Goal: Task Accomplishment & Management: Manage account settings

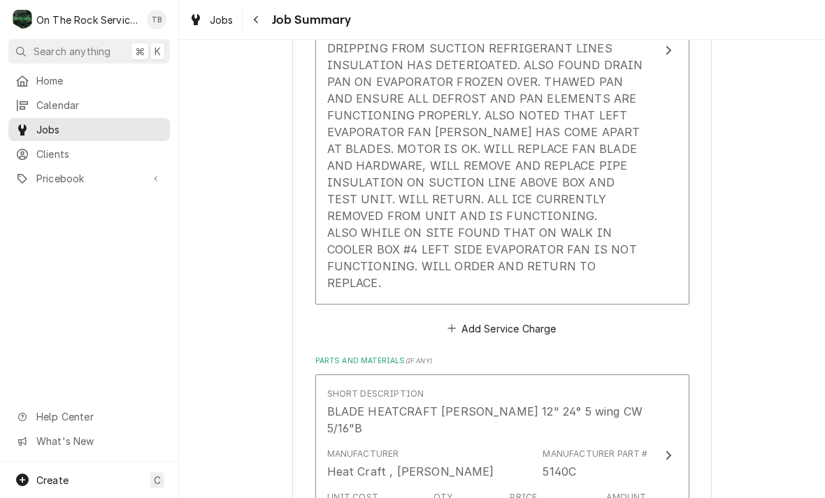
scroll to position [618, 0]
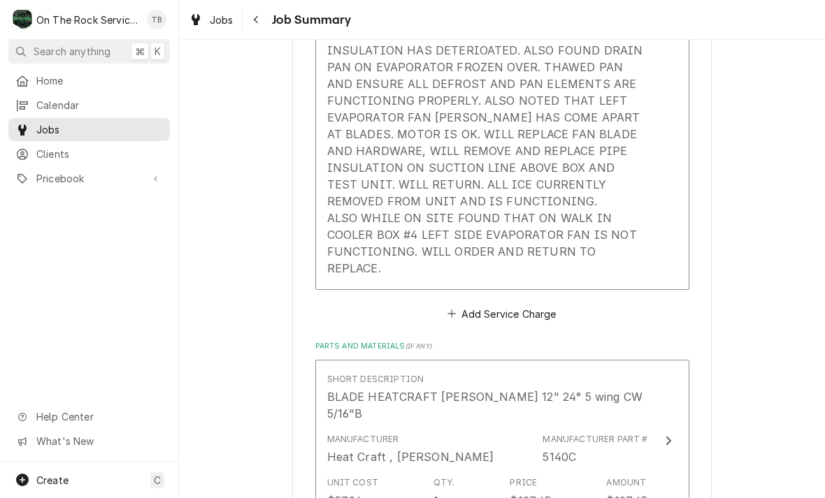
click at [631, 232] on div "[DATE] TMB PROVIDE SERVICE PARTS AND LABOR TO DETERMINE THAT PER CUSTOMER UNIT …" at bounding box center [487, 109] width 321 height 336
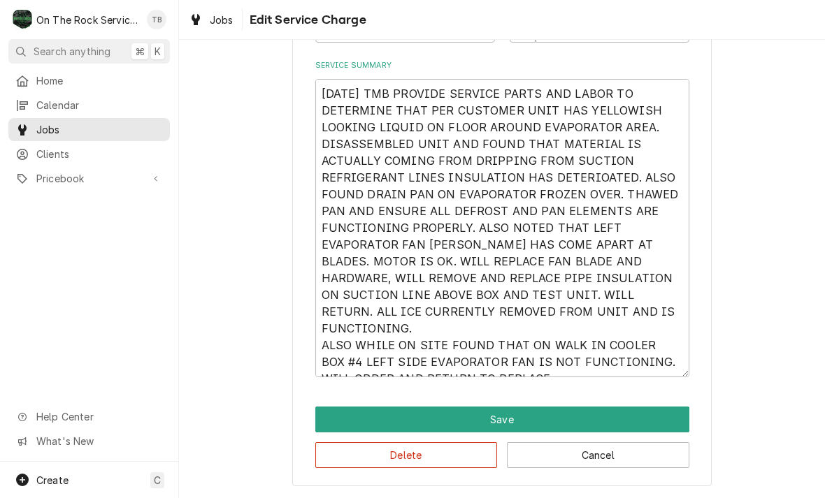
scroll to position [192, 0]
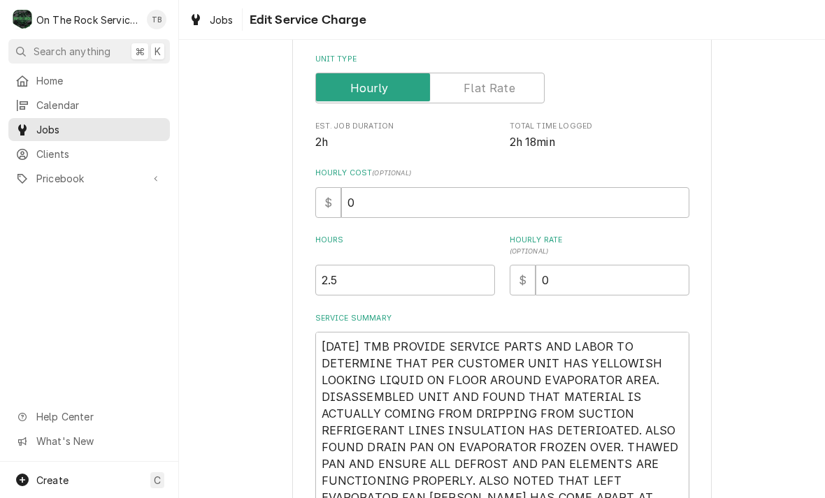
type textarea "x"
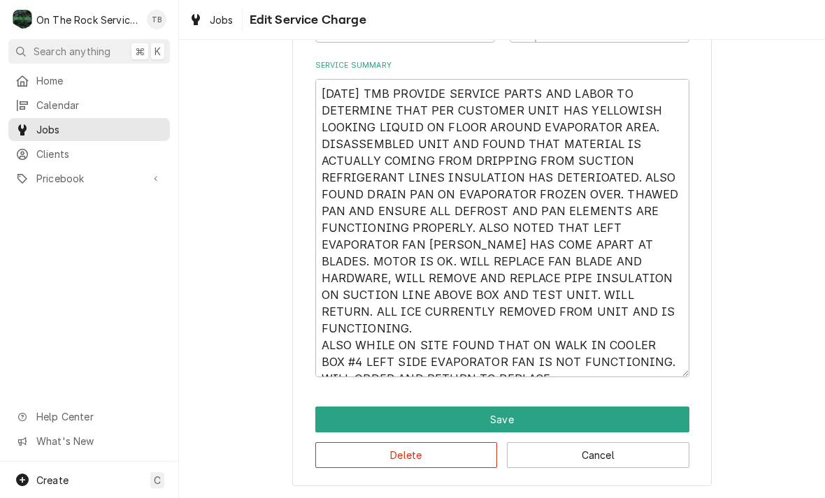
scroll to position [447, 0]
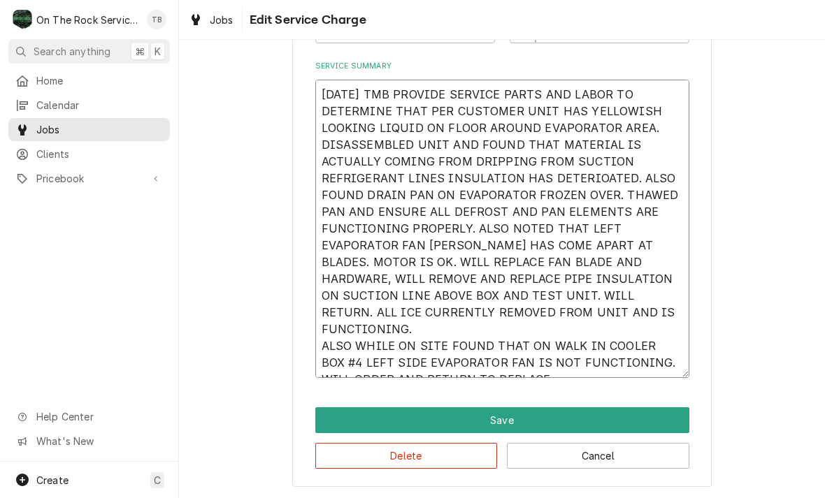
click at [545, 371] on textarea "[DATE] TMB PROVIDE SERVICE PARTS AND LABOR TO DETERMINE THAT PER CUSTOMER UNIT …" at bounding box center [502, 229] width 374 height 299
type textarea "[DATE] TMB PROVIDE SERVICE PARTS AND LABOR TO DETERMINE THAT PER CUSTOMER UNIT …"
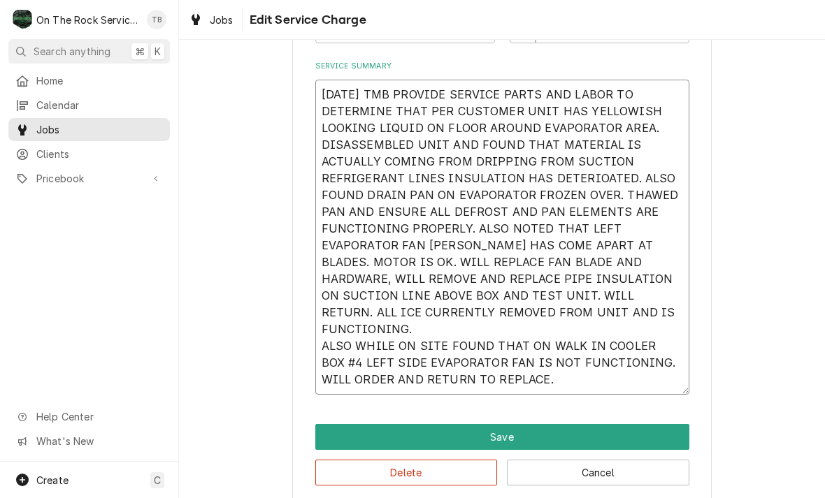
type textarea "x"
type textarea "[DATE] TMB PROVIDE SERVICE PARTS AND LABOR TO DETERMINE THAT PER CUSTOMER UNIT …"
type textarea "x"
type textarea "9/3/25 TMB PROVIDE SERVICE PARTS AND LABOR TO DETERMINE THAT PER CUSTOMER UNIT …"
type textarea "x"
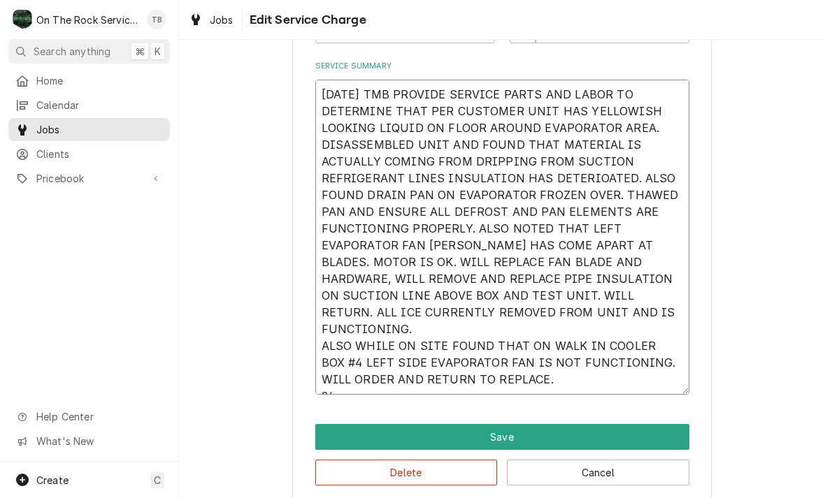
type textarea "9/3/25 TMB PROVIDE SERVICE PARTS AND LABOR TO DETERMINE THAT PER CUSTOMER UNIT …"
type textarea "x"
type textarea "9/3/25 TMB PROVIDE SERVICE PARTS AND LABOR TO DETERMINE THAT PER CUSTOMER UNIT …"
type textarea "x"
type textarea "9/3/25 TMB PROVIDE SERVICE PARTS AND LABOR TO DETERMINE THAT PER CUSTOMER UNIT …"
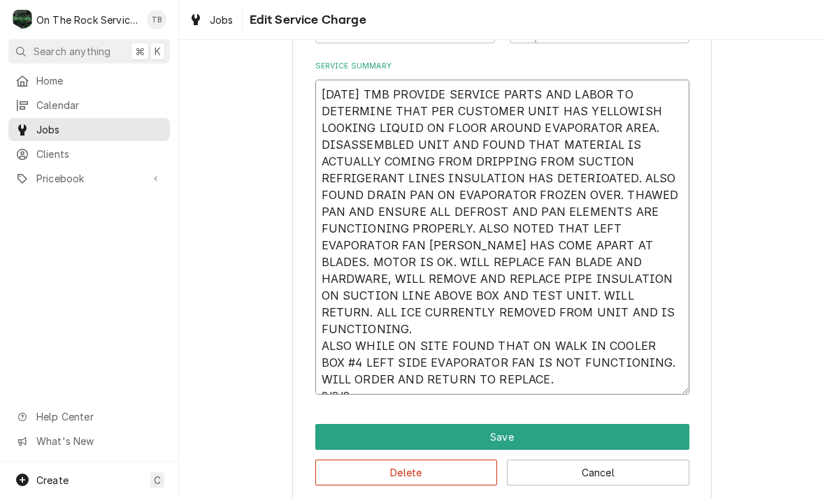
type textarea "x"
type textarea "9/3/25 TMB PROVIDE SERVICE PARTS AND LABOR TO DETERMINE THAT PER CUSTOMER UNIT …"
type textarea "x"
type textarea "9/3/25 TMB PROVIDE SERVICE PARTS AND LABOR TO DETERMINE THAT PER CUSTOMER UNIT …"
type textarea "x"
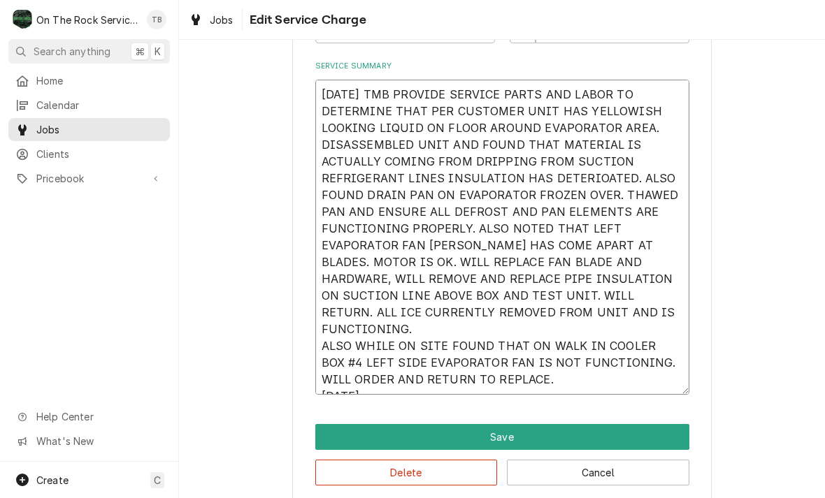
type textarea "9/3/25 TMB PROVIDE SERVICE PARTS AND LABOR TO DETERMINE THAT PER CUSTOMER UNIT …"
type textarea "x"
type textarea "9/3/25 TMB PROVIDE SERVICE PARTS AND LABOR TO DETERMINE THAT PER CUSTOMER UNIT …"
type textarea "x"
type textarea "9/3/25 TMB PROVIDE SERVICE PARTS AND LABOR TO DETERMINE THAT PER CUSTOMER UNIT …"
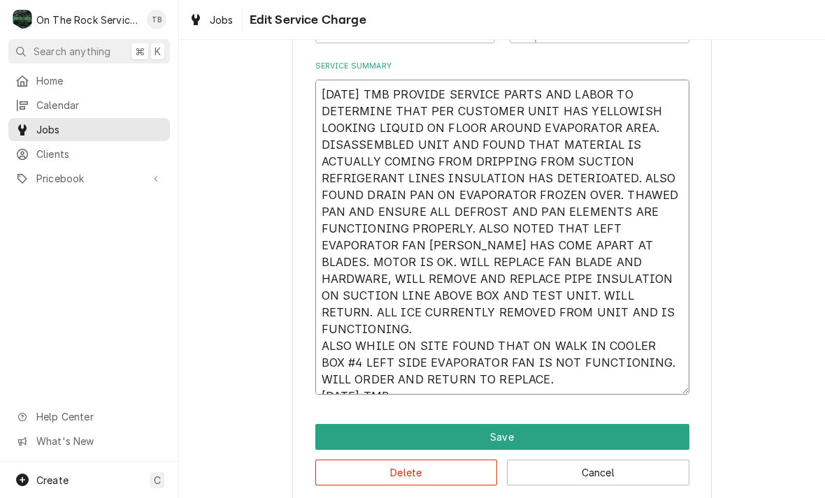
type textarea "x"
type textarea "9/3/25 TMB PROVIDE SERVICE PARTS AND LABOR TO DETERMINE THAT PER CUSTOMER UNIT …"
type textarea "x"
type textarea "9/3/25 TMB PROVIDE SERVICE PARTS AND LABOR TO DETERMINE THAT PER CUSTOMER UNIT …"
type textarea "x"
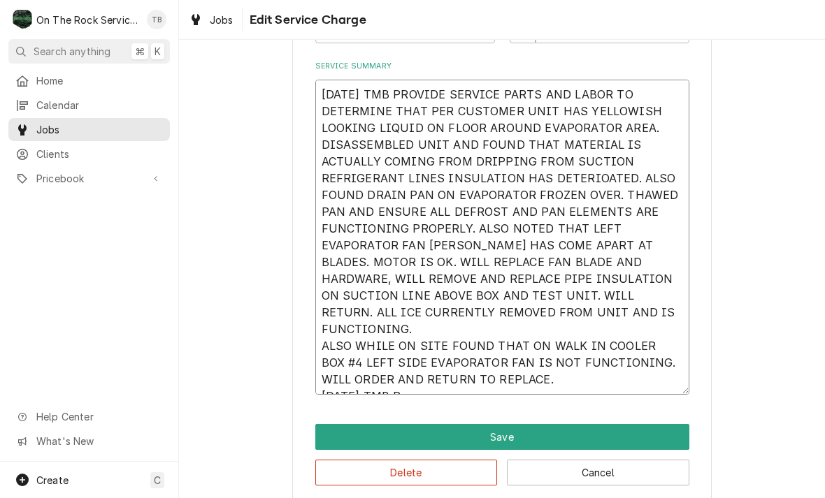
type textarea "9/3/25 TMB PROVIDE SERVICE PARTS AND LABOR TO DETERMINE THAT PER CUSTOMER UNIT …"
type textarea "x"
type textarea "9/3/25 TMB PROVIDE SERVICE PARTS AND LABOR TO DETERMINE THAT PER CUSTOMER UNIT …"
type textarea "x"
type textarea "9/3/25 TMB PROVIDE SERVICE PARTS AND LABOR TO DETERMINE THAT PER CUSTOMER UNIT …"
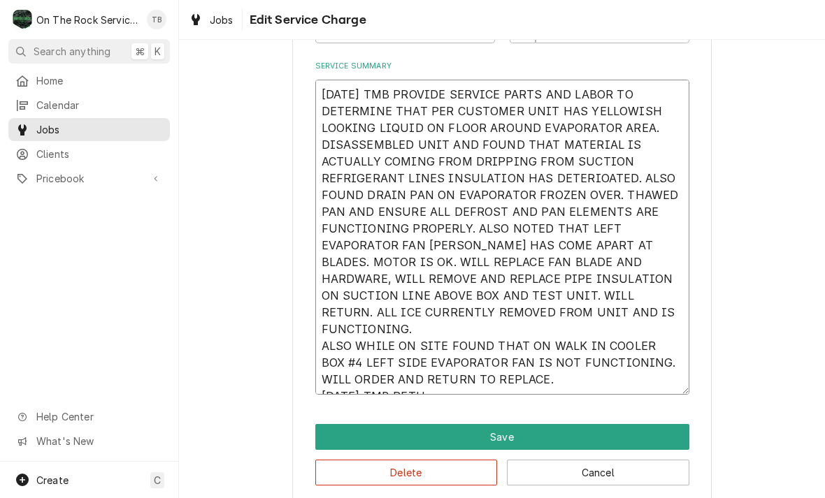
type textarea "x"
type textarea "9/3/25 TMB PROVIDE SERVICE PARTS AND LABOR TO DETERMINE THAT PER CUSTOMER UNIT …"
type textarea "x"
type textarea "9/3/25 TMB PROVIDE SERVICE PARTS AND LABOR TO DETERMINE THAT PER CUSTOMER UNIT …"
type textarea "x"
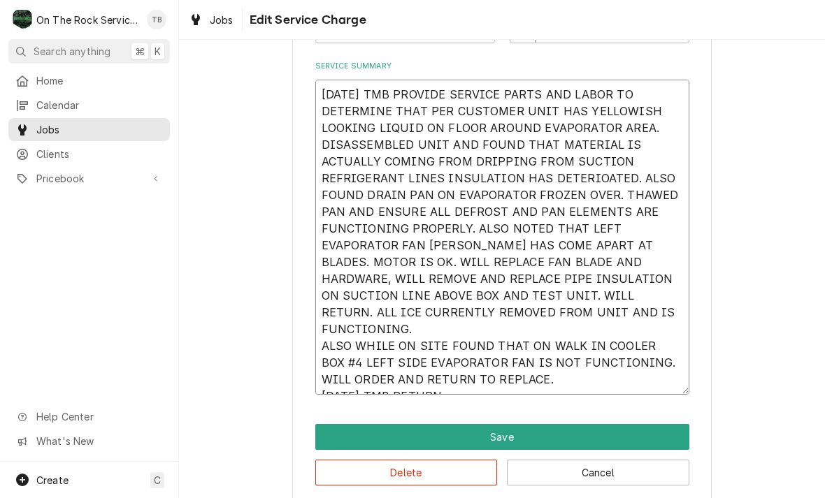
type textarea "9/3/25 TMB PROVIDE SERVICE PARTS AND LABOR TO DETERMINE THAT PER CUSTOMER UNIT …"
type textarea "x"
type textarea "9/3/25 TMB PROVIDE SERVICE PARTS AND LABOR TO DETERMINE THAT PER CUSTOMER UNIT …"
type textarea "x"
type textarea "9/3/25 TMB PROVIDE SERVICE PARTS AND LABOR TO DETERMINE THAT PER CUSTOMER UNIT …"
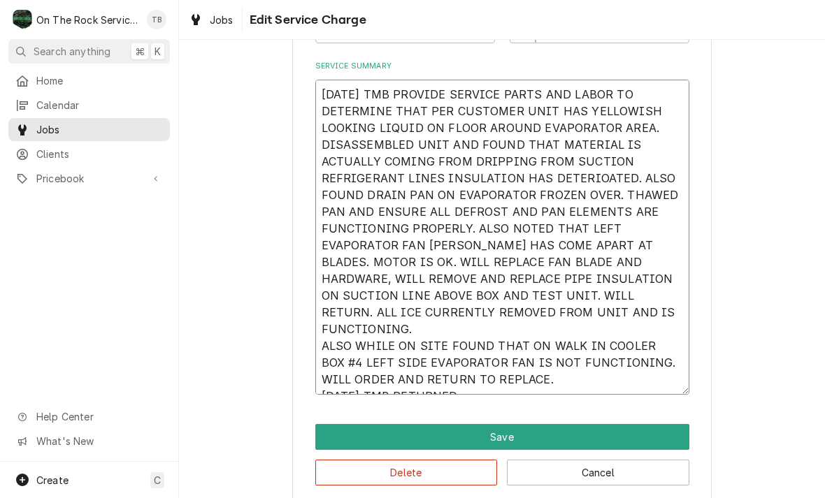
type textarea "x"
type textarea "9/3/25 TMB PROVIDE SERVICE PARTS AND LABOR TO DETERMINE THAT PER CUSTOMER UNIT …"
type textarea "x"
type textarea "9/3/25 TMB PROVIDE SERVICE PARTS AND LABOR TO DETERMINE THAT PER CUSTOMER UNIT …"
type textarea "x"
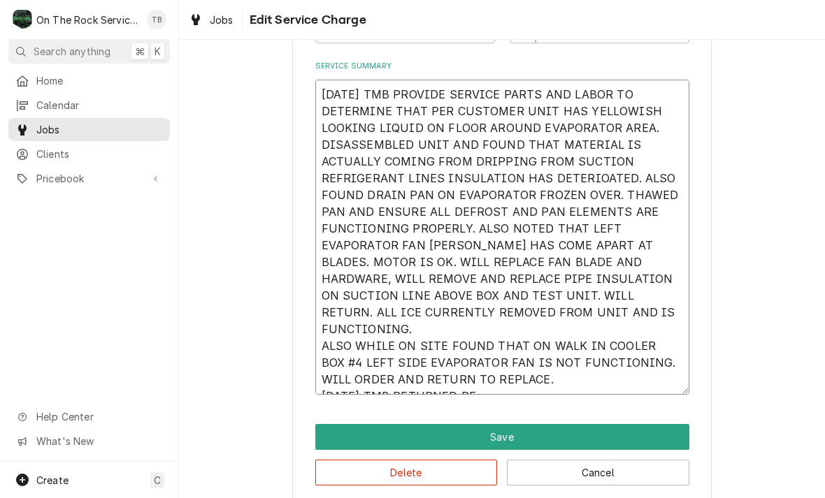
type textarea "9/3/25 TMB PROVIDE SERVICE PARTS AND LABOR TO DETERMINE THAT PER CUSTOMER UNIT …"
type textarea "x"
type textarea "9/3/25 TMB PROVIDE SERVICE PARTS AND LABOR TO DETERMINE THAT PER CUSTOMER UNIT …"
type textarea "x"
type textarea "9/3/25 TMB PROVIDE SERVICE PARTS AND LABOR TO DETERMINE THAT PER CUSTOMER UNIT …"
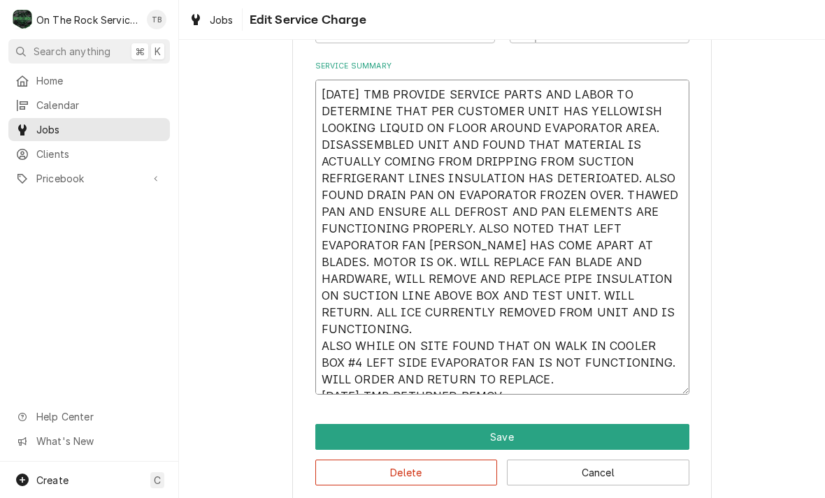
type textarea "x"
type textarea "9/3/25 TMB PROVIDE SERVICE PARTS AND LABOR TO DETERMINE THAT PER CUSTOMER UNIT …"
type textarea "x"
type textarea "9/3/25 TMB PROVIDE SERVICE PARTS AND LABOR TO DETERMINE THAT PER CUSTOMER UNIT …"
type textarea "x"
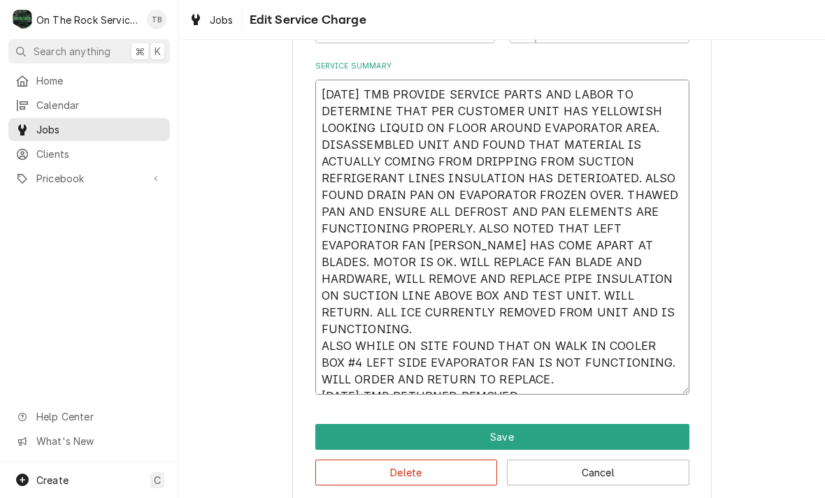
type textarea "9/3/25 TMB PROVIDE SERVICE PARTS AND LABOR TO DETERMINE THAT PER CUSTOMER UNIT …"
type textarea "x"
type textarea "9/3/25 TMB PROVIDE SERVICE PARTS AND LABOR TO DETERMINE THAT PER CUSTOMER UNIT …"
type textarea "x"
type textarea "9/3/25 TMB PROVIDE SERVICE PARTS AND LABOR TO DETERMINE THAT PER CUSTOMER UNIT …"
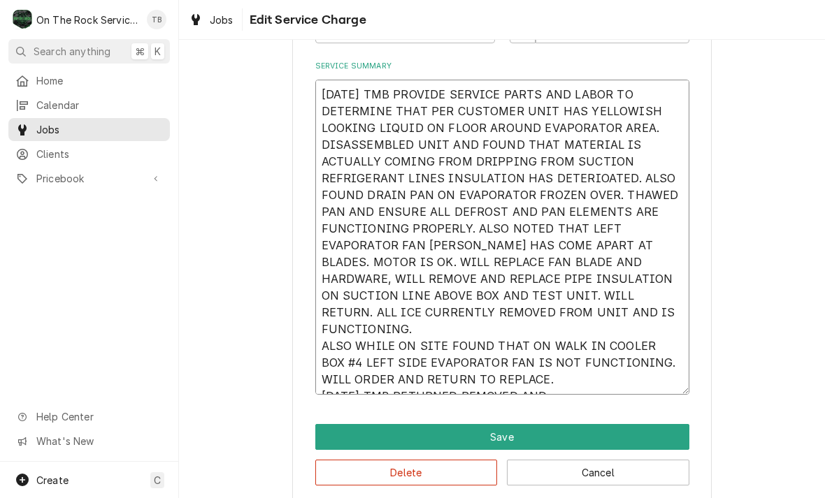
type textarea "x"
type textarea "9/3/25 TMB PROVIDE SERVICE PARTS AND LABOR TO DETERMINE THAT PER CUSTOMER UNIT …"
type textarea "x"
type textarea "9/3/25 TMB PROVIDE SERVICE PARTS AND LABOR TO DETERMINE THAT PER CUSTOMER UNIT …"
type textarea "x"
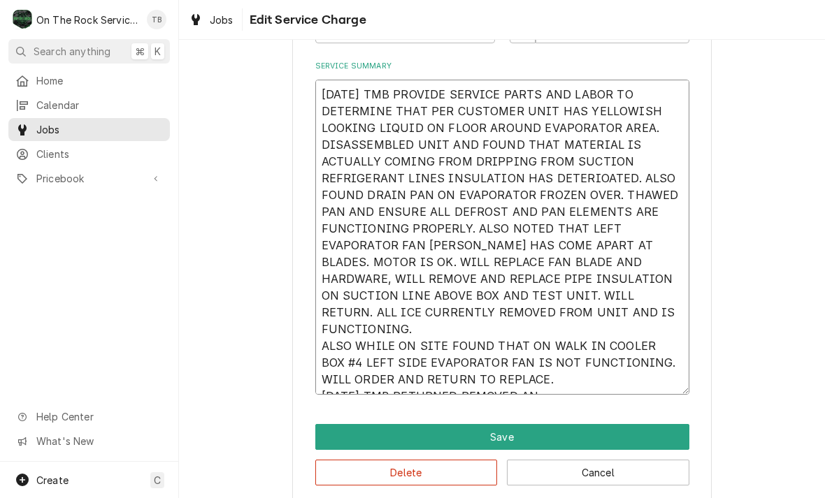
type textarea "9/3/25 TMB PROVIDE SERVICE PARTS AND LABOR TO DETERMINE THAT PER CUSTOMER UNIT …"
type textarea "x"
type textarea "9/3/25 TMB PROVIDE SERVICE PARTS AND LABOR TO DETERMINE THAT PER CUSTOMER UNIT …"
type textarea "x"
type textarea "9/3/25 TMB PROVIDE SERVICE PARTS AND LABOR TO DETERMINE THAT PER CUSTOMER UNIT …"
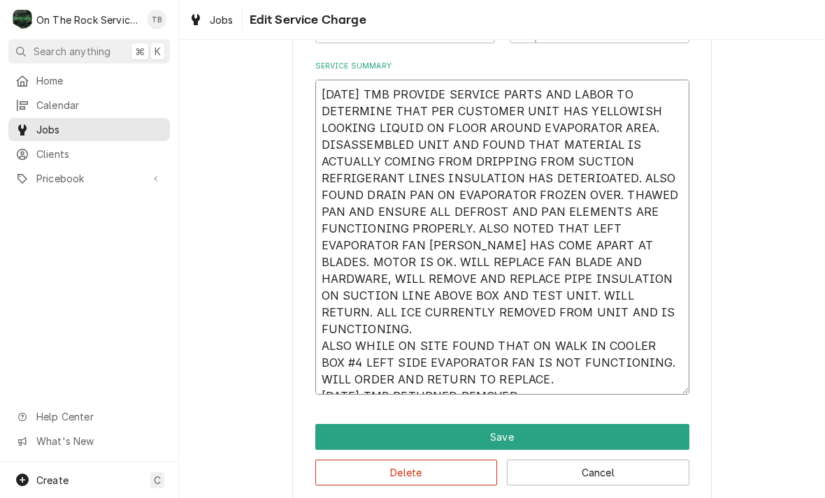
type textarea "x"
type textarea "9/3/25 TMB PROVIDE SERVICE PARTS AND LABOR TO DETERMINE THAT PER CUSTOMER UNIT …"
type textarea "x"
type textarea "9/3/25 TMB PROVIDE SERVICE PARTS AND LABOR TO DETERMINE THAT PER CUSTOMER UNIT …"
type textarea "x"
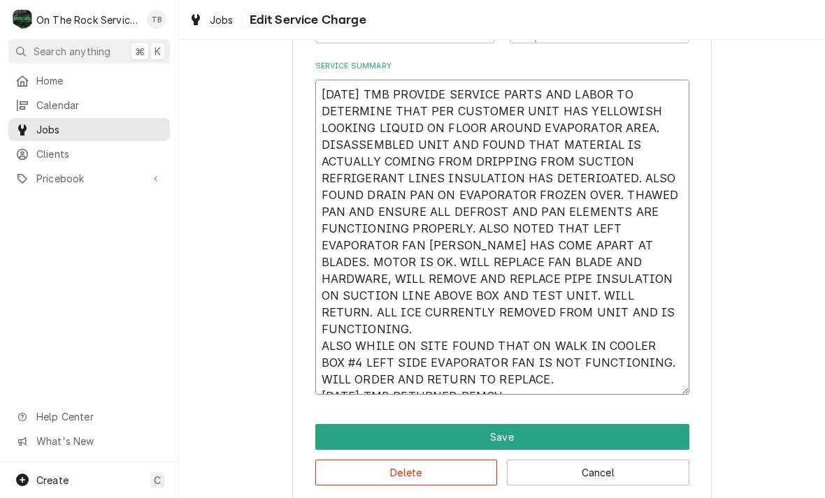
type textarea "9/3/25 TMB PROVIDE SERVICE PARTS AND LABOR TO DETERMINE THAT PER CUSTOMER UNIT …"
type textarea "x"
type textarea "9/3/25 TMB PROVIDE SERVICE PARTS AND LABOR TO DETERMINE THAT PER CUSTOMER UNIT …"
type textarea "x"
type textarea "9/3/25 TMB PROVIDE SERVICE PARTS AND LABOR TO DETERMINE THAT PER CUSTOMER UNIT …"
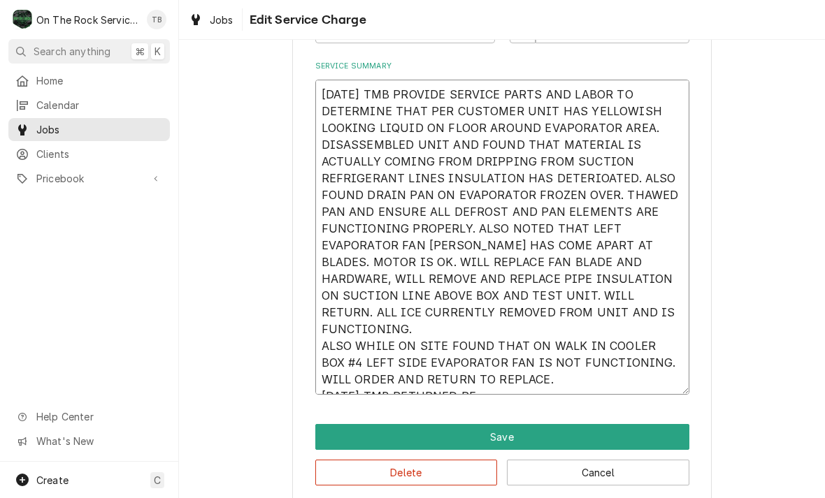
type textarea "x"
type textarea "9/3/25 TMB PROVIDE SERVICE PARTS AND LABOR TO DETERMINE THAT PER CUSTOMER UNIT …"
type textarea "x"
type textarea "9/3/25 TMB PROVIDE SERVICE PARTS AND LABOR TO DETERMINE THAT PER CUSTOMER UNIT …"
type textarea "x"
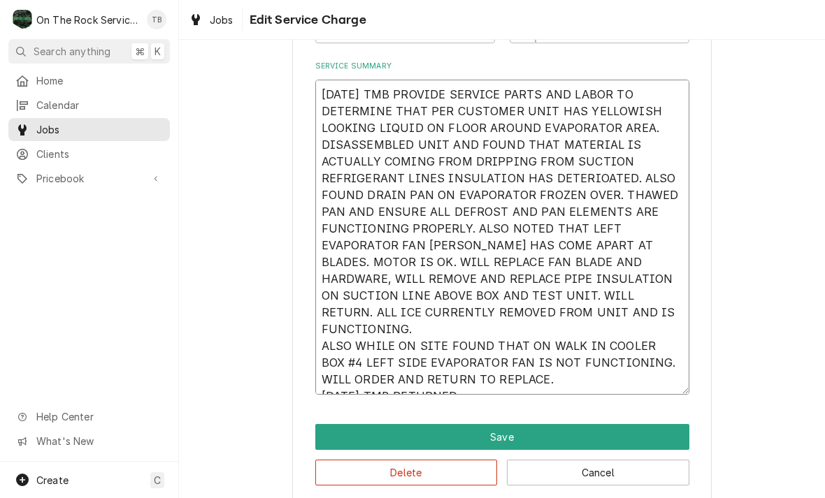
type textarea "9/3/25 TMB PROVIDE SERVICE PARTS AND LABOR TO DETERMINE THAT PER CUSTOMER UNIT …"
type textarea "x"
type textarea "9/3/25 TMB PROVIDE SERVICE PARTS AND LABOR TO DETERMINE THAT PER CUSTOMER UNIT …"
type textarea "x"
type textarea "9/3/25 TMB PROVIDE SERVICE PARTS AND LABOR TO DETERMINE THAT PER CUSTOMER UNIT …"
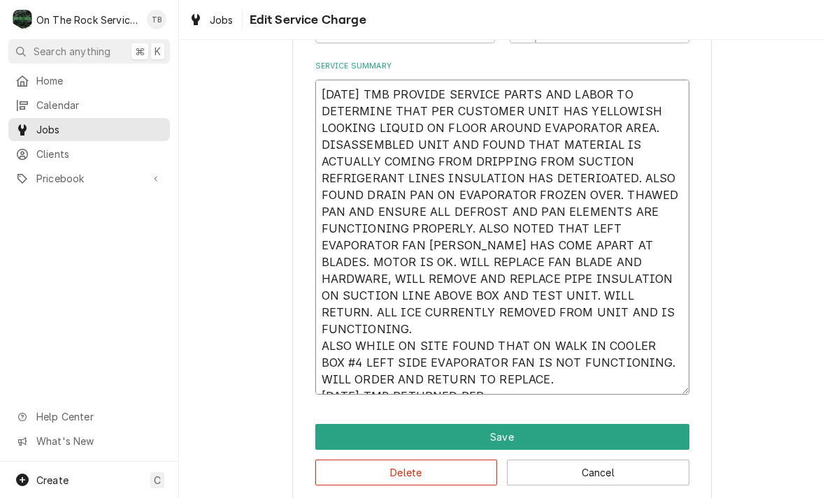
type textarea "x"
type textarea "9/3/25 TMB PROVIDE SERVICE PARTS AND LABOR TO DETERMINE THAT PER CUSTOMER UNIT …"
type textarea "x"
type textarea "9/3/25 TMB PROVIDE SERVICE PARTS AND LABOR TO DETERMINE THAT PER CUSTOMER UNIT …"
type textarea "x"
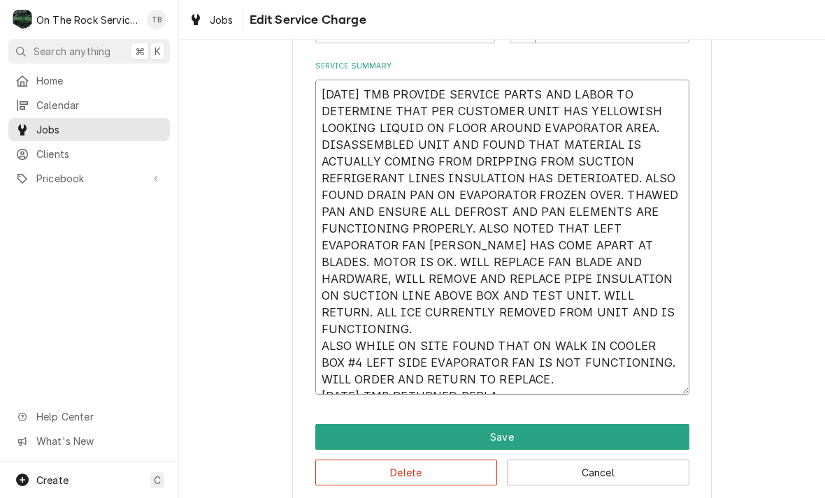
type textarea "9/3/25 TMB PROVIDE SERVICE PARTS AND LABOR TO DETERMINE THAT PER CUSTOMER UNIT …"
type textarea "x"
type textarea "9/3/25 TMB PROVIDE SERVICE PARTS AND LABOR TO DETERMINE THAT PER CUSTOMER UNIT …"
type textarea "x"
type textarea "9/3/25 TMB PROVIDE SERVICE PARTS AND LABOR TO DETERMINE THAT PER CUSTOMER UNIT …"
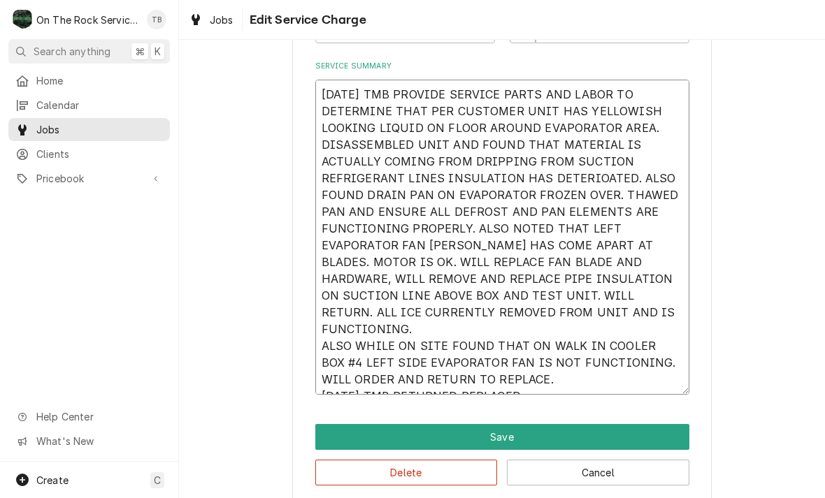
type textarea "x"
type textarea "9/3/25 TMB PROVIDE SERVICE PARTS AND LABOR TO DETERMINE THAT PER CUSTOMER UNIT …"
type textarea "x"
type textarea "9/3/25 TMB PROVIDE SERVICE PARTS AND LABOR TO DETERMINE THAT PER CUSTOMER UNIT …"
type textarea "x"
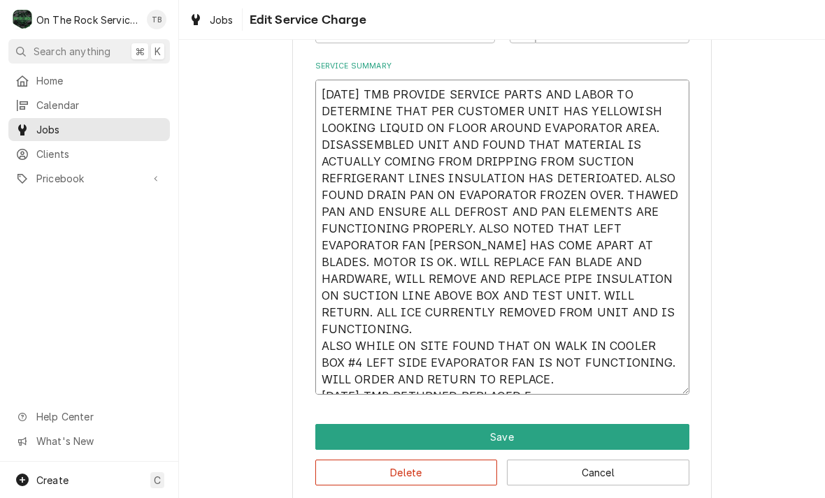
type textarea "9/3/25 TMB PROVIDE SERVICE PARTS AND LABOR TO DETERMINE THAT PER CUSTOMER UNIT …"
type textarea "x"
type textarea "9/3/25 TMB PROVIDE SERVICE PARTS AND LABOR TO DETERMINE THAT PER CUSTOMER UNIT …"
type textarea "x"
type textarea "9/3/25 TMB PROVIDE SERVICE PARTS AND LABOR TO DETERMINE THAT PER CUSTOMER UNIT …"
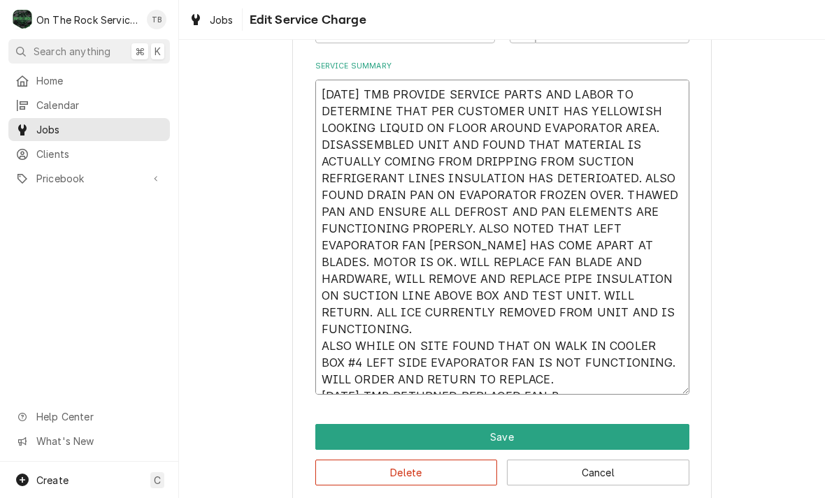
type textarea "x"
type textarea "9/3/25 TMB PROVIDE SERVICE PARTS AND LABOR TO DETERMINE THAT PER CUSTOMER UNIT …"
type textarea "x"
type textarea "9/3/25 TMB PROVIDE SERVICE PARTS AND LABOR TO DETERMINE THAT PER CUSTOMER UNIT …"
type textarea "x"
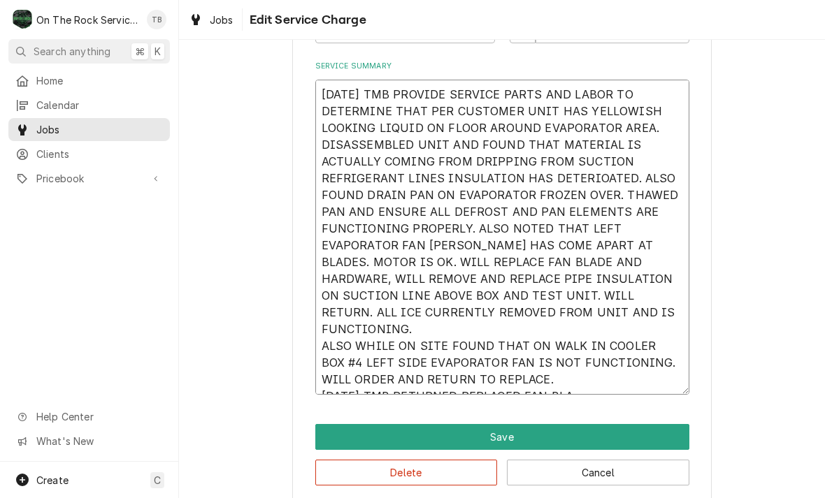
type textarea "9/3/25 TMB PROVIDE SERVICE PARTS AND LABOR TO DETERMINE THAT PER CUSTOMER UNIT …"
type textarea "x"
type textarea "9/3/25 TMB PROVIDE SERVICE PARTS AND LABOR TO DETERMINE THAT PER CUSTOMER UNIT …"
type textarea "x"
type textarea "9/3/25 TMB PROVIDE SERVICE PARTS AND LABOR TO DETERMINE THAT PER CUSTOMER UNIT …"
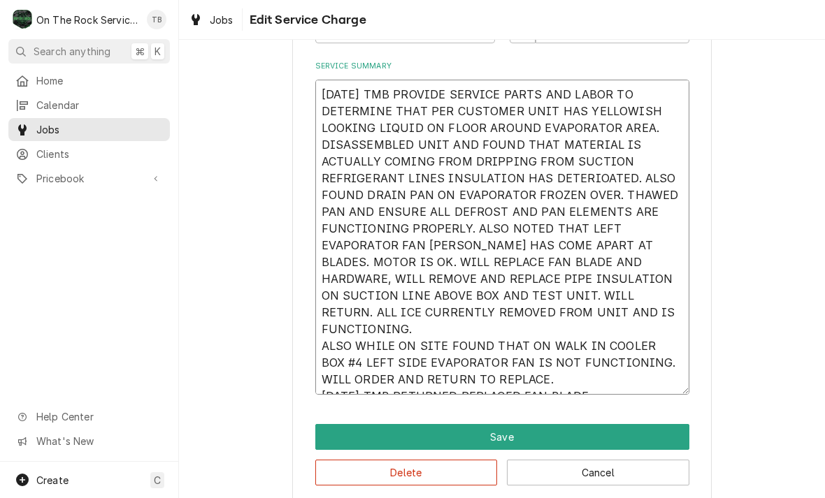
type textarea "x"
type textarea "9/3/25 TMB PROVIDE SERVICE PARTS AND LABOR TO DETERMINE THAT PER CUSTOMER UNIT …"
type textarea "x"
type textarea "9/3/25 TMB PROVIDE SERVICE PARTS AND LABOR TO DETERMINE THAT PER CUSTOMER UNIT …"
type textarea "x"
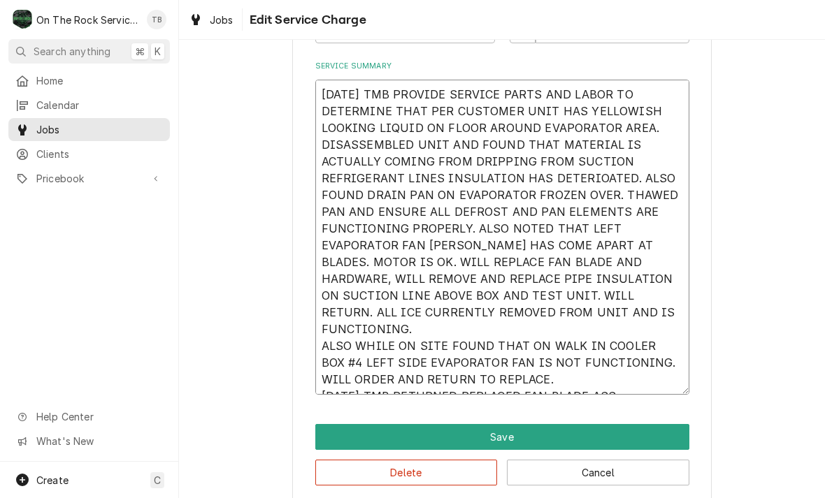
type textarea "9/3/25 TMB PROVIDE SERVICE PARTS AND LABOR TO DETERMINE THAT PER CUSTOMER UNIT …"
type textarea "x"
type textarea "9/3/25 TMB PROVIDE SERVICE PARTS AND LABOR TO DETERMINE THAT PER CUSTOMER UNIT …"
type textarea "x"
type textarea "9/3/25 TMB PROVIDE SERVICE PARTS AND LABOR TO DETERMINE THAT PER CUSTOMER UNIT …"
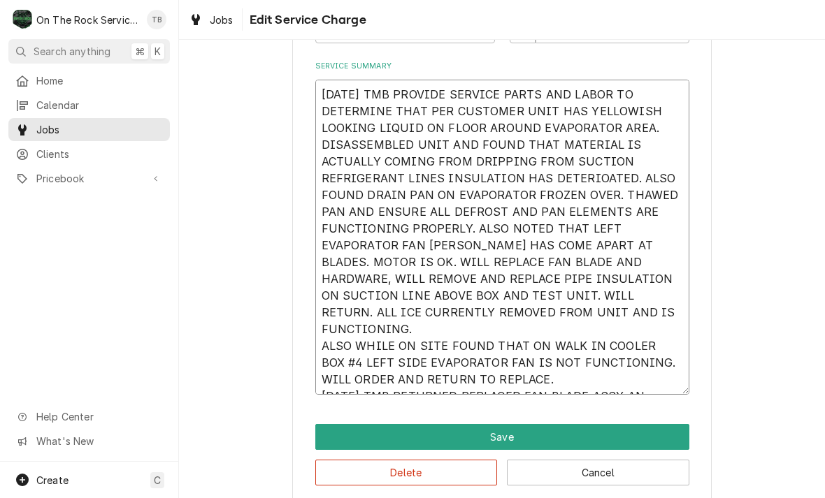
type textarea "x"
type textarea "9/3/25 TMB PROVIDE SERVICE PARTS AND LABOR TO DETERMINE THAT PER CUSTOMER UNIT …"
type textarea "x"
type textarea "9/3/25 TMB PROVIDE SERVICE PARTS AND LABOR TO DETERMINE THAT PER CUSTOMER UNIT …"
type textarea "x"
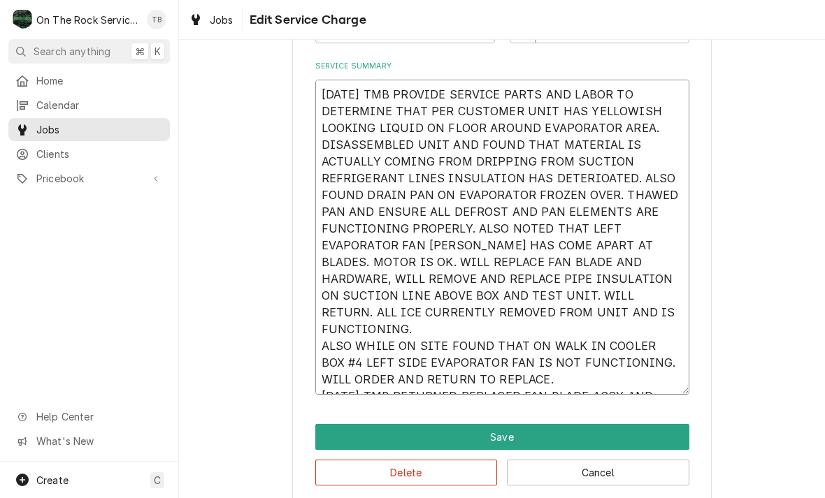
type textarea "9/3/25 TMB PROVIDE SERVICE PARTS AND LABOR TO DETERMINE THAT PER CUSTOMER UNIT …"
type textarea "x"
type textarea "9/3/25 TMB PROVIDE SERVICE PARTS AND LABOR TO DETERMINE THAT PER CUSTOMER UNIT …"
type textarea "x"
type textarea "9/3/25 TMB PROVIDE SERVICE PARTS AND LABOR TO DETERMINE THAT PER CUSTOMER UNIT …"
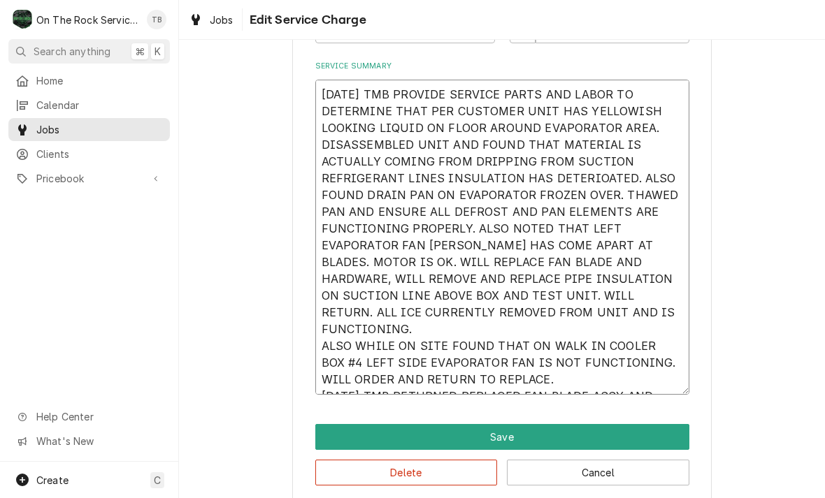
type textarea "x"
type textarea "9/3/25 TMB PROVIDE SERVICE PARTS AND LABOR TO DETERMINE THAT PER CUSTOMER UNIT …"
type textarea "x"
type textarea "9/3/25 TMB PROVIDE SERVICE PARTS AND LABOR TO DETERMINE THAT PER CUSTOMER UNIT …"
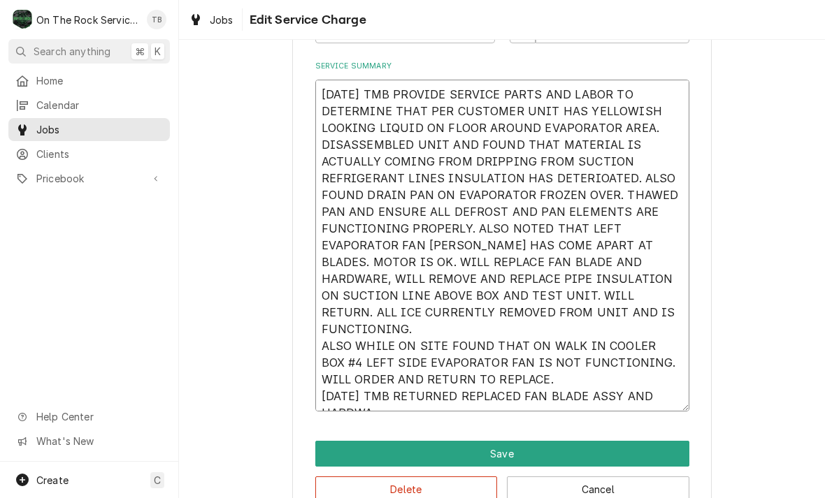
type textarea "x"
type textarea "9/3/25 TMB PROVIDE SERVICE PARTS AND LABOR TO DETERMINE THAT PER CUSTOMER UNIT …"
type textarea "x"
type textarea "9/3/25 TMB PROVIDE SERVICE PARTS AND LABOR TO DETERMINE THAT PER CUSTOMER UNIT …"
type textarea "x"
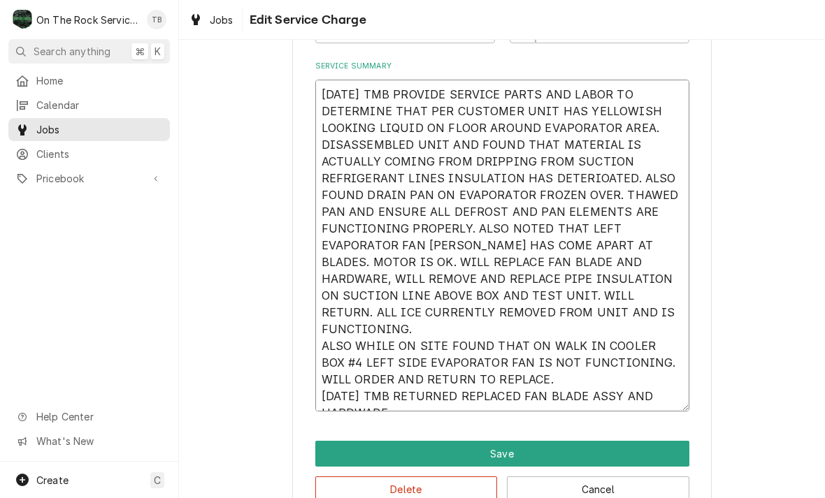
type textarea "9/3/25 TMB PROVIDE SERVICE PARTS AND LABOR TO DETERMINE THAT PER CUSTOMER UNIT …"
type textarea "x"
type textarea "9/3/25 TMB PROVIDE SERVICE PARTS AND LABOR TO DETERMINE THAT PER CUSTOMER UNIT …"
type textarea "x"
type textarea "9/3/25 TMB PROVIDE SERVICE PARTS AND LABOR TO DETERMINE THAT PER CUSTOMER UNIT …"
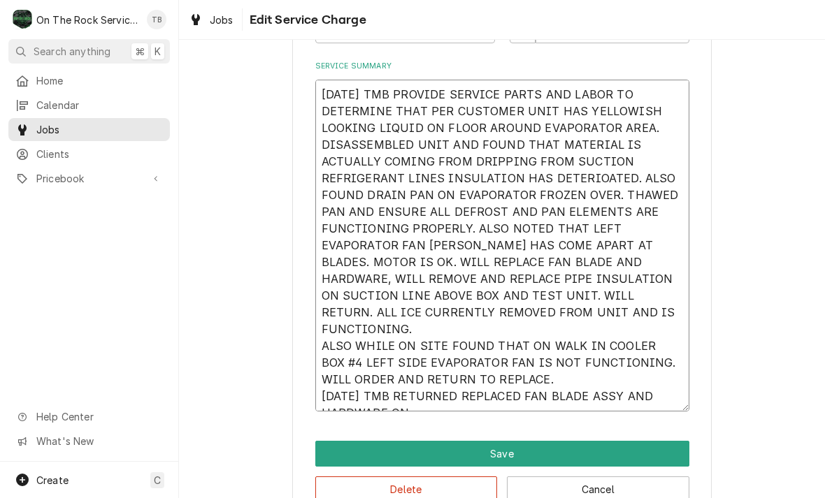
type textarea "x"
type textarea "9/3/25 TMB PROVIDE SERVICE PARTS AND LABOR TO DETERMINE THAT PER CUSTOMER UNIT …"
type textarea "x"
type textarea "9/3/25 TMB PROVIDE SERVICE PARTS AND LABOR TO DETERMINE THAT PER CUSTOMER UNIT …"
type textarea "x"
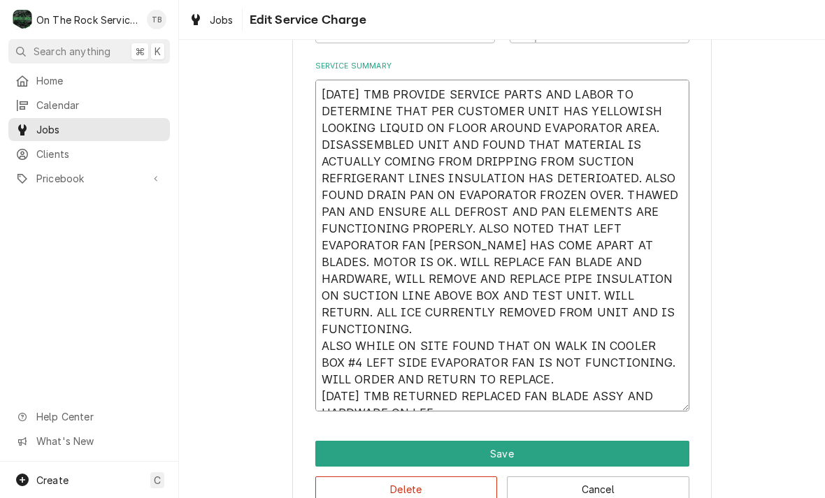
type textarea "9/3/25 TMB PROVIDE SERVICE PARTS AND LABOR TO DETERMINE THAT PER CUSTOMER UNIT …"
type textarea "x"
type textarea "9/3/25 TMB PROVIDE SERVICE PARTS AND LABOR TO DETERMINE THAT PER CUSTOMER UNIT …"
type textarea "x"
type textarea "9/3/25 TMB PROVIDE SERVICE PARTS AND LABOR TO DETERMINE THAT PER CUSTOMER UNIT …"
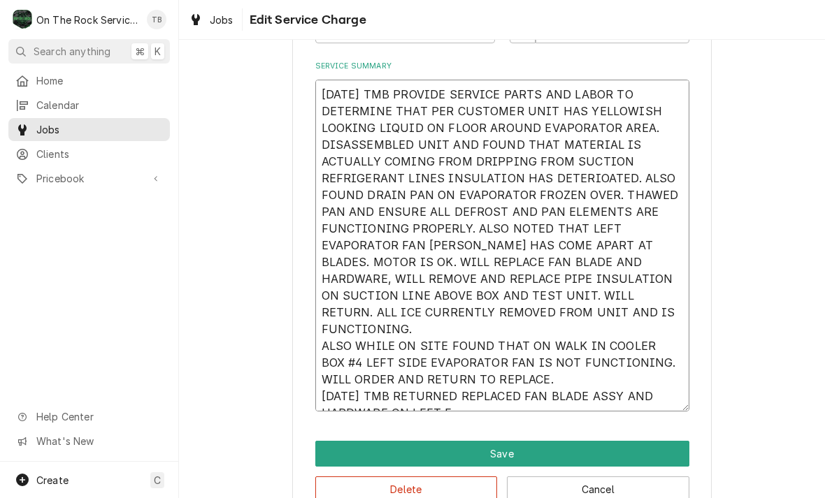
type textarea "x"
type textarea "9/3/25 TMB PROVIDE SERVICE PARTS AND LABOR TO DETERMINE THAT PER CUSTOMER UNIT …"
type textarea "x"
type textarea "9/3/25 TMB PROVIDE SERVICE PARTS AND LABOR TO DETERMINE THAT PER CUSTOMER UNIT …"
type textarea "x"
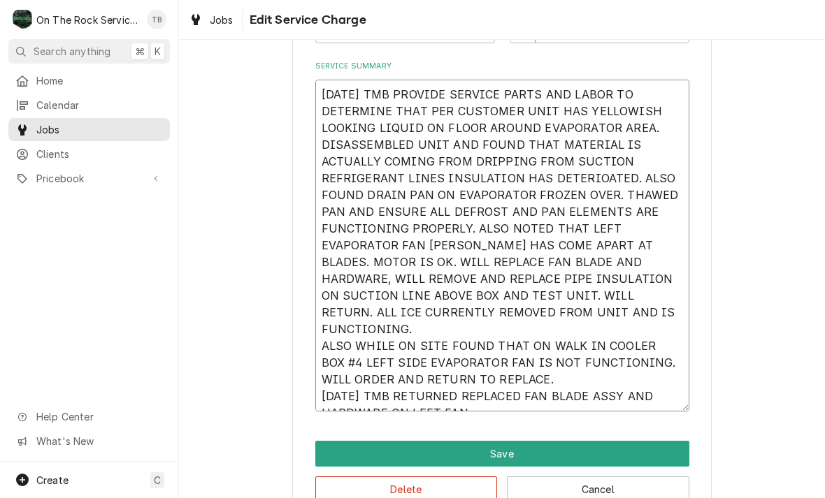
type textarea "9/3/25 TMB PROVIDE SERVICE PARTS AND LABOR TO DETERMINE THAT PER CUSTOMER UNIT …"
type textarea "x"
type textarea "9/3/25 TMB PROVIDE SERVICE PARTS AND LABOR TO DETERMINE THAT PER CUSTOMER UNIT …"
type textarea "x"
type textarea "9/3/25 TMB PROVIDE SERVICE PARTS AND LABOR TO DETERMINE THAT PER CUSTOMER UNIT …"
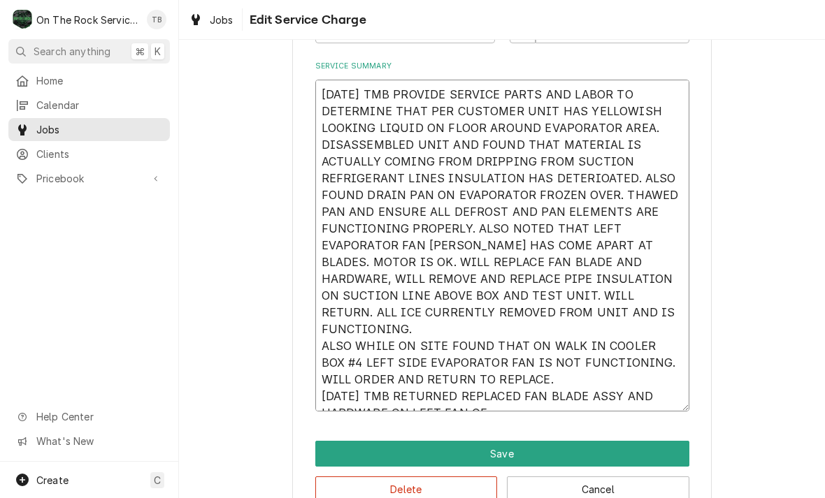
type textarea "x"
type textarea "9/3/25 TMB PROVIDE SERVICE PARTS AND LABOR TO DETERMINE THAT PER CUSTOMER UNIT …"
type textarea "x"
type textarea "9/3/25 TMB PROVIDE SERVICE PARTS AND LABOR TO DETERMINE THAT PER CUSTOMER UNIT …"
type textarea "x"
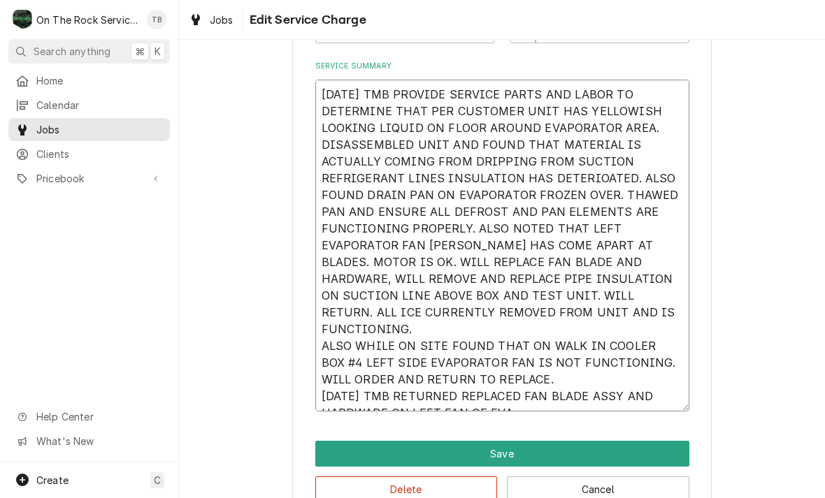
type textarea "9/3/25 TMB PROVIDE SERVICE PARTS AND LABOR TO DETERMINE THAT PER CUSTOMER UNIT …"
type textarea "x"
type textarea "9/3/25 TMB PROVIDE SERVICE PARTS AND LABOR TO DETERMINE THAT PER CUSTOMER UNIT …"
type textarea "x"
type textarea "9/3/25 TMB PROVIDE SERVICE PARTS AND LABOR TO DETERMINE THAT PER CUSTOMER UNIT …"
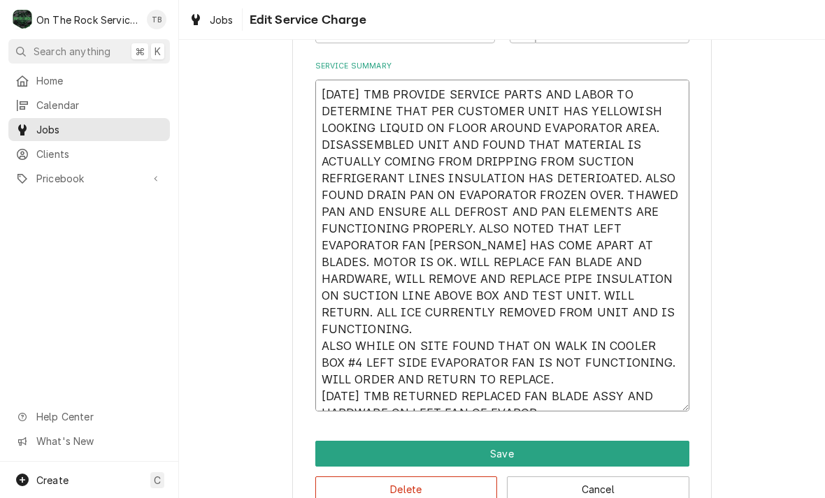
type textarea "x"
type textarea "9/3/25 TMB PROVIDE SERVICE PARTS AND LABOR TO DETERMINE THAT PER CUSTOMER UNIT …"
type textarea "x"
type textarea "9/3/25 TMB PROVIDE SERVICE PARTS AND LABOR TO DETERMINE THAT PER CUSTOMER UNIT …"
type textarea "x"
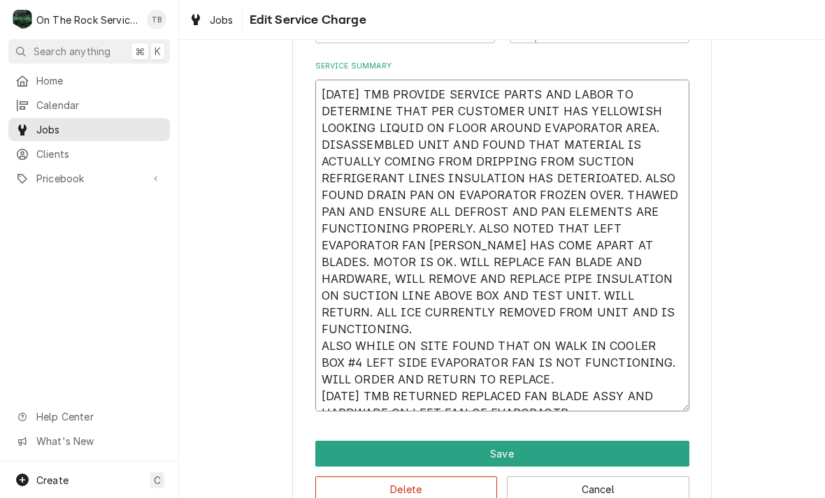
type textarea "9/3/25 TMB PROVIDE SERVICE PARTS AND LABOR TO DETERMINE THAT PER CUSTOMER UNIT …"
type textarea "x"
type textarea "9/3/25 TMB PROVIDE SERVICE PARTS AND LABOR TO DETERMINE THAT PER CUSTOMER UNIT …"
type textarea "x"
type textarea "9/3/25 TMB PROVIDE SERVICE PARTS AND LABOR TO DETERMINE THAT PER CUSTOMER UNIT …"
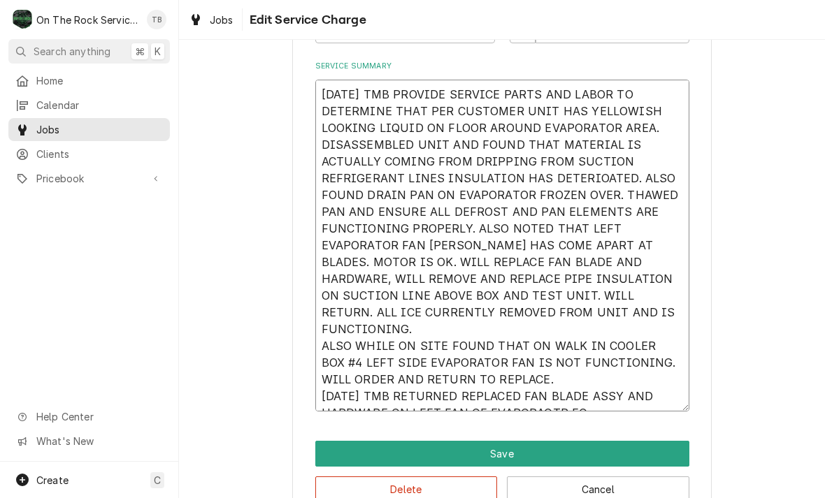
type textarea "x"
type textarea "9/3/25 TMB PROVIDE SERVICE PARTS AND LABOR TO DETERMINE THAT PER CUSTOMER UNIT …"
type textarea "x"
type textarea "9/3/25 TMB PROVIDE SERVICE PARTS AND LABOR TO DETERMINE THAT PER CUSTOMER UNIT …"
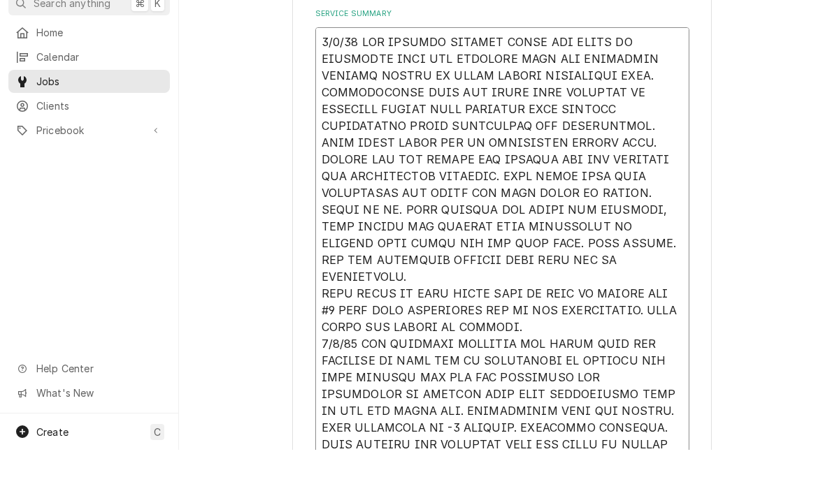
scroll to position [468, 0]
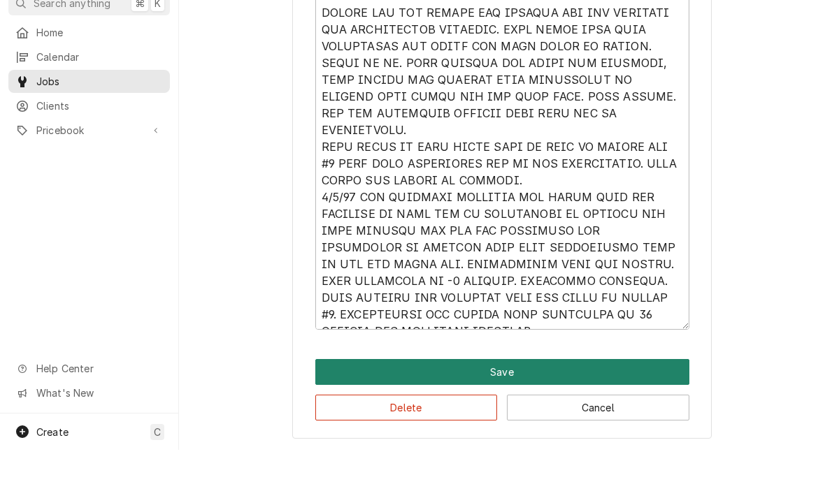
click at [509, 408] on button "Save" at bounding box center [502, 421] width 374 height 26
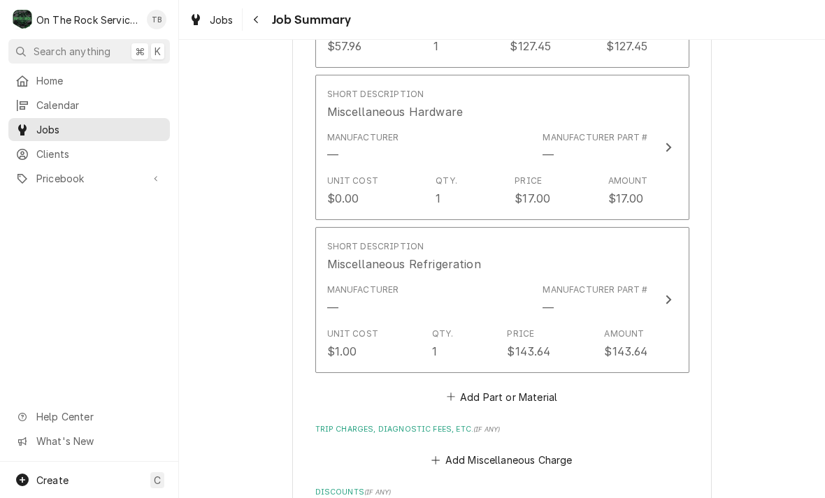
scroll to position [1248, 0]
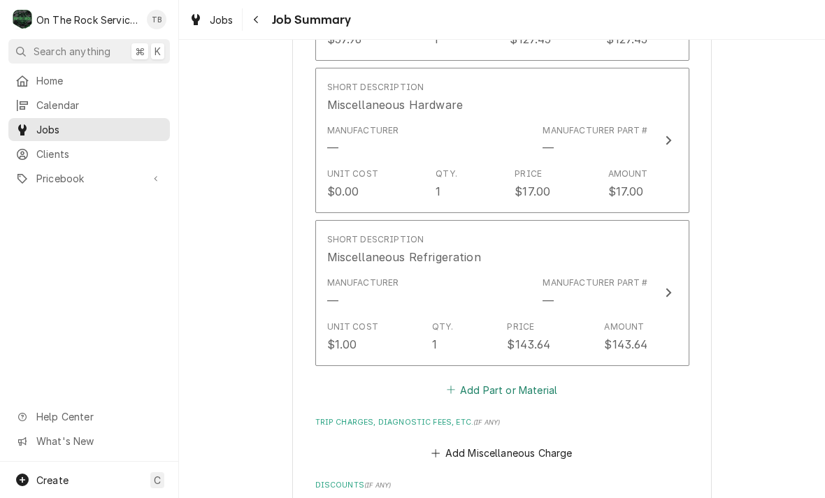
click at [523, 380] on button "Add Part or Material" at bounding box center [501, 390] width 115 height 20
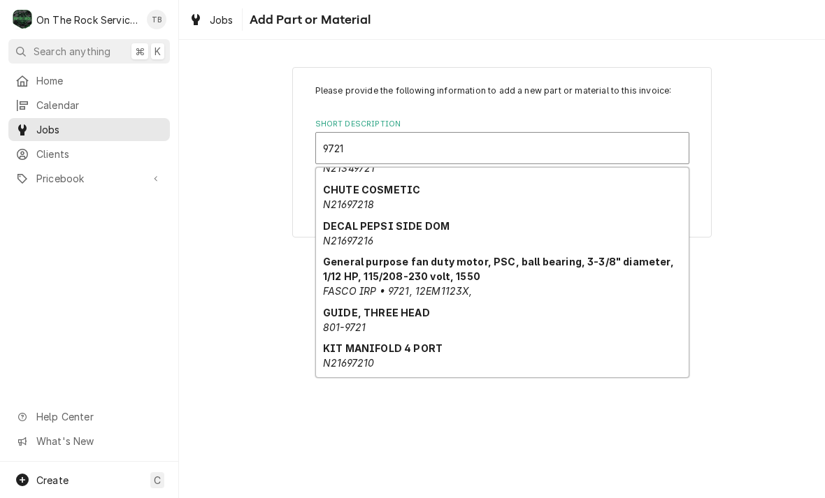
scroll to position [64, 0]
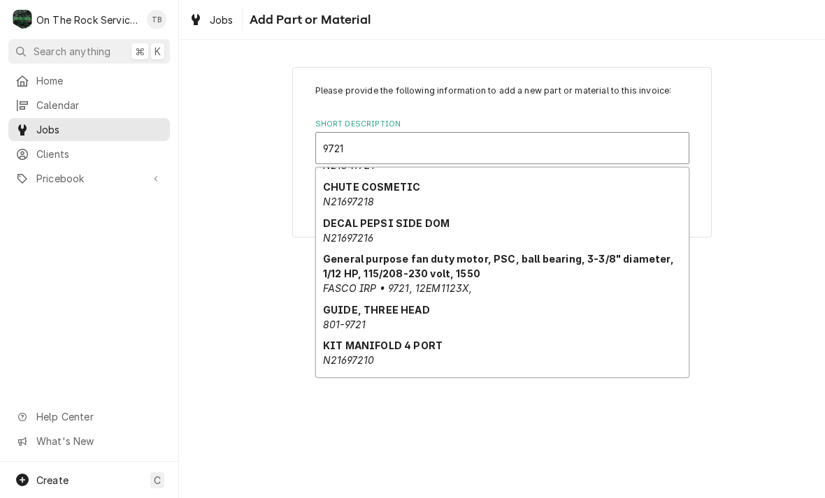
click at [529, 285] on div "General purpose fan duty motor, PSC, ball bearing, 3-3/8" diameter, 1/12 HP, 11…" at bounding box center [502, 273] width 373 height 51
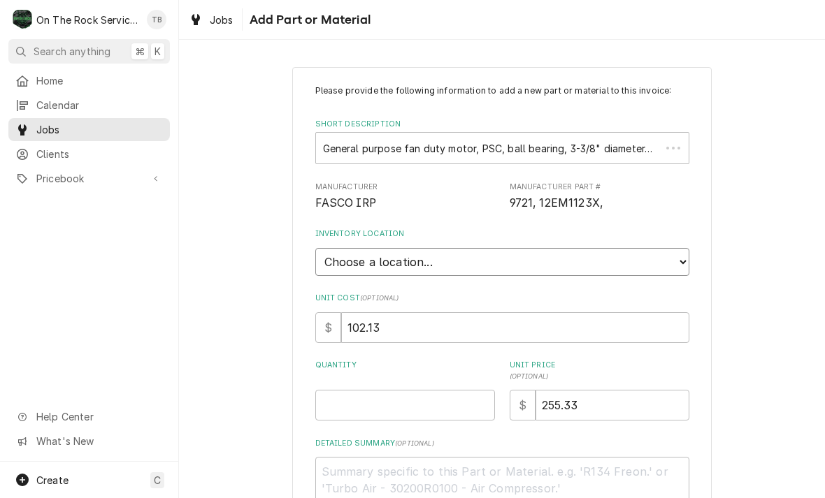
click at [684, 258] on select "Choose a location... Ray's Truck Rich's Truck Todd's Truck Warehouse" at bounding box center [502, 262] width 374 height 28
click at [373, 390] on input "Quantity" at bounding box center [405, 405] width 180 height 31
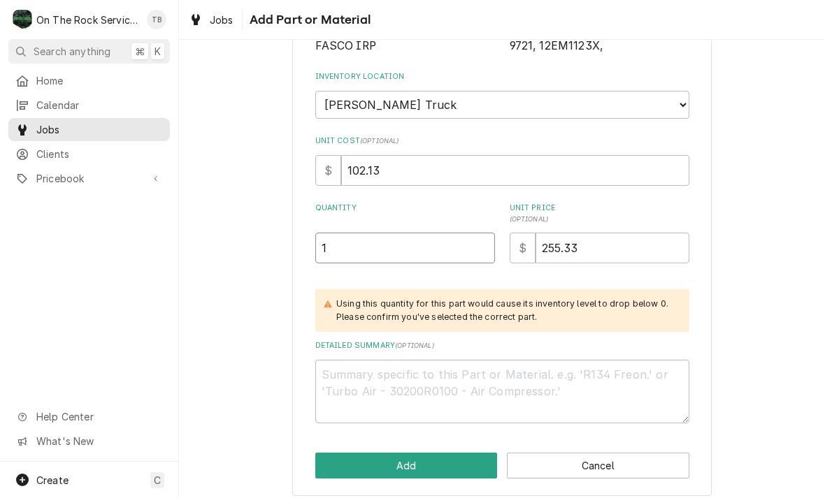
scroll to position [157, 0]
click at [277, 387] on div "Please provide the following information to add a new part or material to this …" at bounding box center [502, 204] width 646 height 612
click at [406, 454] on button "Add" at bounding box center [406, 467] width 182 height 26
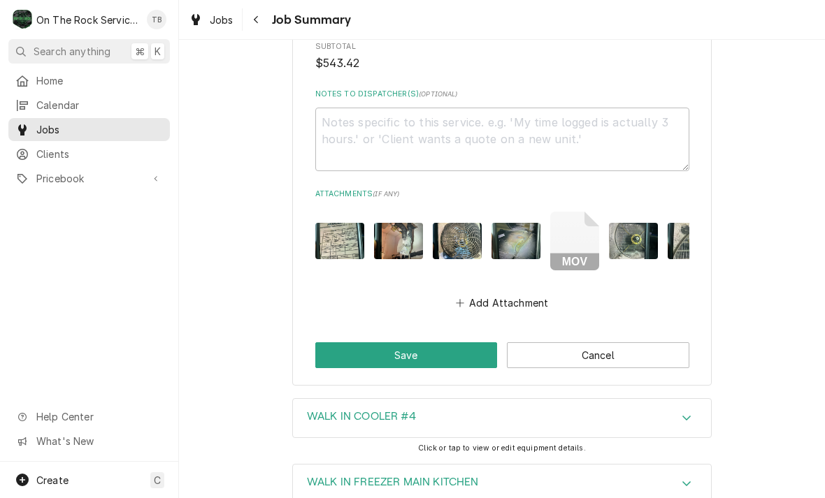
scroll to position [1970, 0]
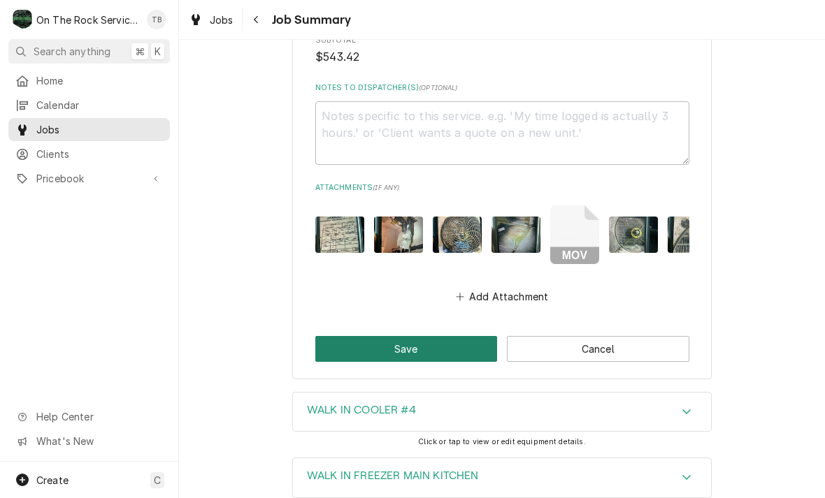
click at [470, 336] on button "Save" at bounding box center [406, 349] width 182 height 26
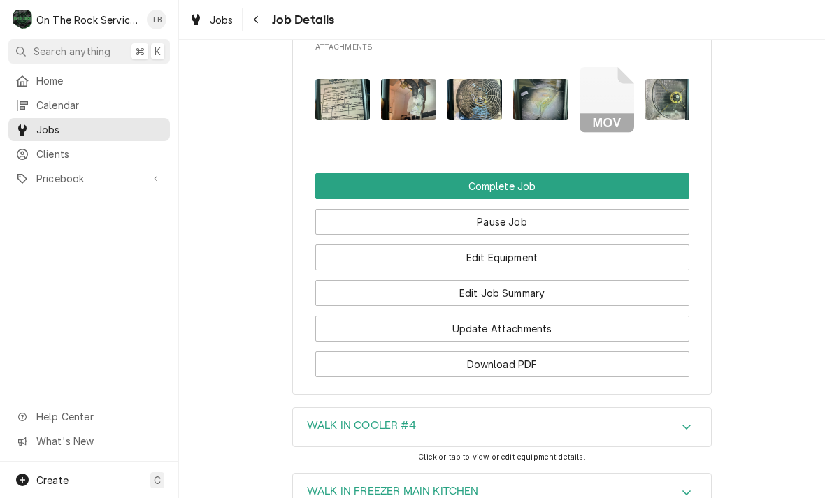
scroll to position [1382, 0]
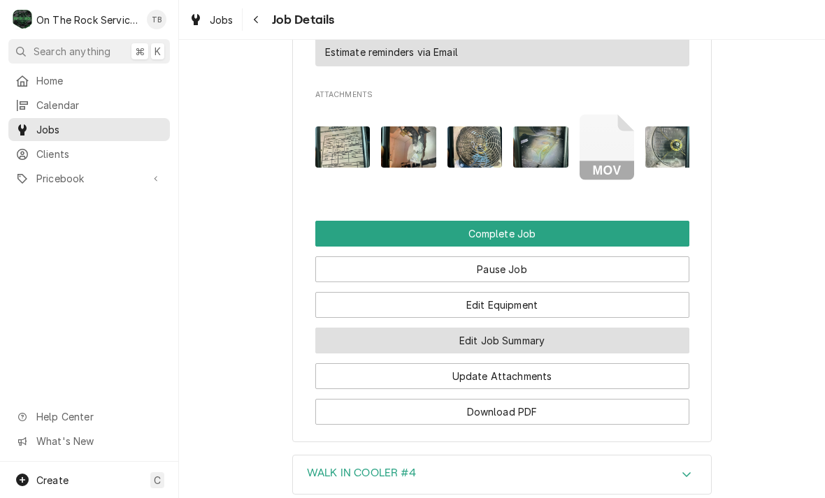
click at [561, 328] on button "Edit Job Summary" at bounding box center [502, 341] width 374 height 26
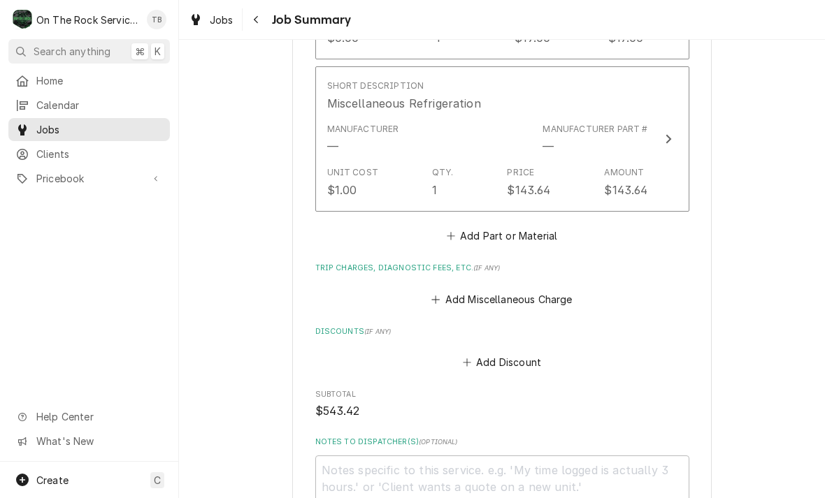
scroll to position [1625, 0]
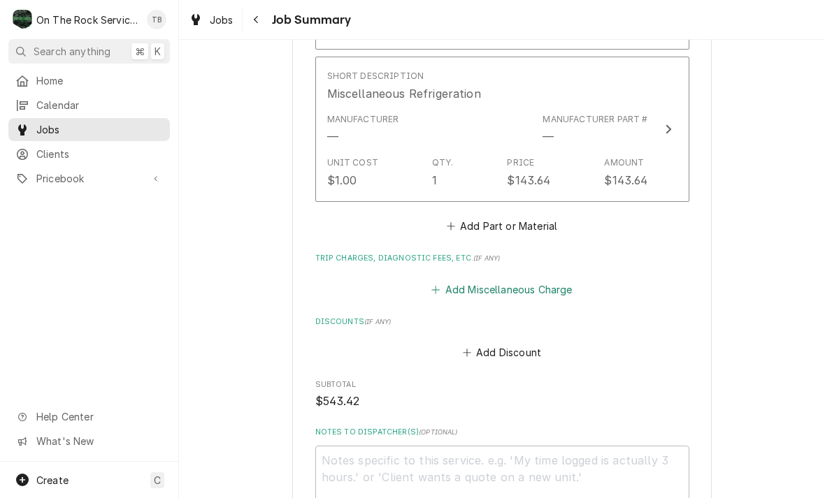
click at [559, 280] on button "Add Miscellaneous Charge" at bounding box center [501, 290] width 145 height 20
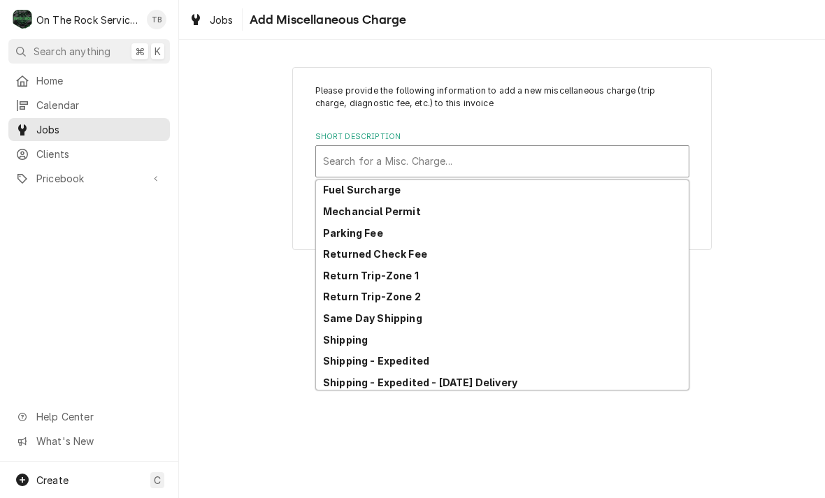
scroll to position [45, 0]
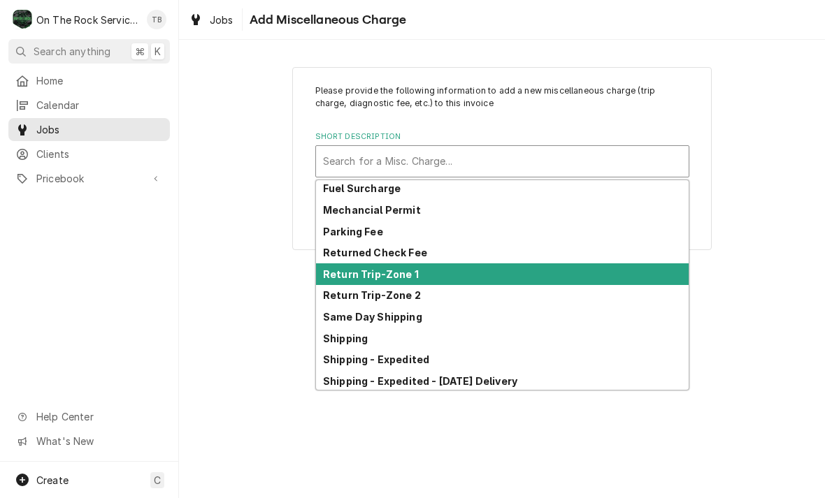
click at [396, 273] on strong "Return Trip-Zone 1" at bounding box center [371, 274] width 96 height 12
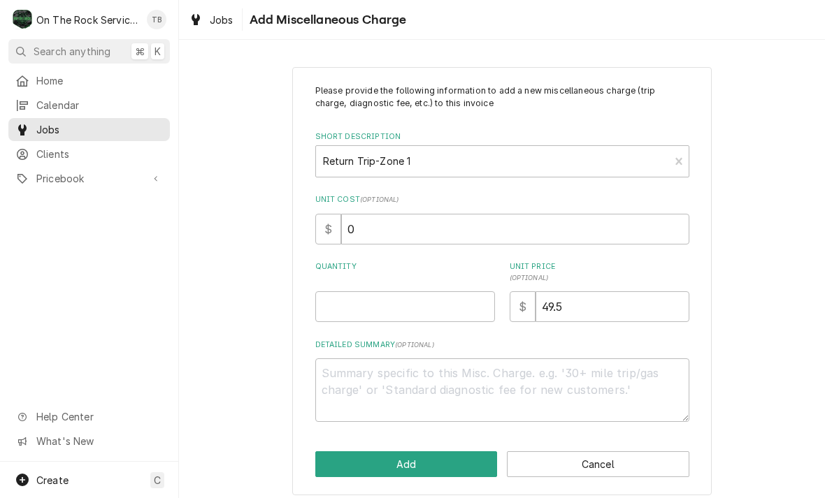
type textarea "x"
click at [396, 308] on input "Quantity" at bounding box center [405, 307] width 180 height 31
type input "1"
type textarea "x"
type input "1"
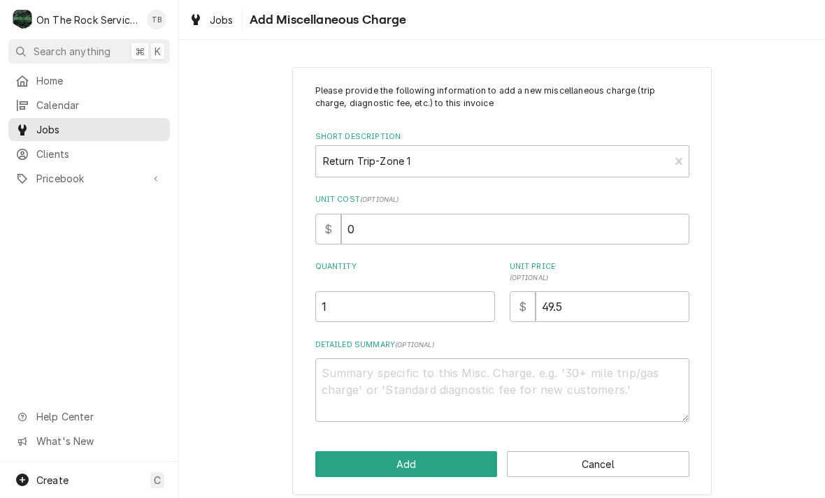
click at [771, 293] on div "Please provide the following information to add a new miscellaneous charge (tri…" at bounding box center [502, 281] width 646 height 453
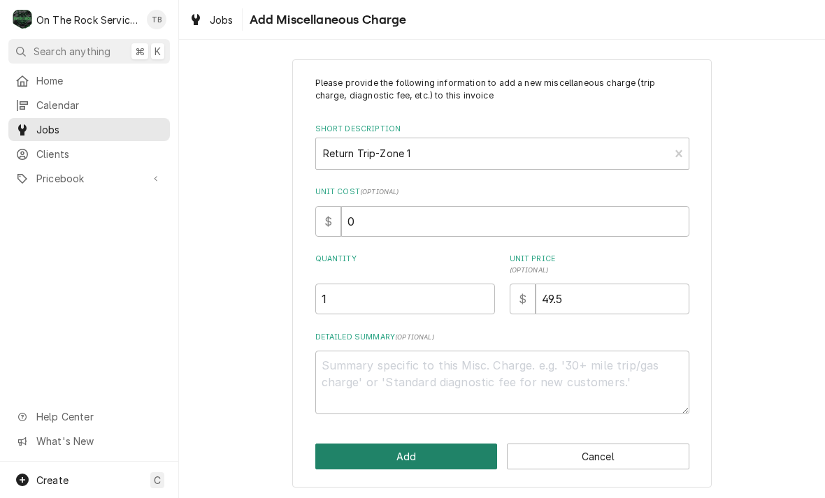
click at [422, 459] on button "Add" at bounding box center [406, 457] width 182 height 26
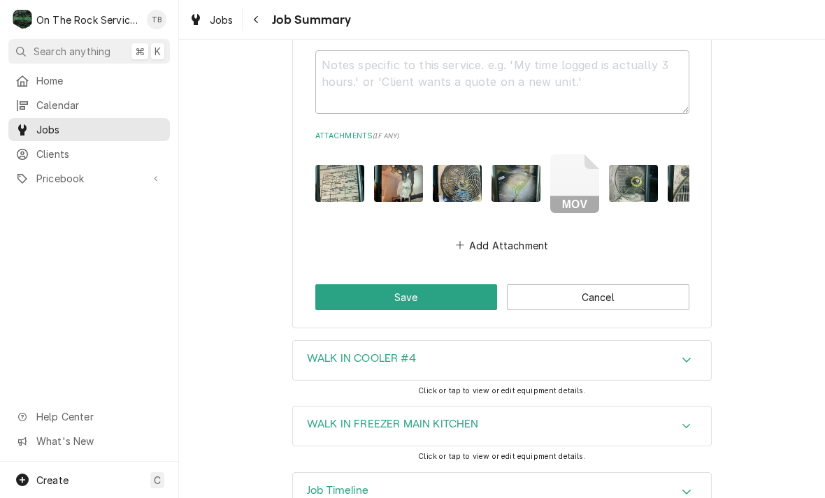
scroll to position [2130, 0]
click at [431, 285] on button "Save" at bounding box center [406, 298] width 182 height 26
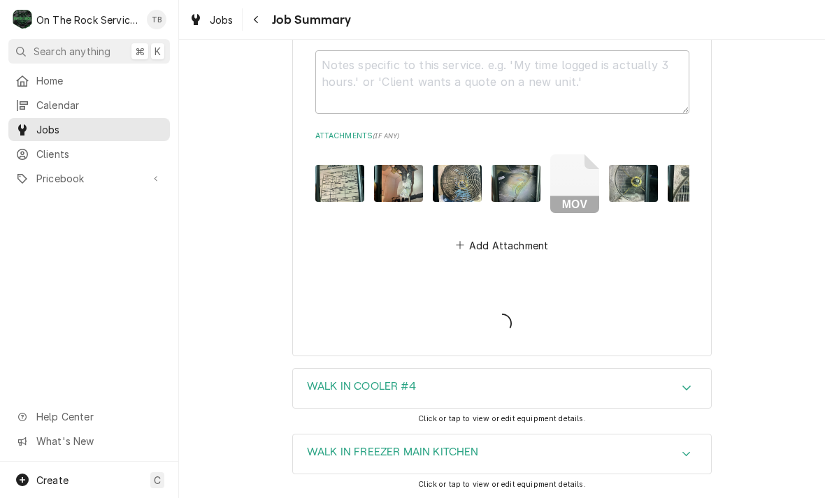
type textarea "x"
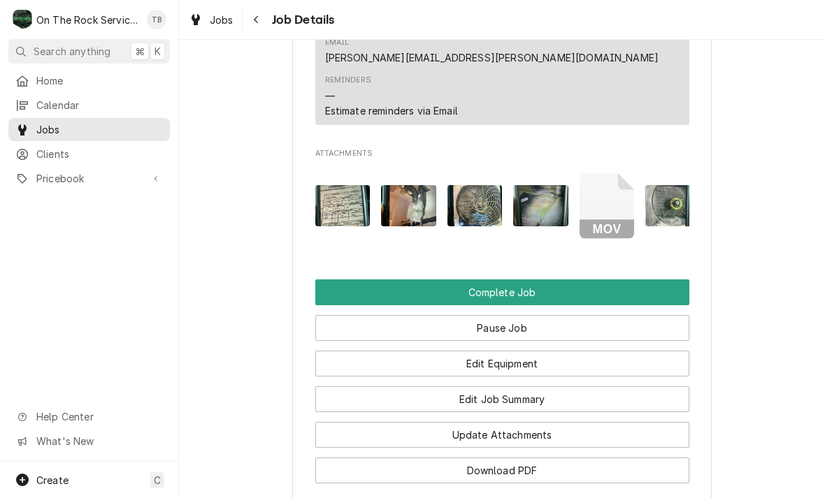
scroll to position [1340, 0]
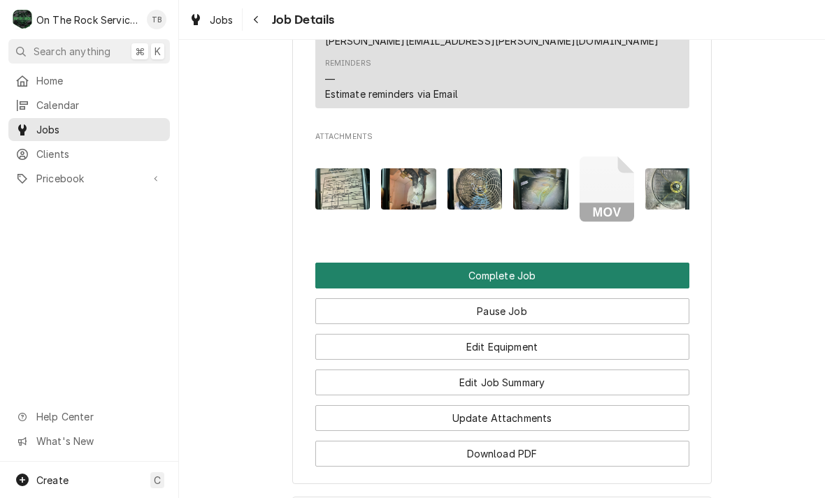
click at [533, 263] on button "Complete Job" at bounding box center [502, 276] width 374 height 26
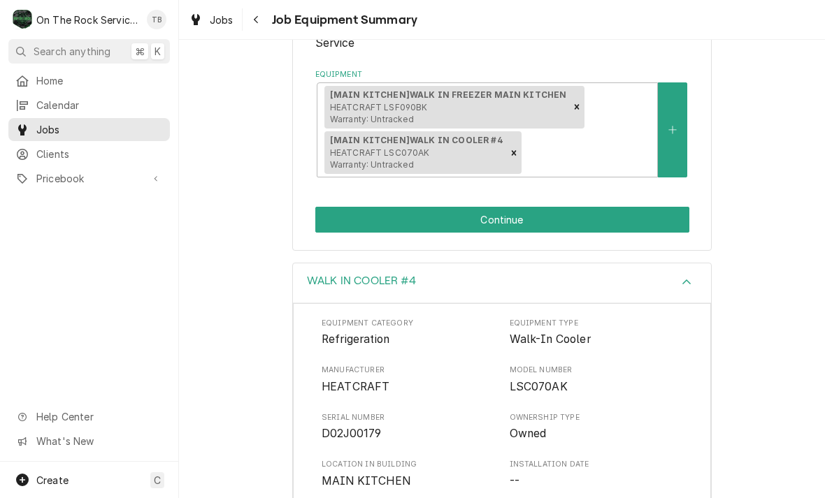
scroll to position [263, 0]
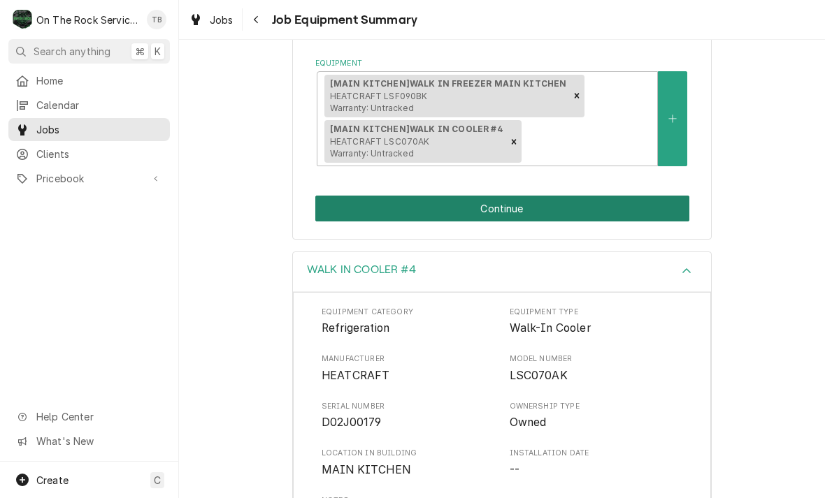
click at [526, 211] on button "Continue" at bounding box center [502, 209] width 374 height 26
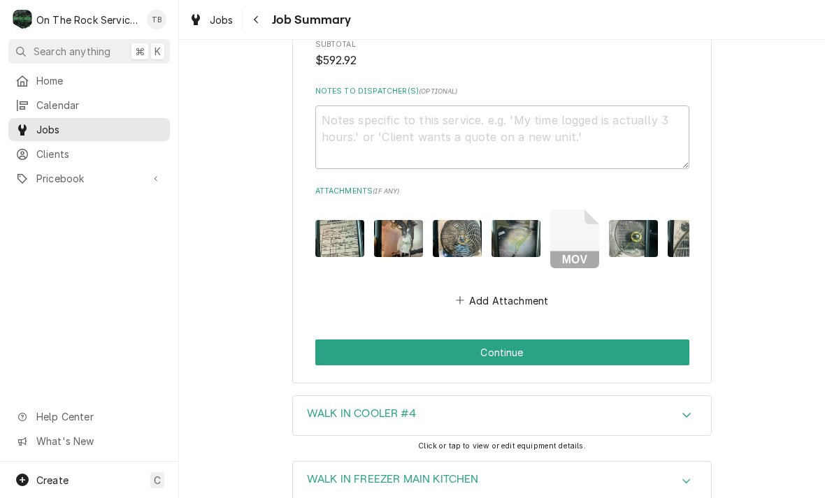
scroll to position [2081, 0]
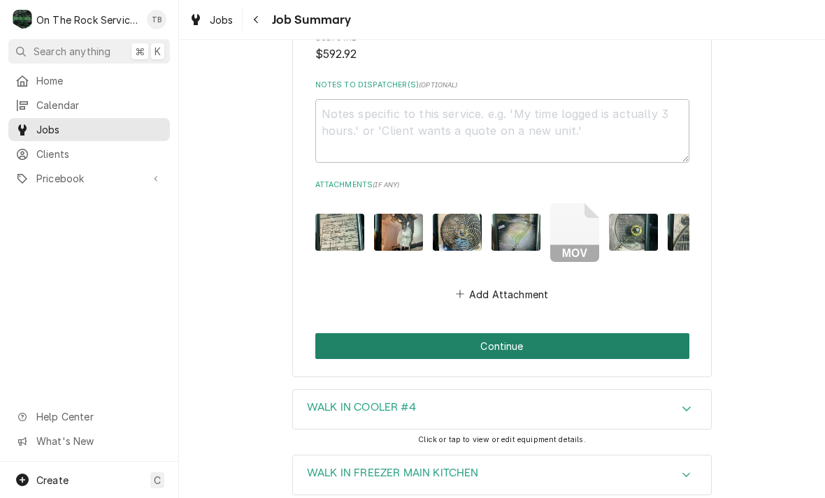
click at [550, 333] on button "Continue" at bounding box center [502, 346] width 374 height 26
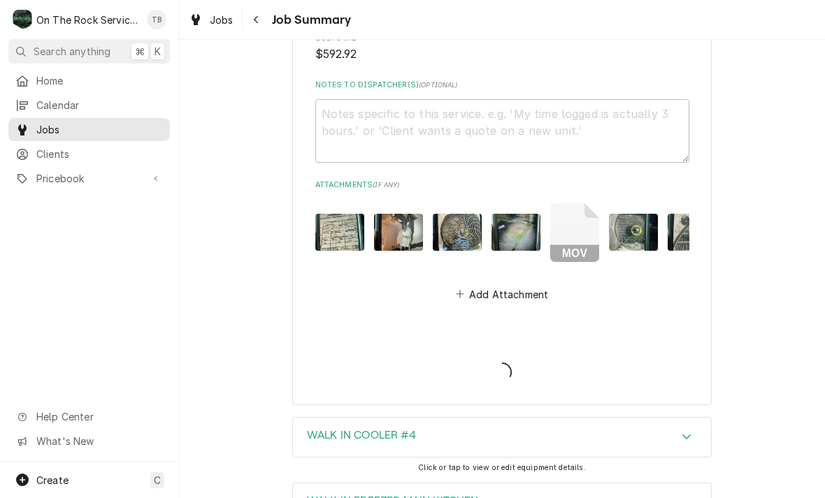
type textarea "x"
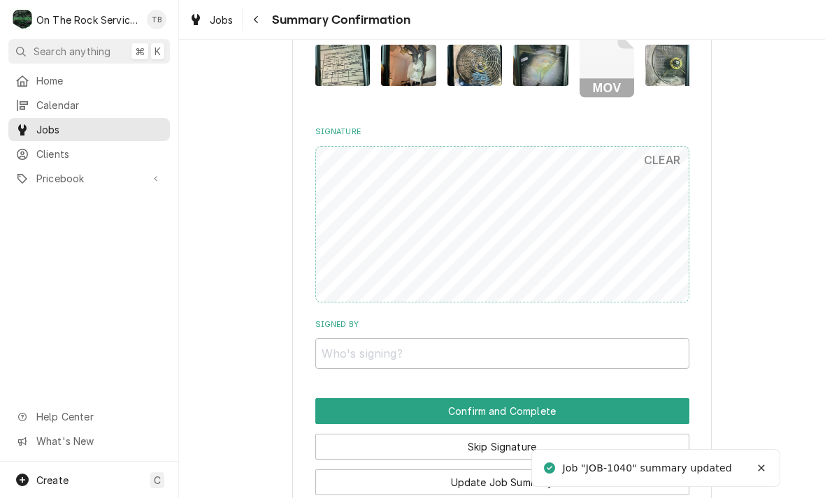
scroll to position [1750, 0]
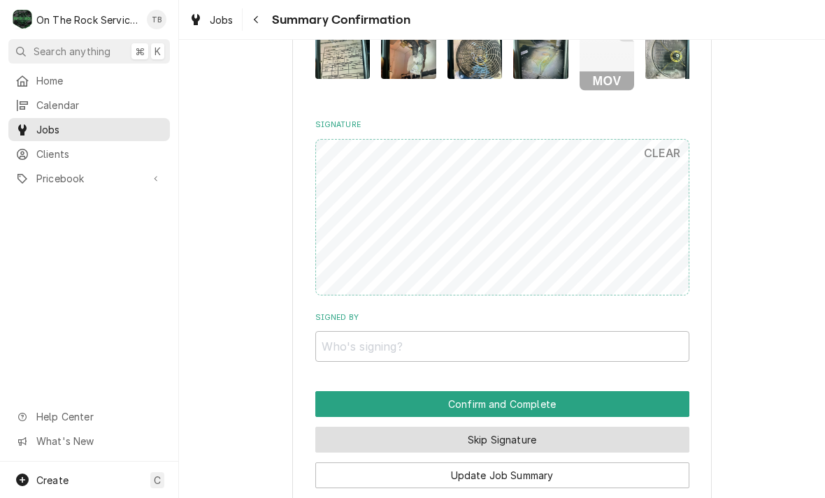
click at [437, 427] on button "Skip Signature" at bounding box center [502, 440] width 374 height 26
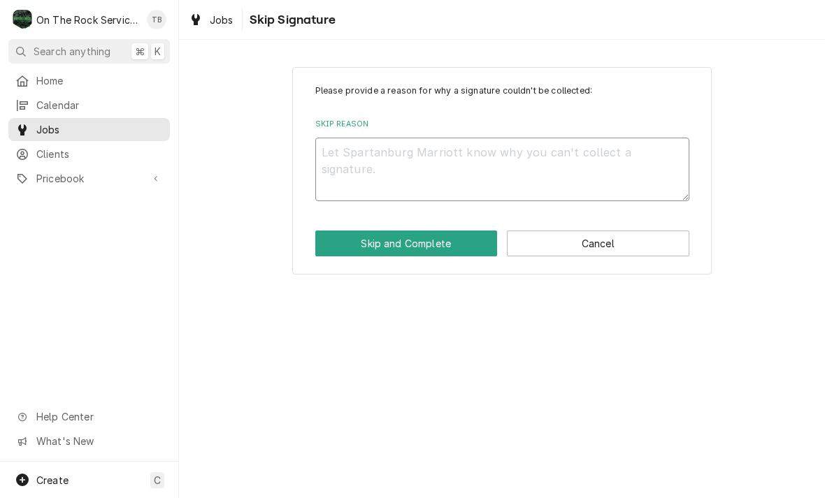
click at [372, 155] on textarea "Skip Reason" at bounding box center [502, 170] width 374 height 64
type textarea "x"
type textarea "N"
type textarea "x"
type textarea "NO"
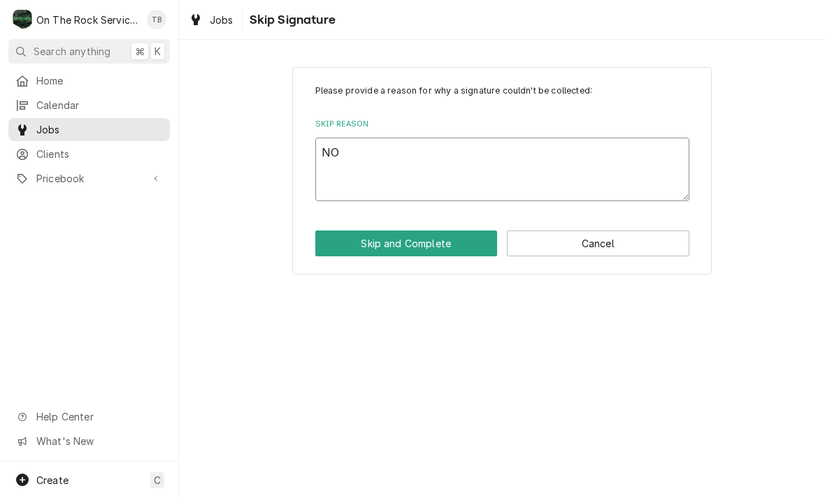
type textarea "x"
type textarea "NO"
type textarea "x"
type textarea "NO ON"
type textarea "x"
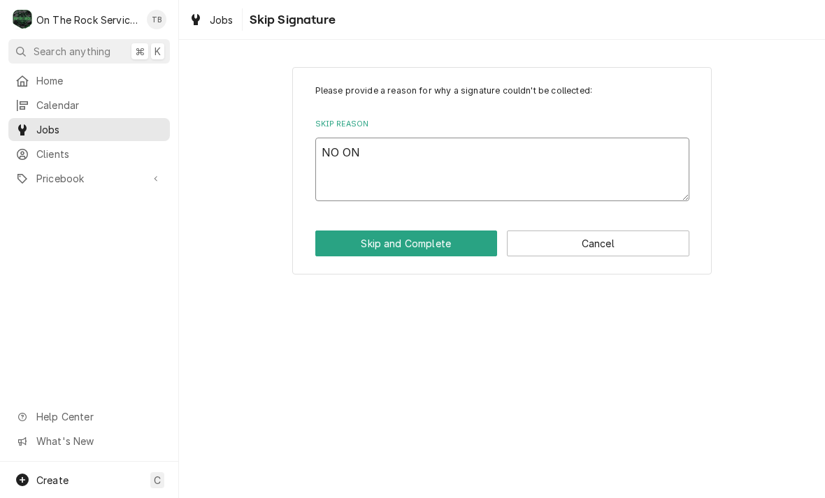
type textarea "NO ON"
type textarea "x"
type textarea "NO ON"
type textarea "x"
type textarea "NO ONE"
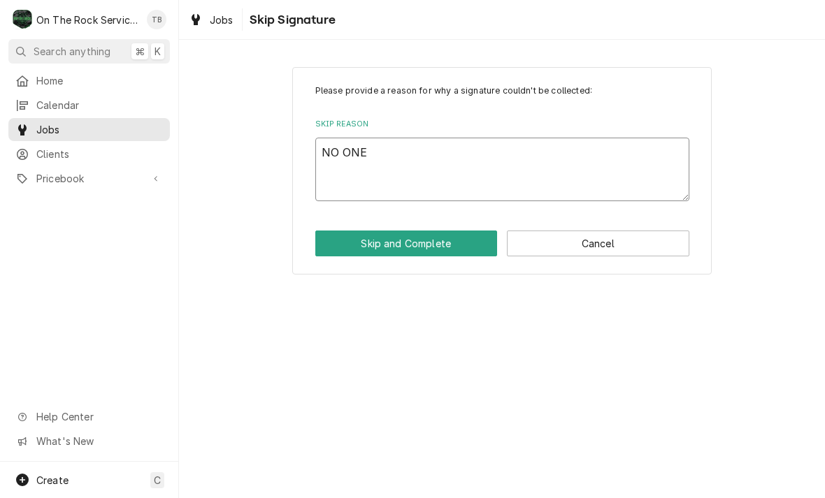
type textarea "x"
type textarea "NO ONE"
type textarea "x"
type textarea "NO ONE T"
type textarea "x"
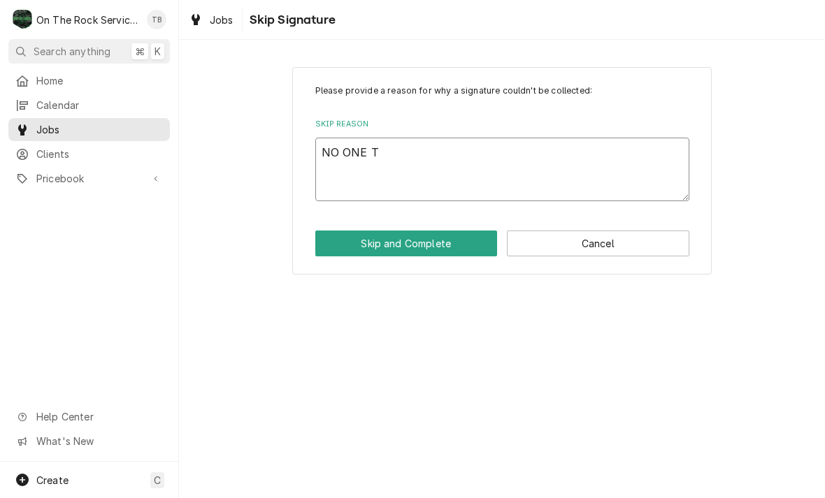
type textarea "NO ONE TO"
type textarea "x"
type textarea "NO ONE TO"
type textarea "x"
type textarea "NO ONE TO S"
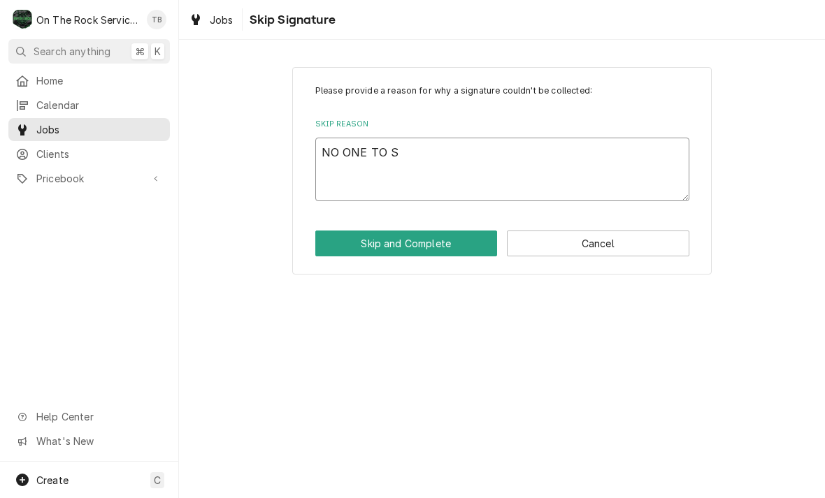
type textarea "x"
type textarea "NO ONE TO SI"
type textarea "x"
type textarea "NO ONE TO SIG"
type textarea "x"
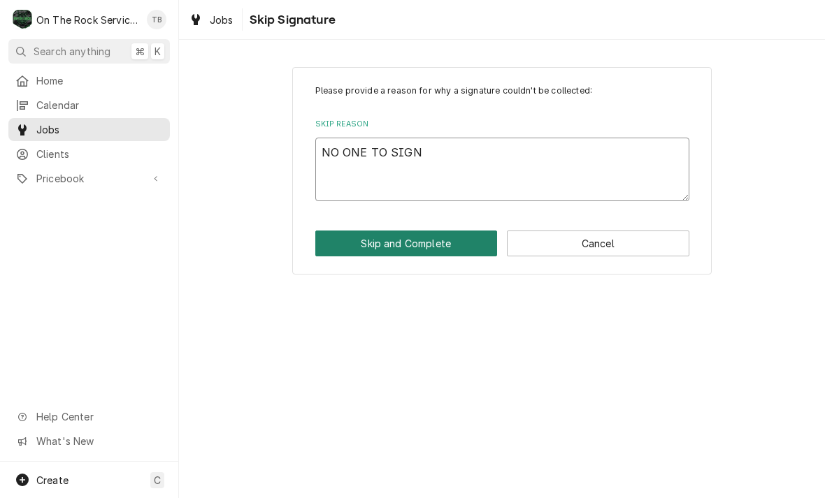
type textarea "NO ONE TO SIGN"
click at [442, 245] on button "Skip and Complete" at bounding box center [406, 244] width 182 height 26
type textarea "x"
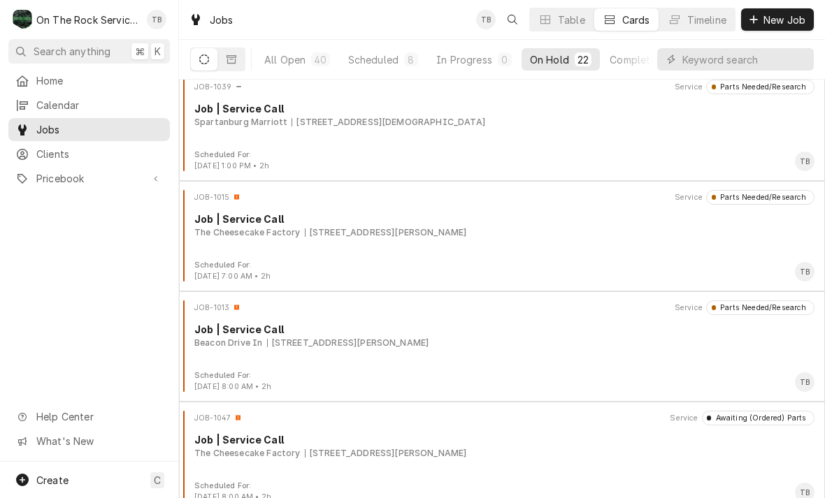
scroll to position [1568, 0]
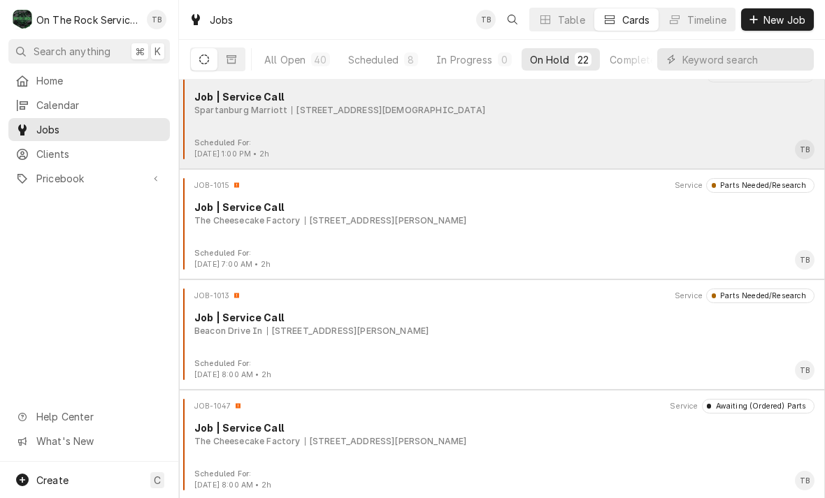
click at [445, 127] on div "JOB-1039 Service Parts Needed/Research Job | Service Call [GEOGRAPHIC_DATA] Mar…" at bounding box center [502, 103] width 635 height 70
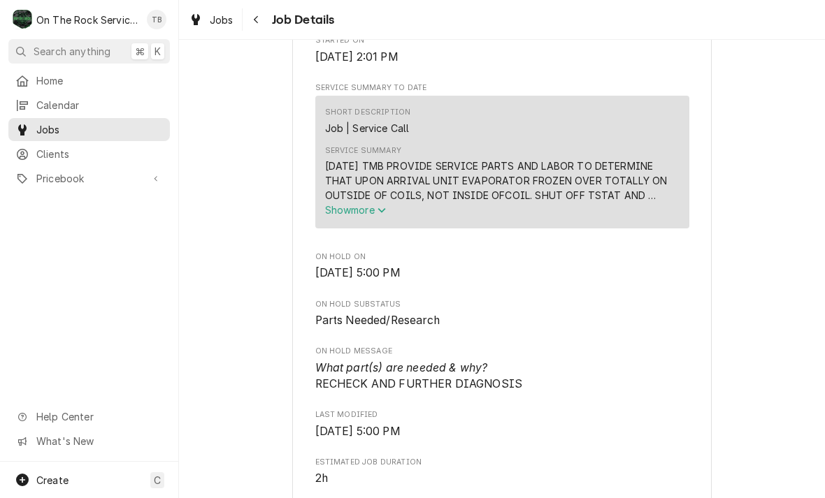
scroll to position [447, 0]
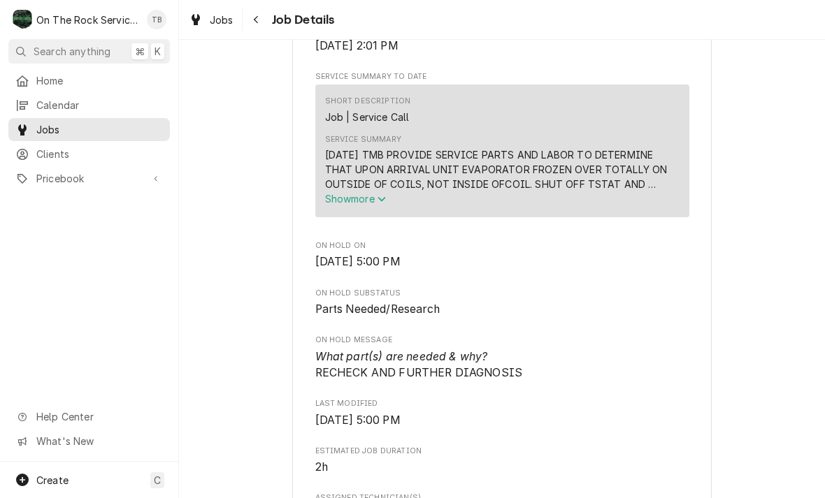
click at [379, 197] on button "Show more" at bounding box center [502, 199] width 354 height 15
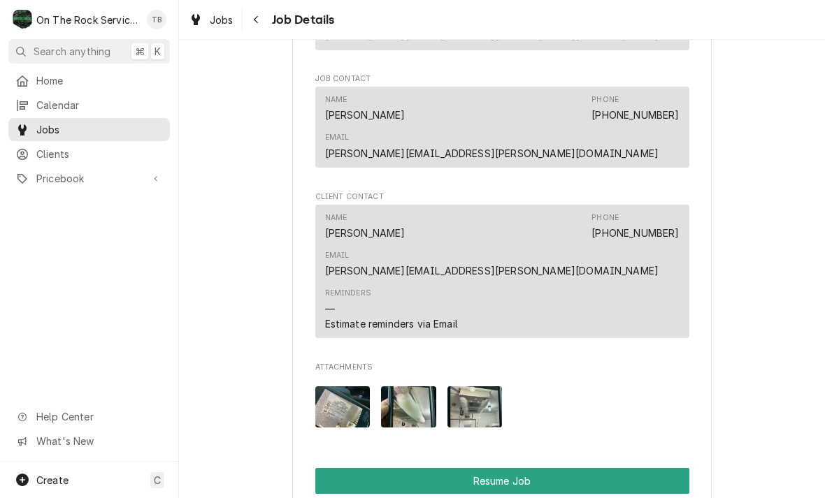
scroll to position [1219, 0]
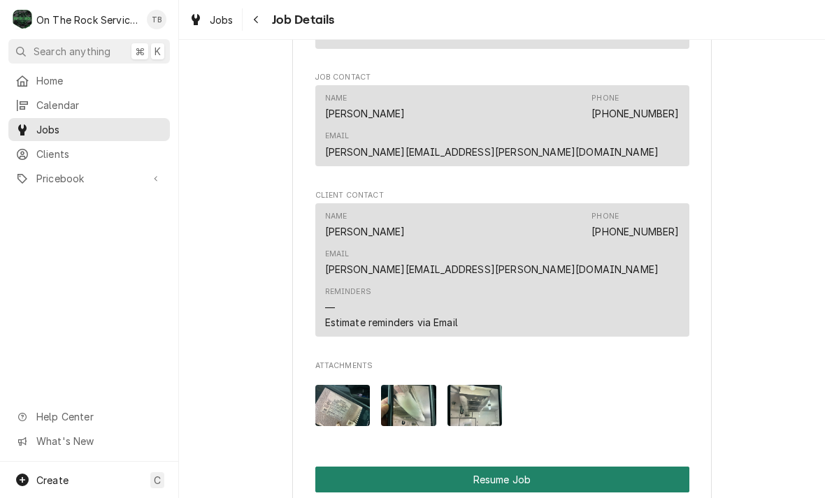
click at [616, 467] on button "Resume Job" at bounding box center [502, 480] width 374 height 26
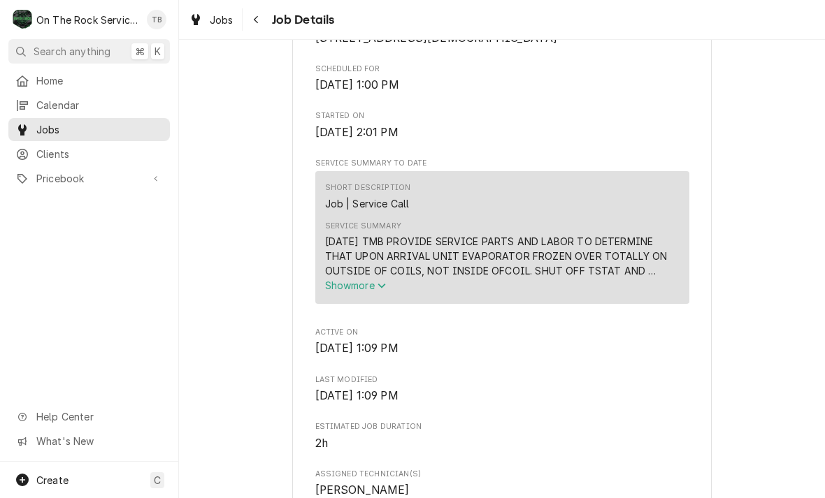
scroll to position [360, 0]
click at [506, 266] on div "[DATE] TMB PROVIDE SERVICE PARTS AND LABOR TO DETERMINE THAT UPON ARRIVAL UNIT …" at bounding box center [502, 257] width 354 height 44
click at [375, 282] on span "Show more" at bounding box center [356, 286] width 62 height 12
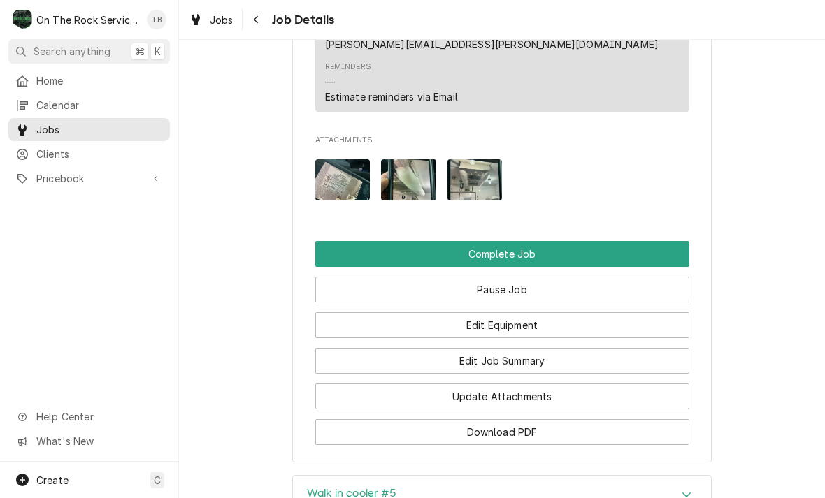
scroll to position [1331, 0]
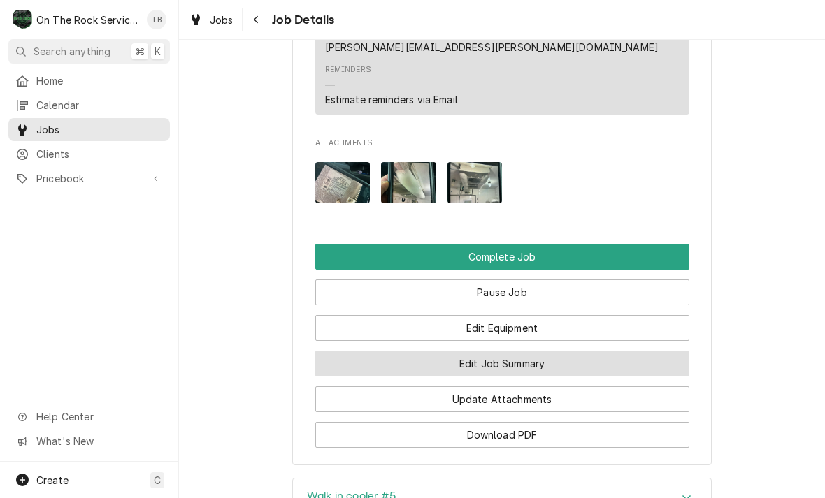
click at [520, 351] on button "Edit Job Summary" at bounding box center [502, 364] width 374 height 26
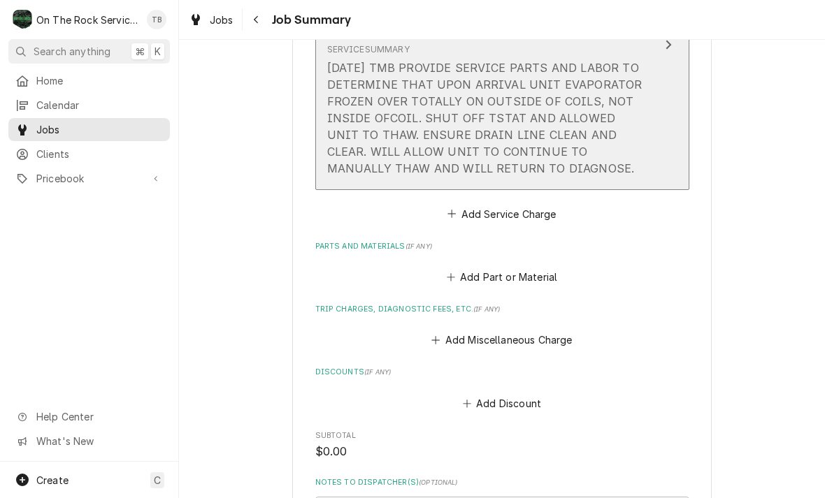
click at [520, 158] on div "[DATE] TMB PROVIDE SERVICE PARTS AND LABOR TO DETERMINE THAT UPON ARRIVAL UNIT …" at bounding box center [487, 117] width 321 height 117
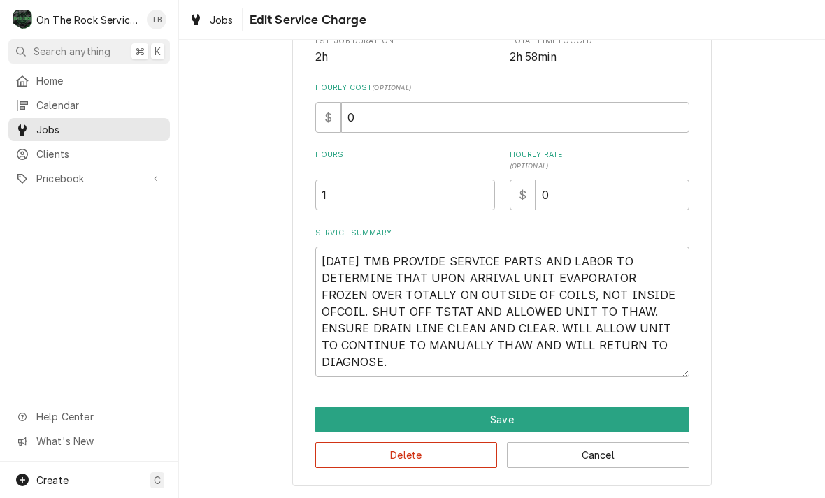
scroll to position [280, 0]
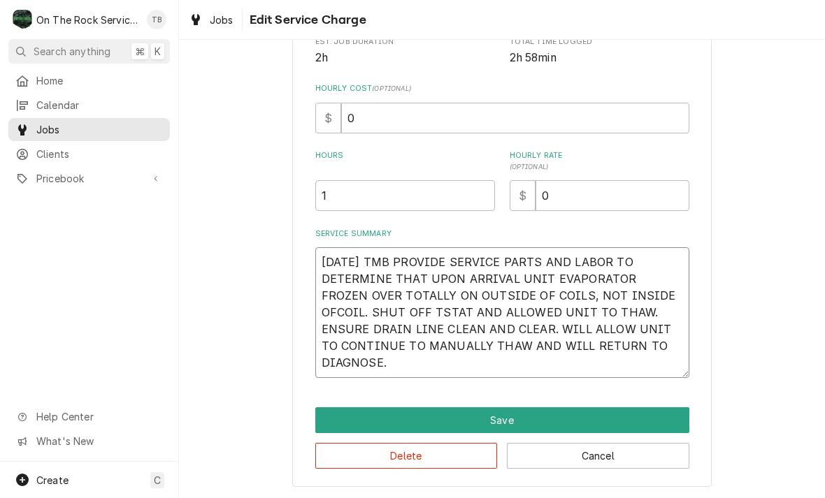
click at [409, 368] on textarea "[DATE] TMB PROVIDE SERVICE PARTS AND LABOR TO DETERMINE THAT UPON ARRIVAL UNIT …" at bounding box center [502, 313] width 374 height 131
type textarea "x"
type textarea "[DATE] TMB PROVIDE SERVICE PARTS AND LABOR TO DETERMINE THAT UPON ARRIVAL UNIT …"
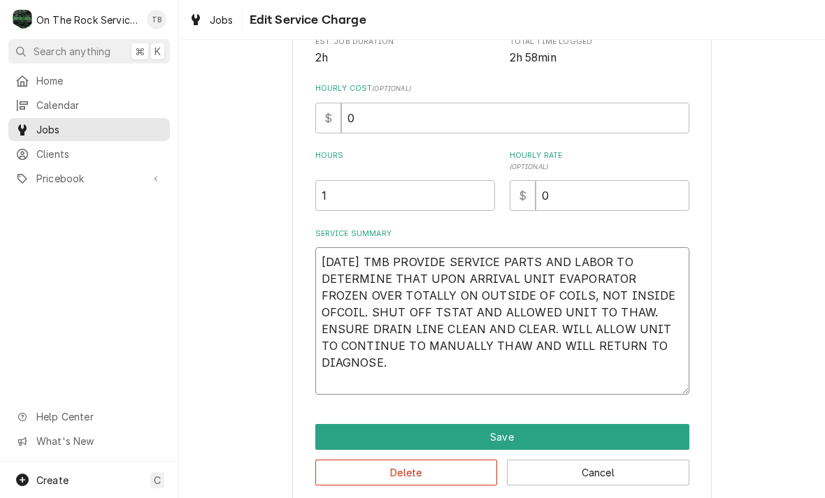
type textarea "x"
type textarea "[DATE] TMB PROVIDE SERVICE PARTS AND LABOR TO DETERMINE THAT UPON ARRIVAL UNIT …"
type textarea "x"
type textarea "[DATE] TMB PROVIDE SERVICE PARTS AND LABOR TO DETERMINE THAT UPON ARRIVAL UNIT …"
type textarea "x"
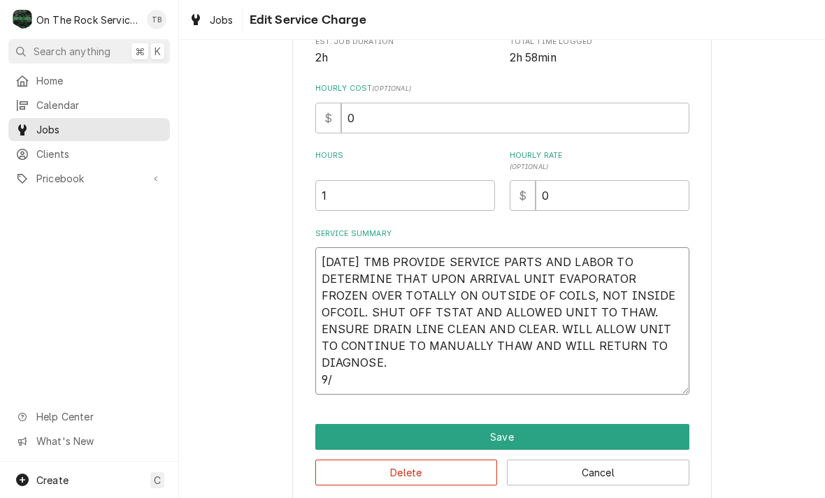
type textarea "[DATE] TMB PROVIDE SERVICE PARTS AND LABOR TO DETERMINE THAT UPON ARRIVAL UNIT …"
type textarea "x"
type textarea "[DATE] TMB PROVIDE SERVICE PARTS AND LABOR TO DETERMINE THAT UPON ARRIVAL UNIT …"
type textarea "x"
type textarea "[DATE] TMB PROVIDE SERVICE PARTS AND LABOR TO DETERMINE THAT UPON ARRIVAL UNIT …"
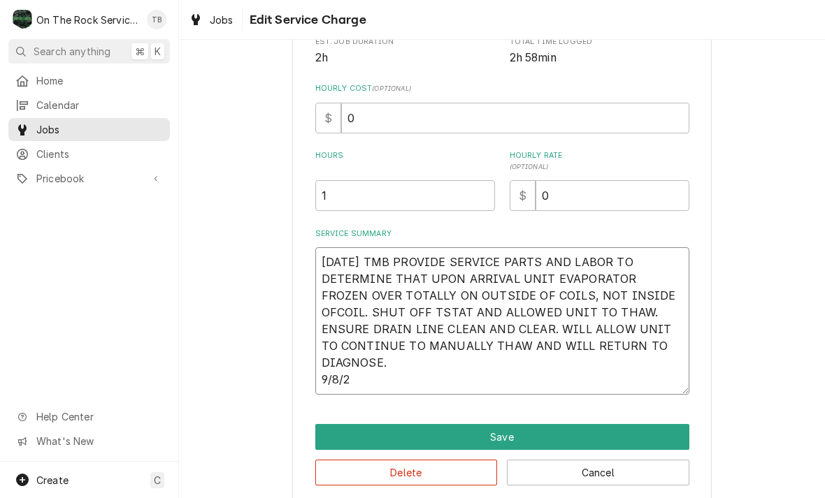
type textarea "x"
type textarea "[DATE] TMB PROVIDE SERVICE PARTS AND LABOR TO DETERMINE THAT UPON ARRIVAL UNIT …"
type textarea "x"
type textarea "[DATE] TMB PROVIDE SERVICE PARTS AND LABOR TO DETERMINE THAT UPON ARRIVAL UNIT …"
type textarea "x"
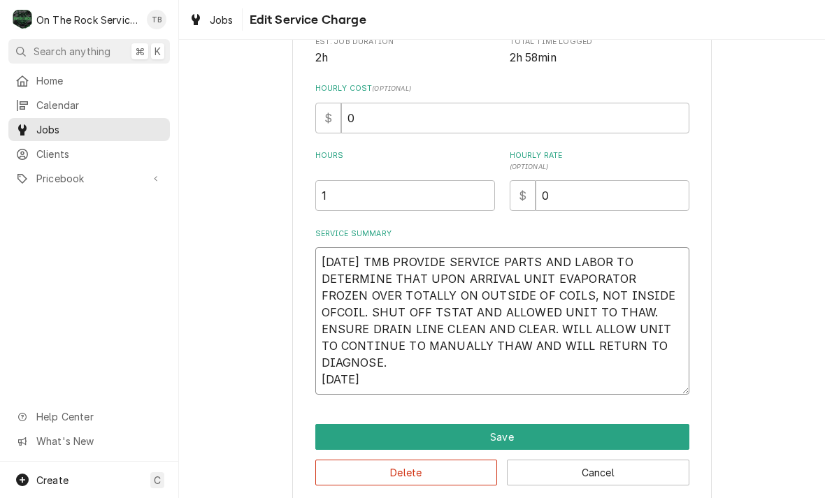
type textarea "[DATE] TMB PROVIDE SERVICE PARTS AND LABOR TO DETERMINE THAT UPON ARRIVAL UNIT …"
type textarea "x"
type textarea "[DATE] TMB PROVIDE SERVICE PARTS AND LABOR TO DETERMINE THAT UPON ARRIVAL UNIT …"
type textarea "x"
type textarea "9/3/25 TMB PROVIDE SERVICE PARTS AND LABOR TO DETERMINE THAT UPON ARRIVAL UNIT …"
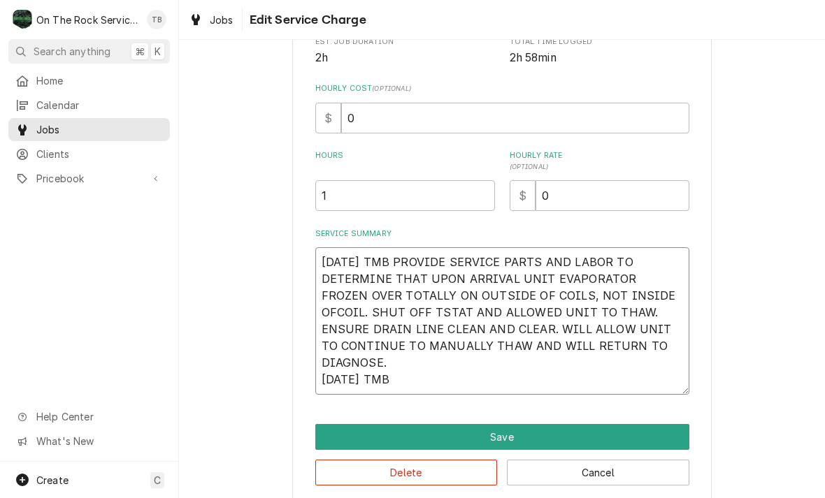
type textarea "x"
type textarea "9/3/25 TMB PROVIDE SERVICE PARTS AND LABOR TO DETERMINE THAT UPON ARRIVAL UNIT …"
type textarea "x"
type textarea "9/3/25 TMB PROVIDE SERVICE PARTS AND LABOR TO DETERMINE THAT UPON ARRIVAL UNIT …"
type textarea "x"
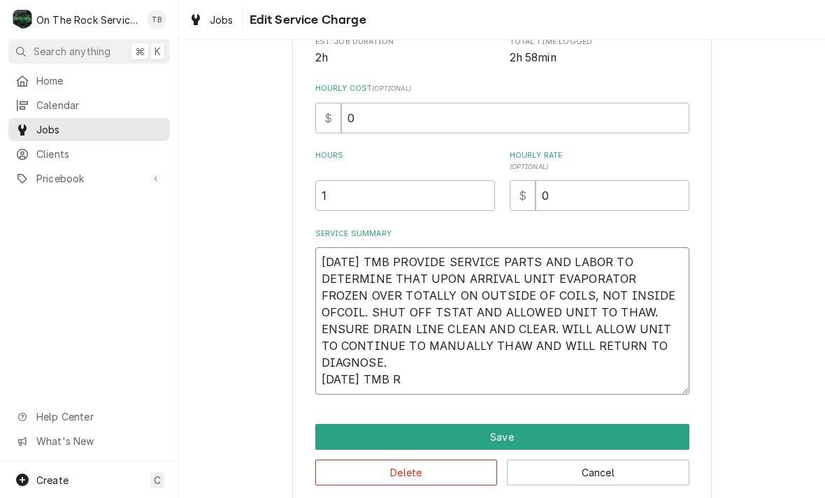
type textarea "9/3/25 TMB PROVIDE SERVICE PARTS AND LABOR TO DETERMINE THAT UPON ARRIVAL UNIT …"
type textarea "x"
type textarea "9/3/25 TMB PROVIDE SERVICE PARTS AND LABOR TO DETERMINE THAT UPON ARRIVAL UNIT …"
type textarea "x"
type textarea "9/3/25 TMB PROVIDE SERVICE PARTS AND LABOR TO DETERMINE THAT UPON ARRIVAL UNIT …"
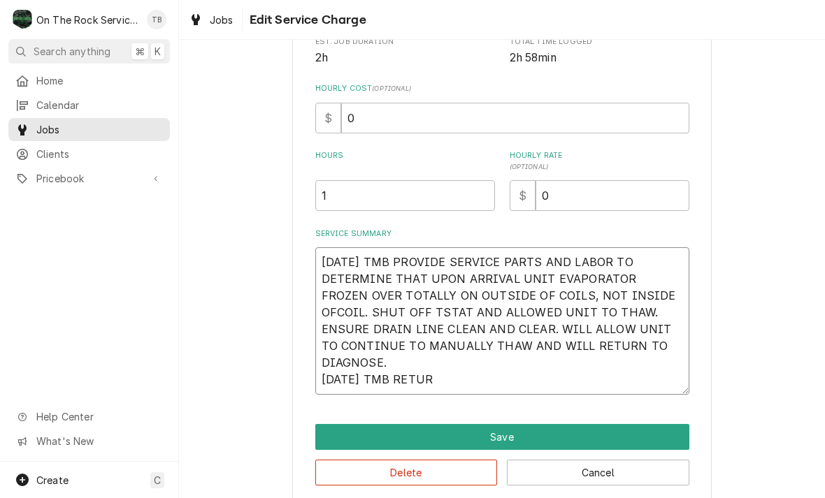
type textarea "x"
type textarea "9/3/25 TMB PROVIDE SERVICE PARTS AND LABOR TO DETERMINE THAT UPON ARRIVAL UNIT …"
type textarea "x"
type textarea "9/3/25 TMB PROVIDE SERVICE PARTS AND LABOR TO DETERMINE THAT UPON ARRIVAL UNIT …"
type textarea "x"
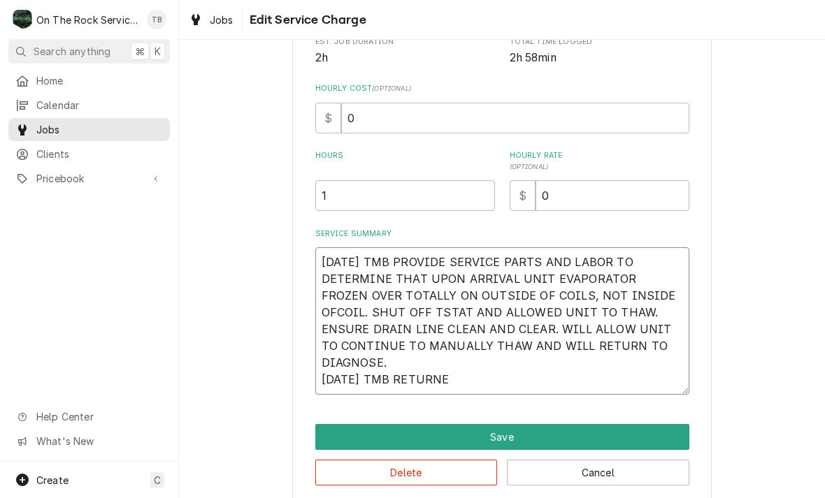
type textarea "9/3/25 TMB PROVIDE SERVICE PARTS AND LABOR TO DETERMINE THAT UPON ARRIVAL UNIT …"
type textarea "x"
type textarea "9/3/25 TMB PROVIDE SERVICE PARTS AND LABOR TO DETERMINE THAT UPON ARRIVAL UNIT …"
type textarea "x"
type textarea "9/3/25 TMB PROVIDE SERVICE PARTS AND LABOR TO DETERMINE THAT UPON ARRIVAL UNIT …"
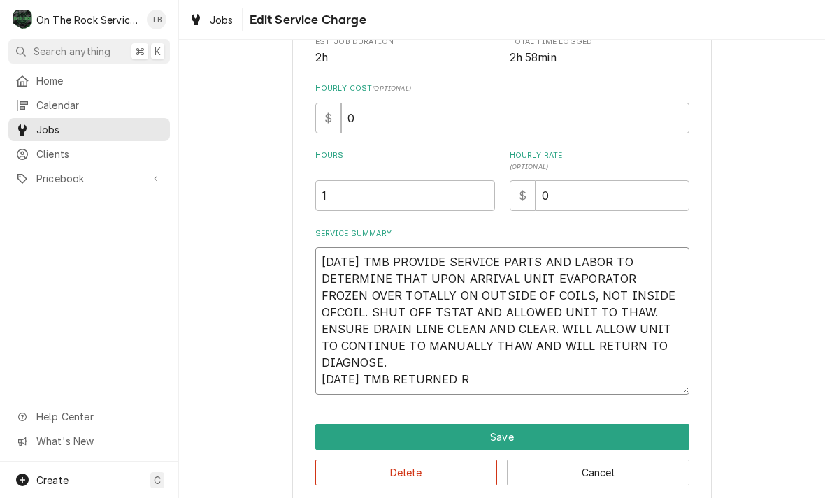
type textarea "x"
type textarea "9/3/25 TMB PROVIDE SERVICE PARTS AND LABOR TO DETERMINE THAT UPON ARRIVAL UNIT …"
type textarea "x"
type textarea "9/3/25 TMB PROVIDE SERVICE PARTS AND LABOR TO DETERMINE THAT UPON ARRIVAL UNIT …"
type textarea "x"
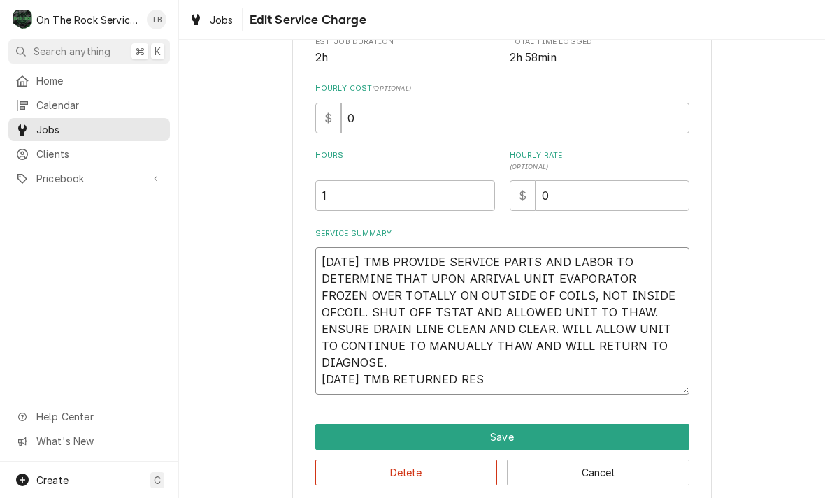
type textarea "9/3/25 TMB PROVIDE SERVICE PARTS AND LABOR TO DETERMINE THAT UPON ARRIVAL UNIT …"
type textarea "x"
type textarea "9/3/25 TMB PROVIDE SERVICE PARTS AND LABOR TO DETERMINE THAT UPON ARRIVAL UNIT …"
type textarea "x"
type textarea "9/3/25 TMB PROVIDE SERVICE PARTS AND LABOR TO DETERMINE THAT UPON ARRIVAL UNIT …"
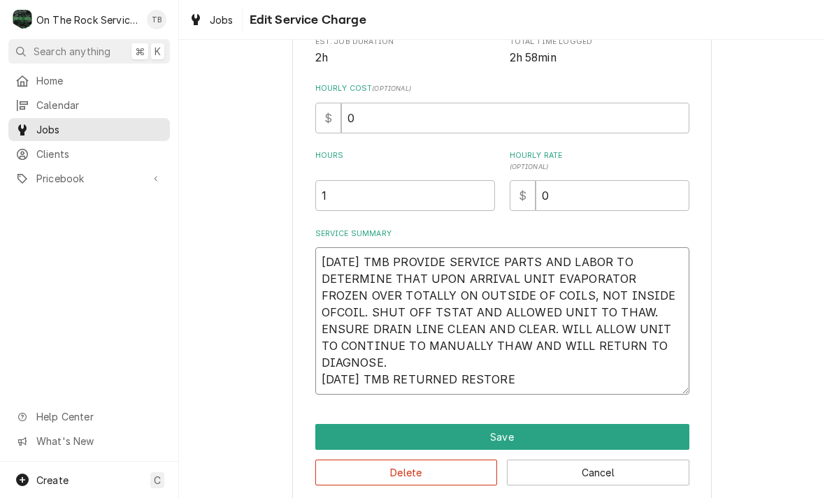
type textarea "x"
type textarea "9/3/25 TMB PROVIDE SERVICE PARTS AND LABOR TO DETERMINE THAT UPON ARRIVAL UNIT …"
type textarea "x"
type textarea "9/3/25 TMB PROVIDE SERVICE PARTS AND LABOR TO DETERMINE THAT UPON ARRIVAL UNIT …"
type textarea "x"
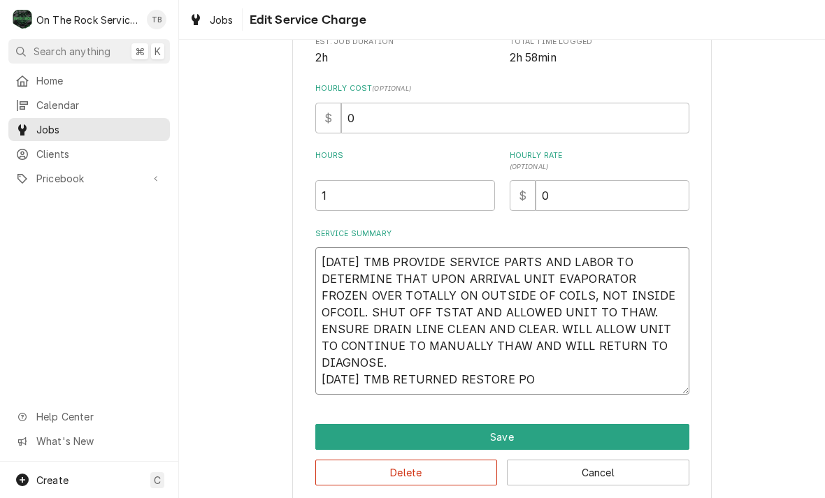
type textarea "9/3/25 TMB PROVIDE SERVICE PARTS AND LABOR TO DETERMINE THAT UPON ARRIVAL UNIT …"
type textarea "x"
type textarea "9/3/25 TMB PROVIDE SERVICE PARTS AND LABOR TO DETERMINE THAT UPON ARRIVAL UNIT …"
type textarea "x"
type textarea "9/3/25 TMB PROVIDE SERVICE PARTS AND LABOR TO DETERMINE THAT UPON ARRIVAL UNIT …"
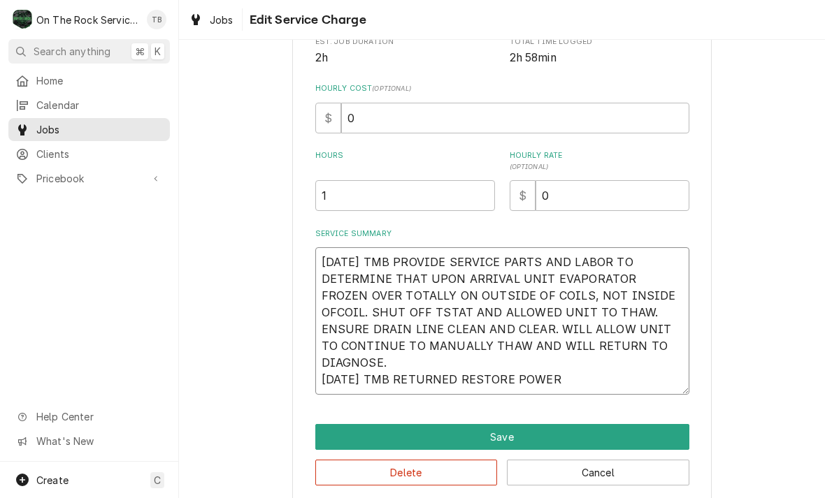
type textarea "x"
type textarea "9/3/25 TMB PROVIDE SERVICE PARTS AND LABOR TO DETERMINE THAT UPON ARRIVAL UNIT …"
type textarea "x"
type textarea "9/3/25 TMB PROVIDE SERVICE PARTS AND LABOR TO DETERMINE THAT UPON ARRIVAL UNIT …"
type textarea "x"
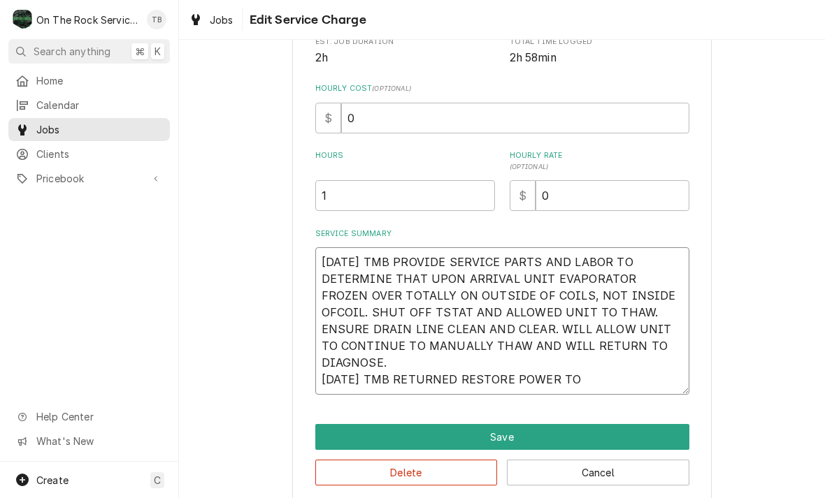
type textarea "9/3/25 TMB PROVIDE SERVICE PARTS AND LABOR TO DETERMINE THAT UPON ARRIVAL UNIT …"
type textarea "x"
type textarea "9/3/25 TMB PROVIDE SERVICE PARTS AND LABOR TO DETERMINE THAT UPON ARRIVAL UNIT …"
type textarea "x"
type textarea "9/3/25 TMB PROVIDE SERVICE PARTS AND LABOR TO DETERMINE THAT UPON ARRIVAL UNIT …"
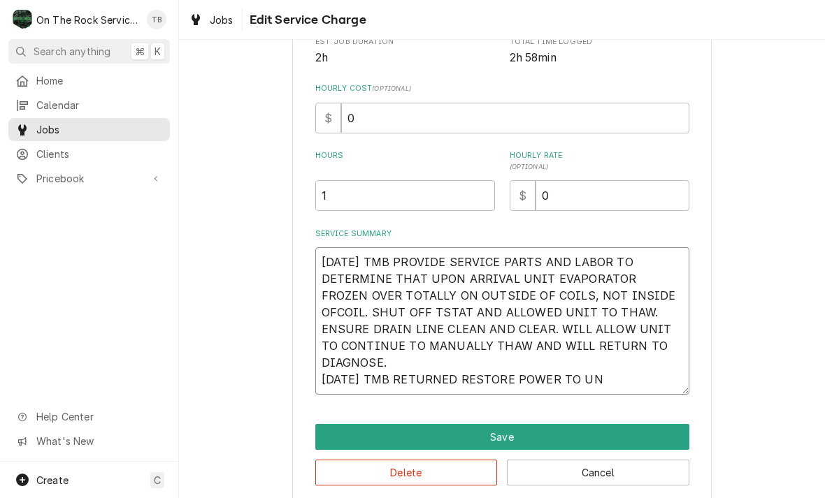
type textarea "x"
type textarea "9/3/25 TMB PROVIDE SERVICE PARTS AND LABOR TO DETERMINE THAT UPON ARRIVAL UNIT …"
type textarea "x"
type textarea "9/3/25 TMB PROVIDE SERVICE PARTS AND LABOR TO DETERMINE THAT UPON ARRIVAL UNIT …"
type textarea "x"
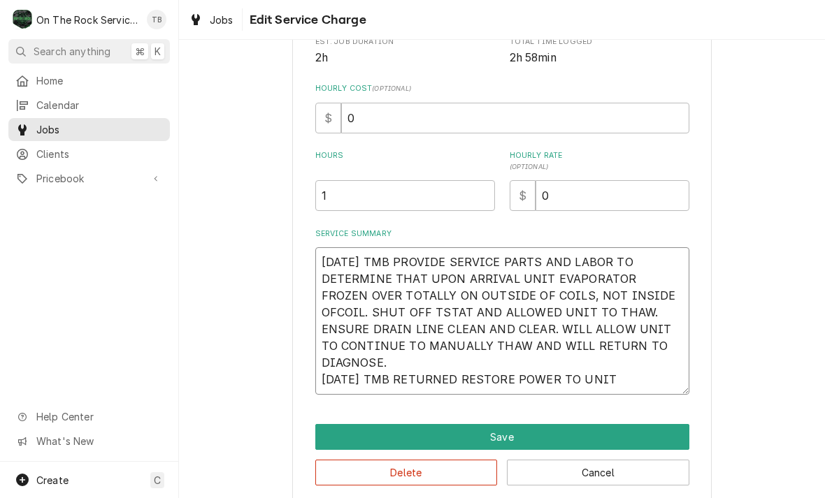
type textarea "9/3/25 TMB PROVIDE SERVICE PARTS AND LABOR TO DETERMINE THAT UPON ARRIVAL UNIT …"
type textarea "x"
type textarea "9/3/25 TMB PROVIDE SERVICE PARTS AND LABOR TO DETERMINE THAT UPON ARRIVAL UNIT …"
type textarea "x"
type textarea "9/3/25 TMB PROVIDE SERVICE PARTS AND LABOR TO DETERMINE THAT UPON ARRIVAL UNIT …"
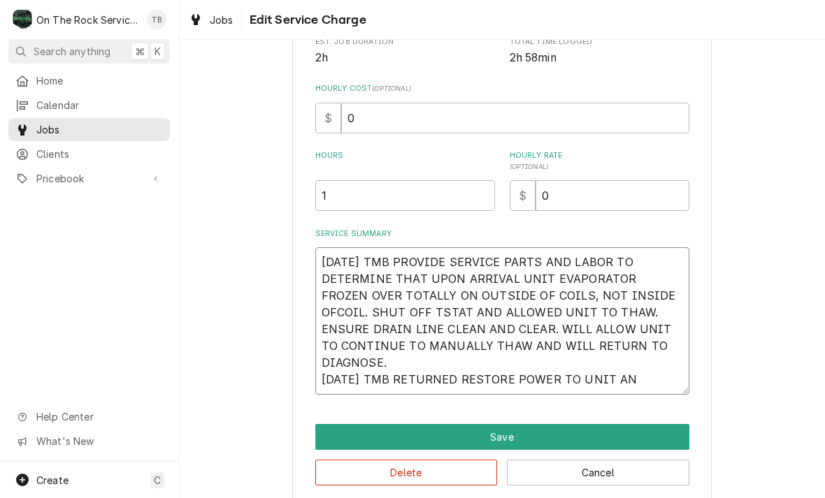
type textarea "x"
type textarea "9/3/25 TMB PROVIDE SERVICE PARTS AND LABOR TO DETERMINE THAT UPON ARRIVAL UNIT …"
type textarea "x"
type textarea "9/3/25 TMB PROVIDE SERVICE PARTS AND LABOR TO DETERMINE THAT UPON ARRIVAL UNIT …"
type textarea "x"
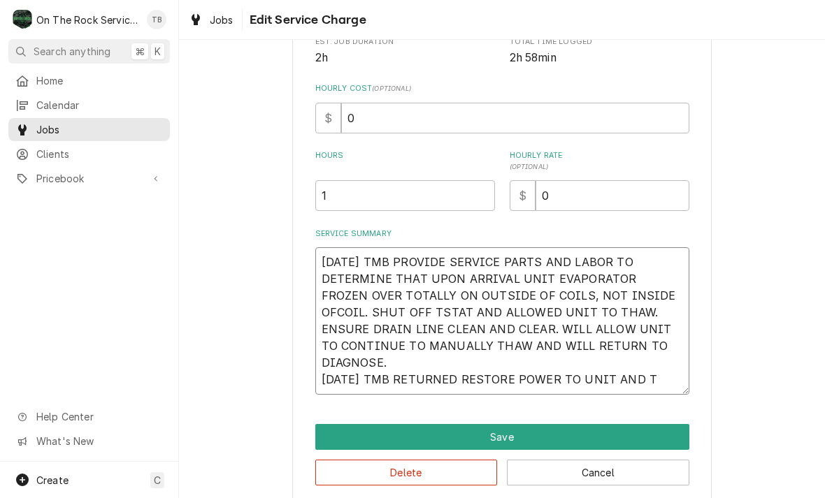
type textarea "9/3/25 TMB PROVIDE SERVICE PARTS AND LABOR TO DETERMINE THAT UPON ARRIVAL UNIT …"
type textarea "x"
type textarea "9/3/25 TMB PROVIDE SERVICE PARTS AND LABOR TO DETERMINE THAT UPON ARRIVAL UNIT …"
type textarea "x"
type textarea "9/3/25 TMB PROVIDE SERVICE PARTS AND LABOR TO DETERMINE THAT UPON ARRIVAL UNIT …"
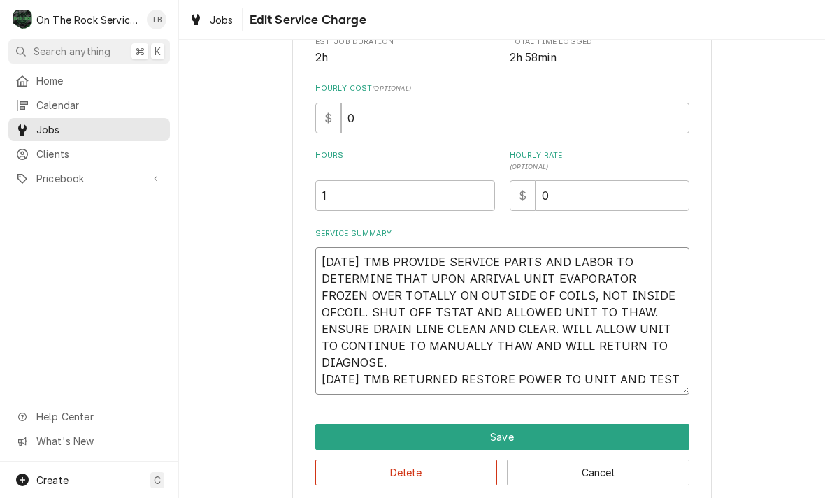
type textarea "x"
type textarea "9/3/25 TMB PROVIDE SERVICE PARTS AND LABOR TO DETERMINE THAT UPON ARRIVAL UNIT …"
type textarea "x"
type textarea "9/3/25 TMB PROVIDE SERVICE PARTS AND LABOR TO DETERMINE THAT UPON ARRIVAL UNIT …"
type textarea "x"
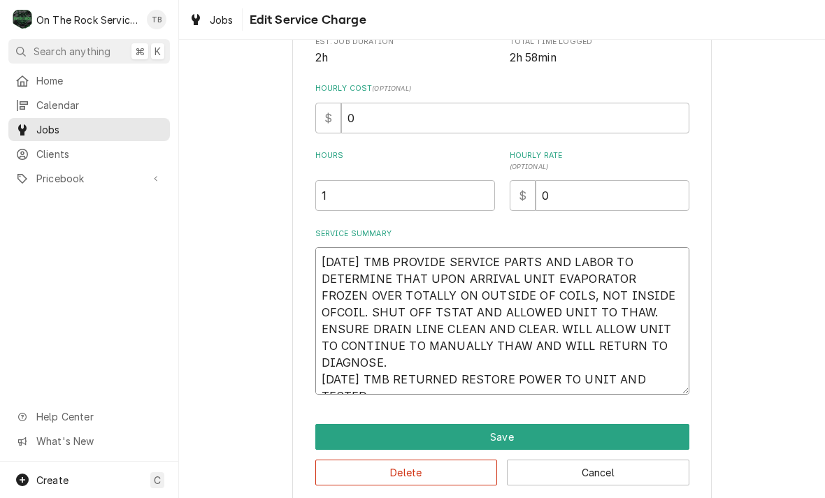
type textarea "9/3/25 TMB PROVIDE SERVICE PARTS AND LABOR TO DETERMINE THAT UPON ARRIVAL UNIT …"
type textarea "x"
type textarea "9/3/25 TMB PROVIDE SERVICE PARTS AND LABOR TO DETERMINE THAT UPON ARRIVAL UNIT …"
type textarea "x"
type textarea "9/3/25 TMB PROVIDE SERVICE PARTS AND LABOR TO DETERMINE THAT UPON ARRIVAL UNIT …"
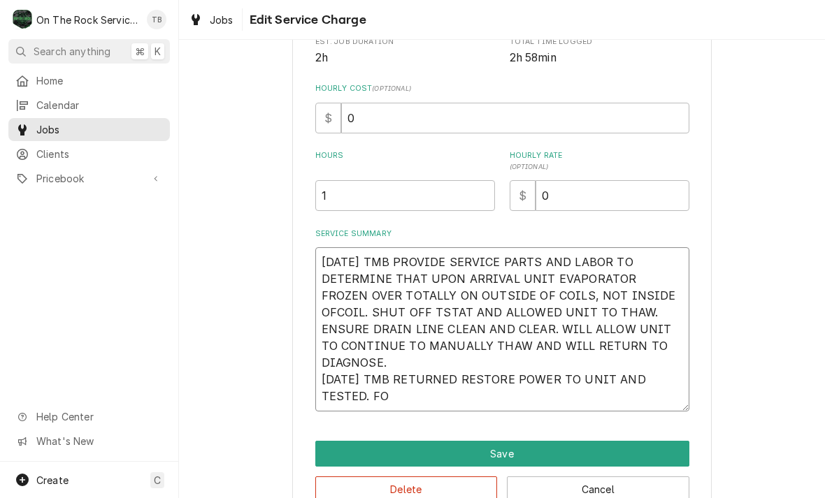
type textarea "x"
type textarea "9/3/25 TMB PROVIDE SERVICE PARTS AND LABOR TO DETERMINE THAT UPON ARRIVAL UNIT …"
type textarea "x"
type textarea "9/3/25 TMB PROVIDE SERVICE PARTS AND LABOR TO DETERMINE THAT UPON ARRIVAL UNIT …"
type textarea "x"
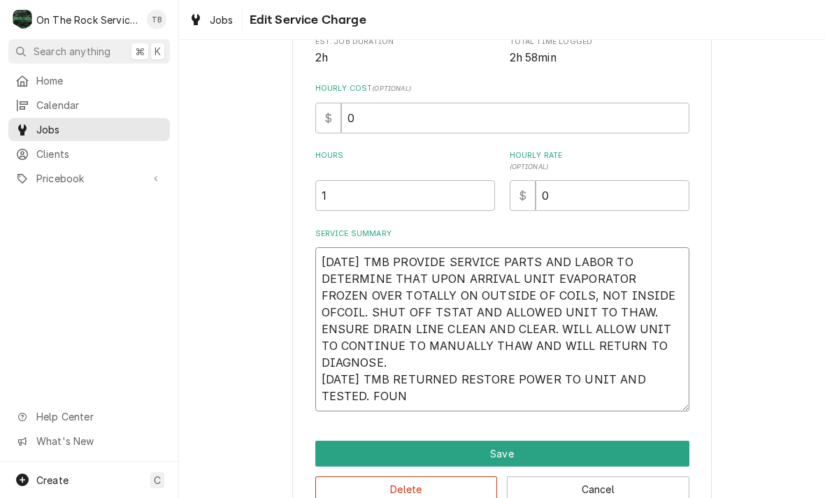
type textarea "9/3/25 TMB PROVIDE SERVICE PARTS AND LABOR TO DETERMINE THAT UPON ARRIVAL UNIT …"
type textarea "x"
type textarea "9/3/25 TMB PROVIDE SERVICE PARTS AND LABOR TO DETERMINE THAT UPON ARRIVAL UNIT …"
type textarea "x"
type textarea "9/3/25 TMB PROVIDE SERVICE PARTS AND LABOR TO DETERMINE THAT UPON ARRIVAL UNIT …"
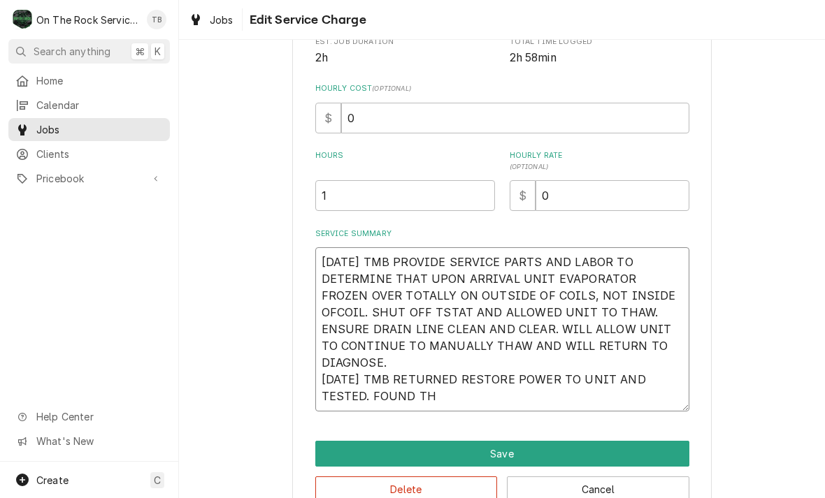
type textarea "x"
type textarea "9/3/25 TMB PROVIDE SERVICE PARTS AND LABOR TO DETERMINE THAT UPON ARRIVAL UNIT …"
type textarea "x"
type textarea "9/3/25 TMB PROVIDE SERVICE PARTS AND LABOR TO DETERMINE THAT UPON ARRIVAL UNIT …"
type textarea "x"
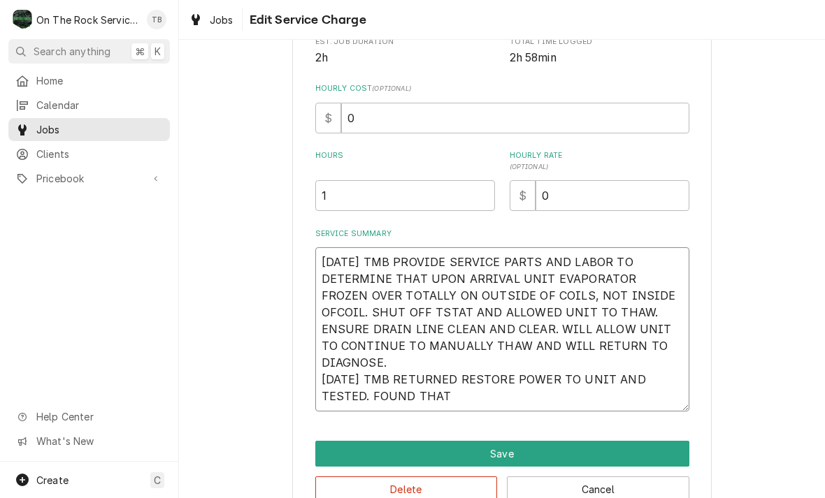
type textarea "9/3/25 TMB PROVIDE SERVICE PARTS AND LABOR TO DETERMINE THAT UPON ARRIVAL UNIT …"
type textarea "x"
type textarea "9/3/25 TMB PROVIDE SERVICE PARTS AND LABOR TO DETERMINE THAT UPON ARRIVAL UNIT …"
type textarea "x"
type textarea "9/3/25 TMB PROVIDE SERVICE PARTS AND LABOR TO DETERMINE THAT UPON ARRIVAL UNIT …"
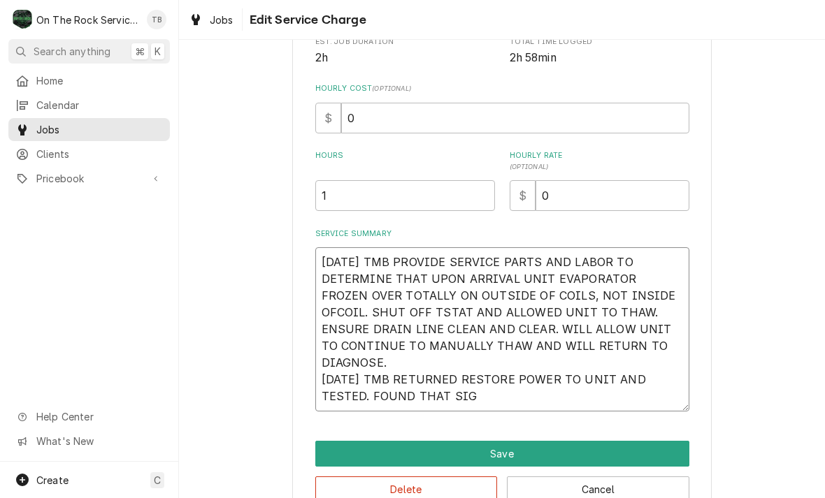
type textarea "x"
type textarea "9/3/25 TMB PROVIDE SERVICE PARTS AND LABOR TO DETERMINE THAT UPON ARRIVAL UNIT …"
type textarea "x"
type textarea "9/3/25 TMB PROVIDE SERVICE PARTS AND LABOR TO DETERMINE THAT UPON ARRIVAL UNIT …"
type textarea "x"
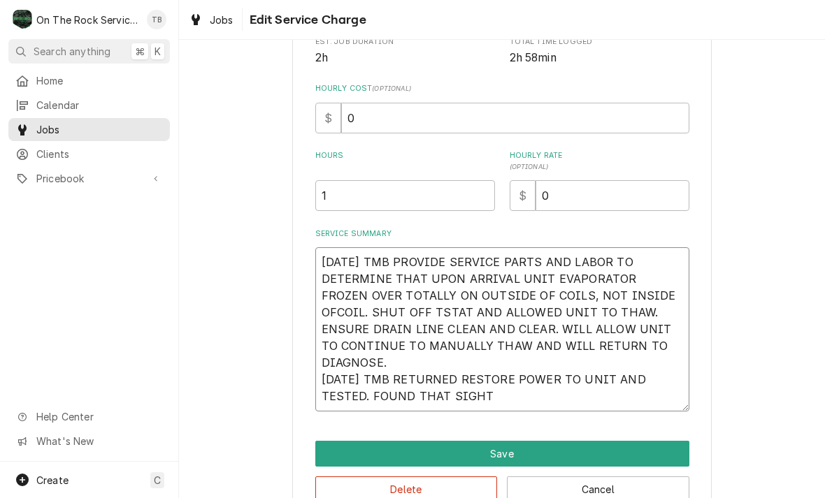
type textarea "9/3/25 TMB PROVIDE SERVICE PARTS AND LABOR TO DETERMINE THAT UPON ARRIVAL UNIT …"
type textarea "x"
type textarea "9/3/25 TMB PROVIDE SERVICE PARTS AND LABOR TO DETERMINE THAT UPON ARRIVAL UNIT …"
type textarea "x"
type textarea "9/3/25 TMB PROVIDE SERVICE PARTS AND LABOR TO DETERMINE THAT UPON ARRIVAL UNIT …"
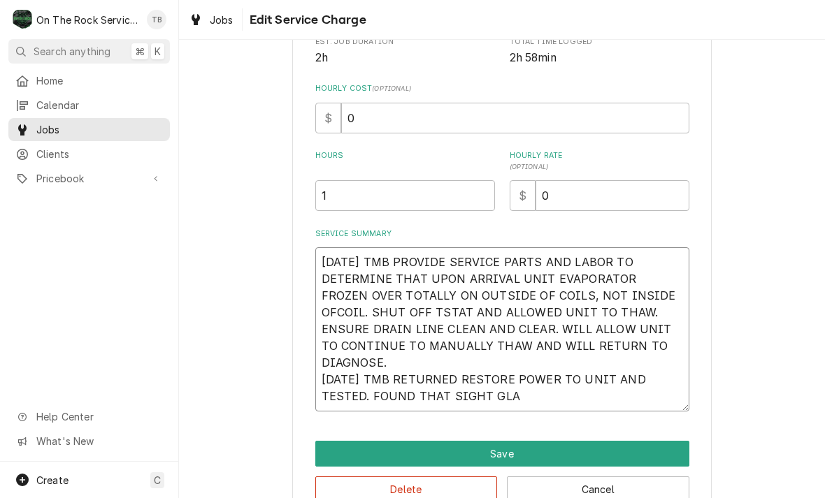
type textarea "x"
type textarea "9/3/25 TMB PROVIDE SERVICE PARTS AND LABOR TO DETERMINE THAT UPON ARRIVAL UNIT …"
type textarea "x"
type textarea "9/3/25 TMB PROVIDE SERVICE PARTS AND LABOR TO DETERMINE THAT UPON ARRIVAL UNIT …"
type textarea "x"
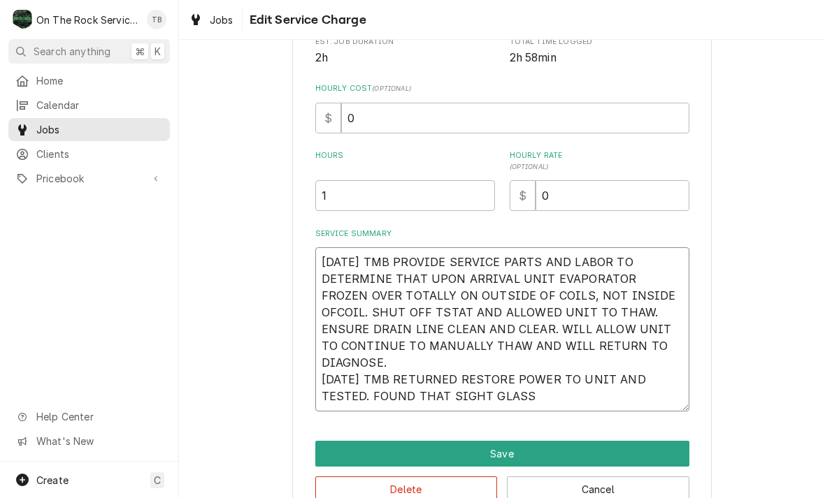
type textarea "9/3/25 TMB PROVIDE SERVICE PARTS AND LABOR TO DETERMINE THAT UPON ARRIVAL UNIT …"
type textarea "x"
type textarea "9/3/25 TMB PROVIDE SERVICE PARTS AND LABOR TO DETERMINE THAT UPON ARRIVAL UNIT …"
type textarea "x"
type textarea "9/3/25 TMB PROVIDE SERVICE PARTS AND LABOR TO DETERMINE THAT UPON ARRIVAL UNIT …"
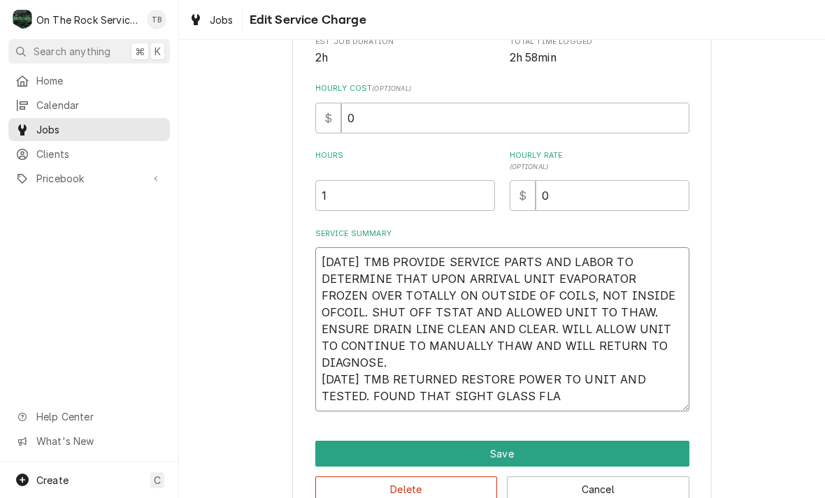
type textarea "x"
type textarea "9/3/25 TMB PROVIDE SERVICE PARTS AND LABOR TO DETERMINE THAT UPON ARRIVAL UNIT …"
type textarea "x"
type textarea "9/3/25 TMB PROVIDE SERVICE PARTS AND LABOR TO DETERMINE THAT UPON ARRIVAL UNIT …"
type textarea "x"
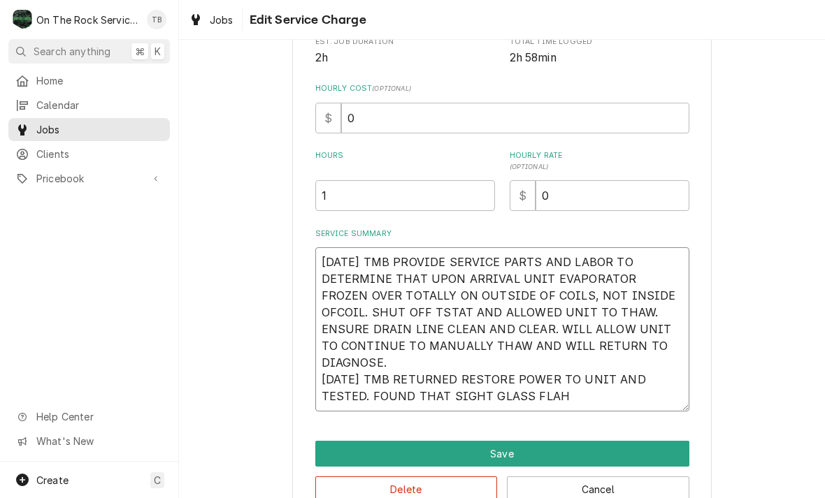
type textarea "9/3/25 TMB PROVIDE SERVICE PARTS AND LABOR TO DETERMINE THAT UPON ARRIVAL UNIT …"
type textarea "x"
type textarea "9/3/25 TMB PROVIDE SERVICE PARTS AND LABOR TO DETERMINE THAT UPON ARRIVAL UNIT …"
type textarea "x"
type textarea "9/3/25 TMB PROVIDE SERVICE PARTS AND LABOR TO DETERMINE THAT UPON ARRIVAL UNIT …"
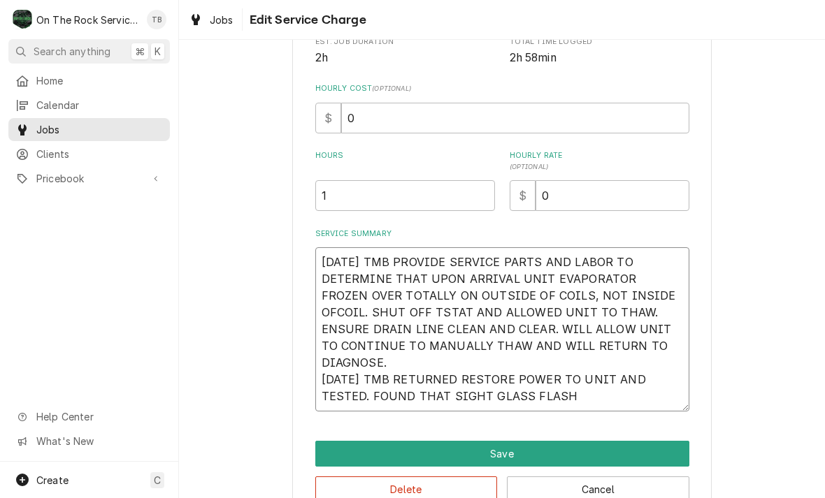
type textarea "x"
type textarea "9/3/25 TMB PROVIDE SERVICE PARTS AND LABOR TO DETERMINE THAT UPON ARRIVAL UNIT …"
type textarea "x"
type textarea "9/3/25 TMB PROVIDE SERVICE PARTS AND LABOR TO DETERMINE THAT UPON ARRIVAL UNIT …"
type textarea "x"
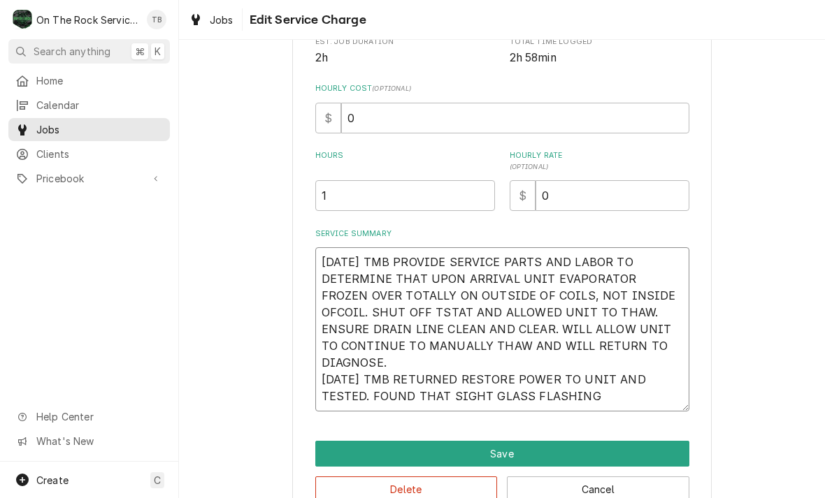
type textarea "9/3/25 TMB PROVIDE SERVICE PARTS AND LABOR TO DETERMINE THAT UPON ARRIVAL UNIT …"
type textarea "x"
type textarea "9/3/25 TMB PROVIDE SERVICE PARTS AND LABOR TO DETERMINE THAT UPON ARRIVAL UNIT …"
type textarea "x"
type textarea "9/3/25 TMB PROVIDE SERVICE PARTS AND LABOR TO DETERMINE THAT UPON ARRIVAL UNIT …"
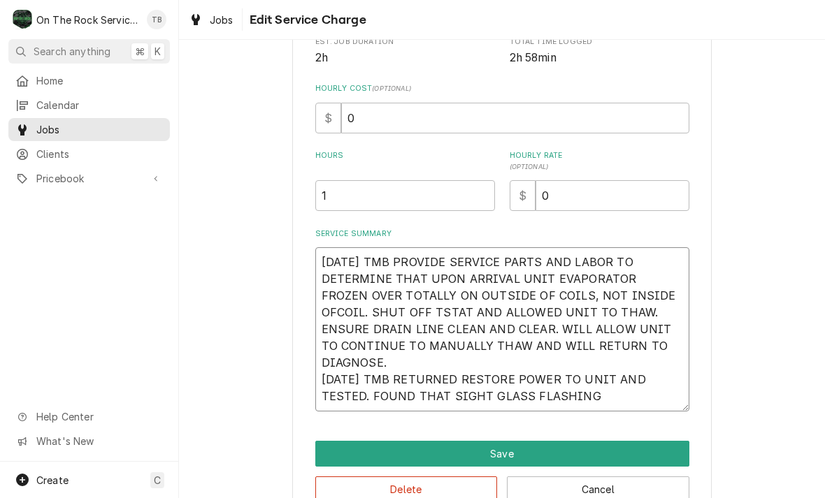
type textarea "x"
type textarea "9/3/25 TMB PROVIDE SERVICE PARTS AND LABOR TO DETERMINE THAT UPON ARRIVAL UNIT …"
type textarea "x"
type textarea "9/3/25 TMB PROVIDE SERVICE PARTS AND LABOR TO DETERMINE THAT UPON ARRIVAL UNIT …"
type textarea "x"
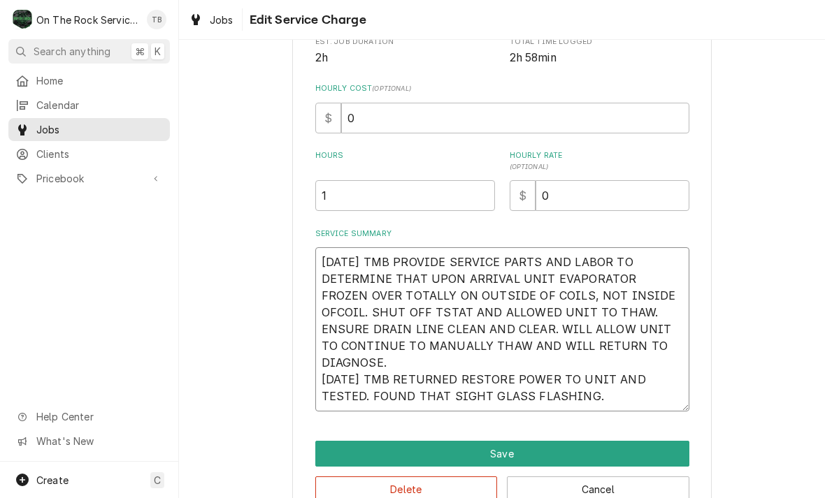
type textarea "9/3/25 TMB PROVIDE SERVICE PARTS AND LABOR TO DETERMINE THAT UPON ARRIVAL UNIT …"
type textarea "x"
type textarea "9/3/25 TMB PROVIDE SERVICE PARTS AND LABOR TO DETERMINE THAT UPON ARRIVAL UNIT …"
type textarea "x"
type textarea "9/3/25 TMB PROVIDE SERVICE PARTS AND LABOR TO DETERMINE THAT UPON ARRIVAL UNIT …"
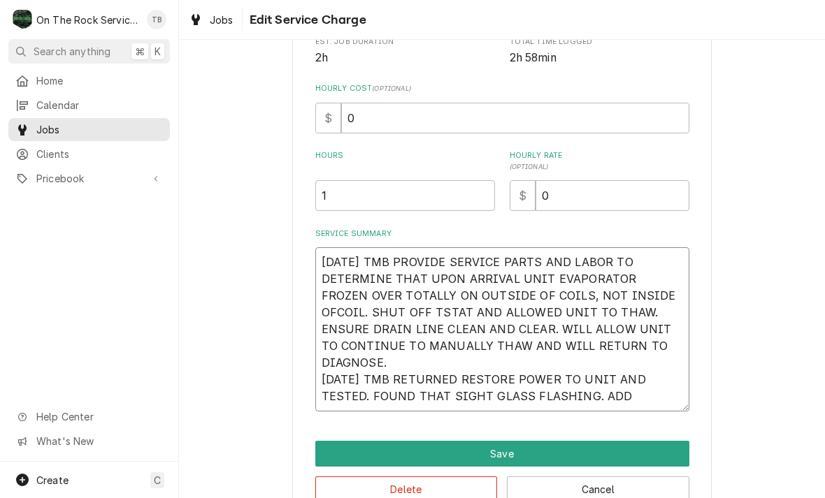
type textarea "x"
type textarea "9/3/25 TMB PROVIDE SERVICE PARTS AND LABOR TO DETERMINE THAT UPON ARRIVAL UNIT …"
type textarea "x"
type textarea "9/3/25 TMB PROVIDE SERVICE PARTS AND LABOR TO DETERMINE THAT UPON ARRIVAL UNIT …"
type textarea "x"
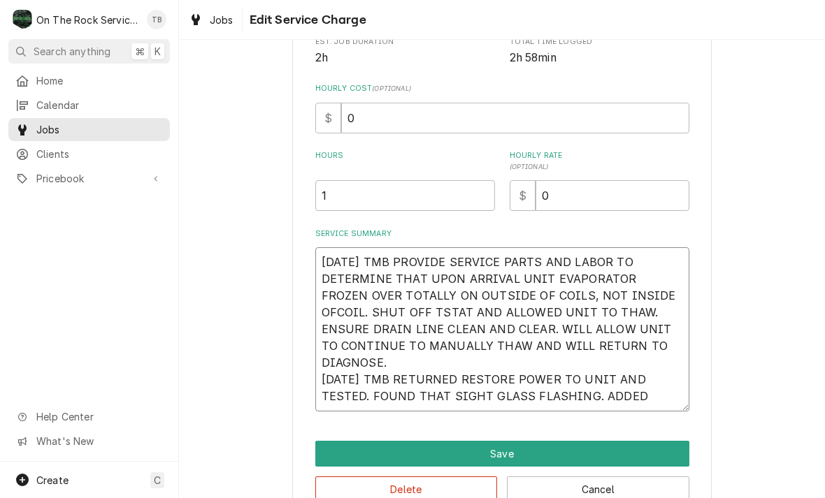
type textarea "9/3/25 TMB PROVIDE SERVICE PARTS AND LABOR TO DETERMINE THAT UPON ARRIVAL UNIT …"
type textarea "x"
type textarea "9/3/25 TMB PROVIDE SERVICE PARTS AND LABOR TO DETERMINE THAT UPON ARRIVAL UNIT …"
type textarea "x"
type textarea "9/3/25 TMB PROVIDE SERVICE PARTS AND LABOR TO DETERMINE THAT UPON ARRIVAL UNIT …"
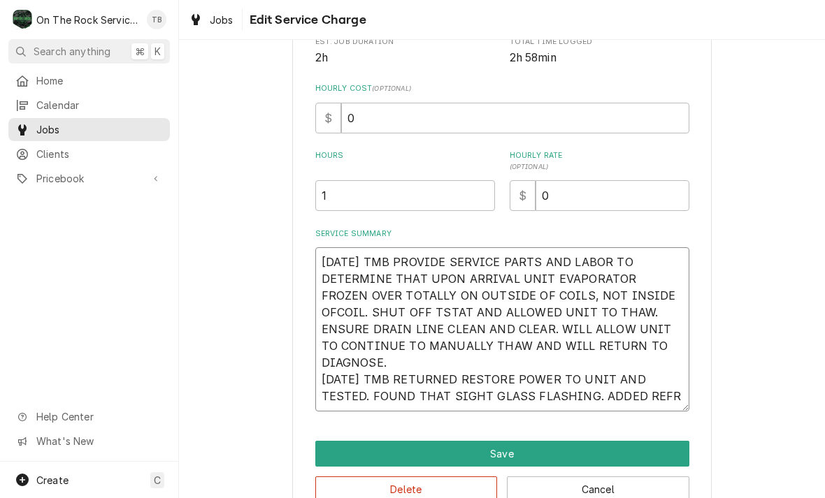
type textarea "x"
type textarea "9/3/25 TMB PROVIDE SERVICE PARTS AND LABOR TO DETERMINE THAT UPON ARRIVAL UNIT …"
type textarea "x"
type textarea "9/3/25 TMB PROVIDE SERVICE PARTS AND LABOR TO DETERMINE THAT UPON ARRIVAL UNIT …"
type textarea "x"
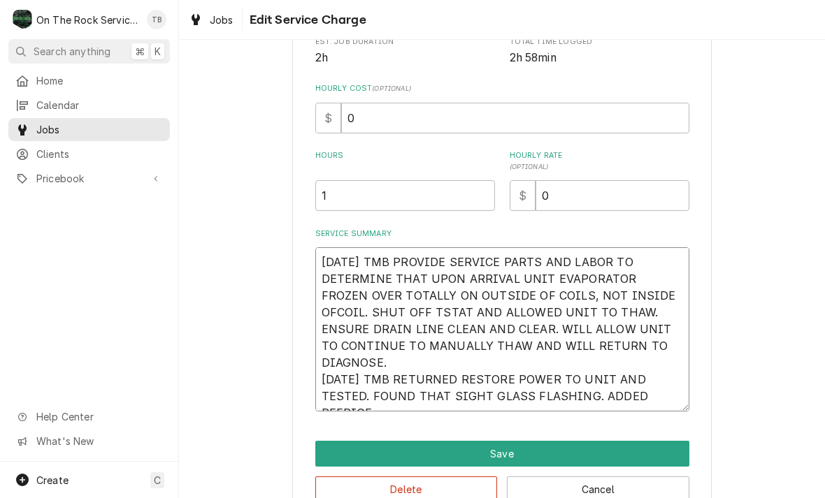
type textarea "9/3/25 TMB PROVIDE SERVICE PARTS AND LABOR TO DETERMINE THAT UPON ARRIVAL UNIT …"
type textarea "x"
type textarea "9/3/25 TMB PROVIDE SERVICE PARTS AND LABOR TO DETERMINE THAT UPON ARRIVAL UNIT …"
type textarea "x"
type textarea "9/3/25 TMB PROVIDE SERVICE PARTS AND LABOR TO DETERMINE THAT UPON ARRIVAL UNIT …"
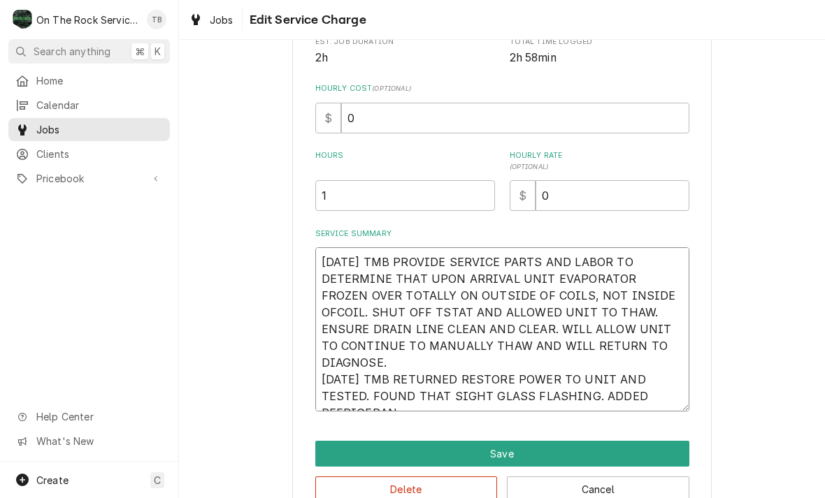
type textarea "x"
type textarea "9/3/25 TMB PROVIDE SERVICE PARTS AND LABOR TO DETERMINE THAT UPON ARRIVAL UNIT …"
type textarea "x"
type textarea "9/3/25 TMB PROVIDE SERVICE PARTS AND LABOR TO DETERMINE THAT UPON ARRIVAL UNIT …"
type textarea "x"
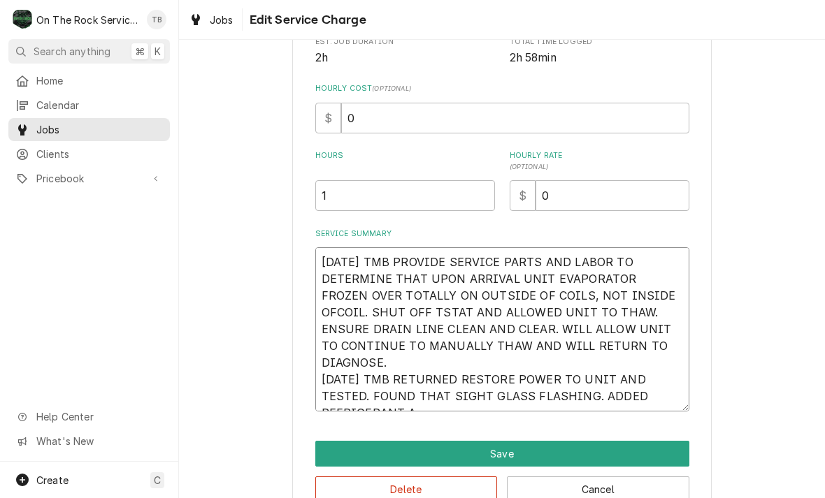
type textarea "9/3/25 TMB PROVIDE SERVICE PARTS AND LABOR TO DETERMINE THAT UPON ARRIVAL UNIT …"
type textarea "x"
type textarea "9/3/25 TMB PROVIDE SERVICE PARTS AND LABOR TO DETERMINE THAT UPON ARRIVAL UNIT …"
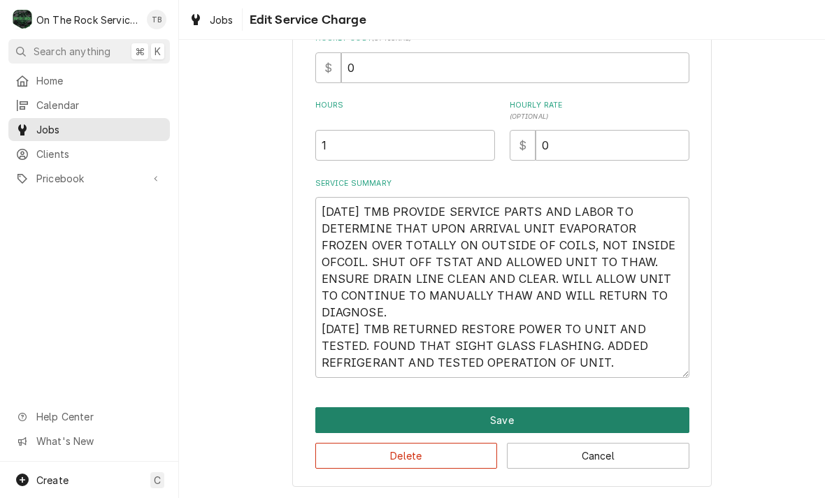
click at [507, 421] on button "Save" at bounding box center [502, 421] width 374 height 26
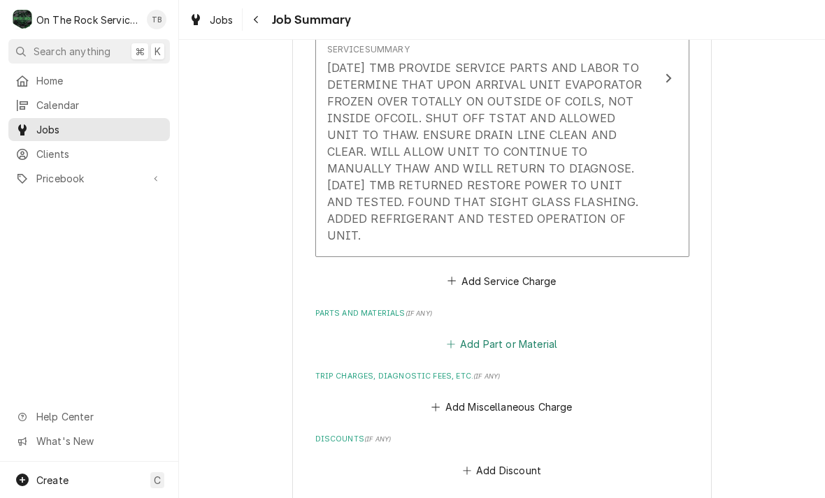
click at [522, 335] on button "Add Part or Material" at bounding box center [501, 345] width 115 height 20
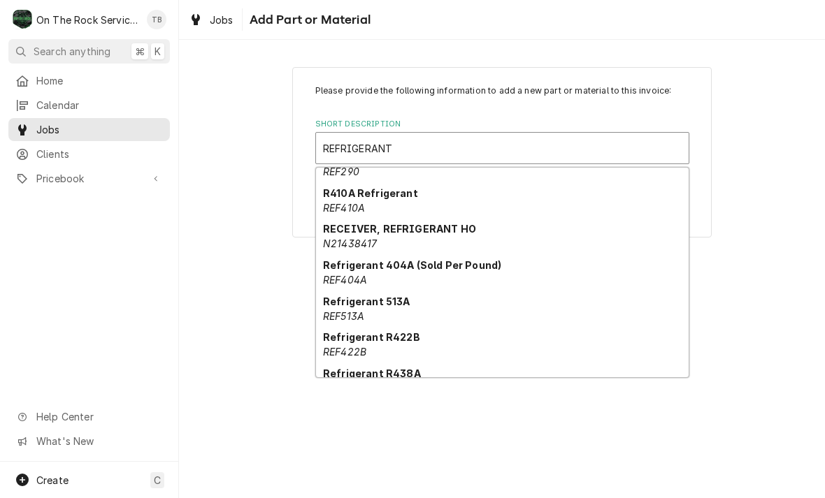
scroll to position [164, 0]
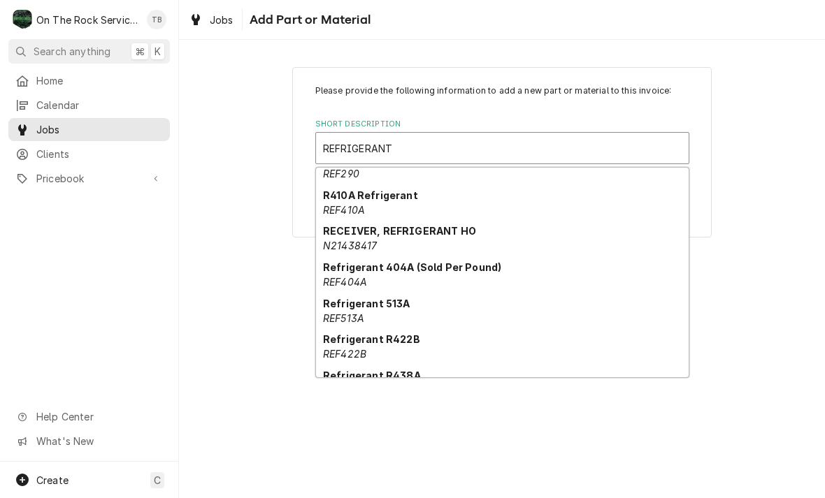
click at [400, 350] on div "Refrigerant R422B REF422B" at bounding box center [502, 347] width 373 height 36
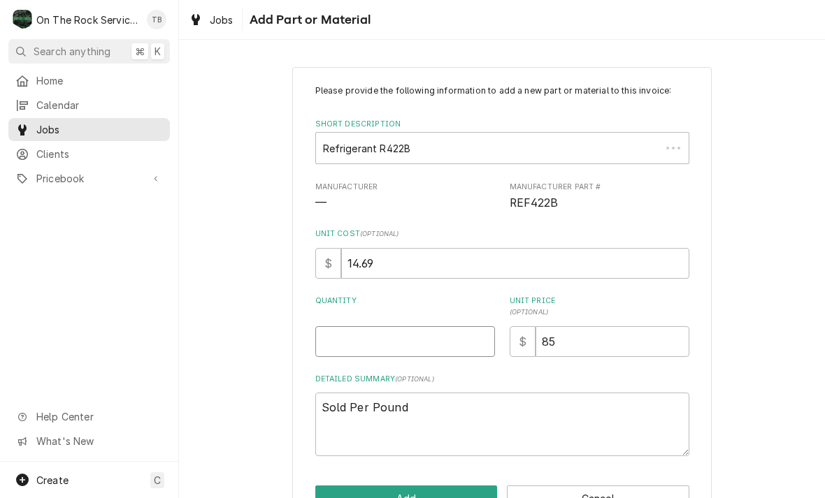
click at [380, 338] on input "Quantity" at bounding box center [405, 342] width 180 height 31
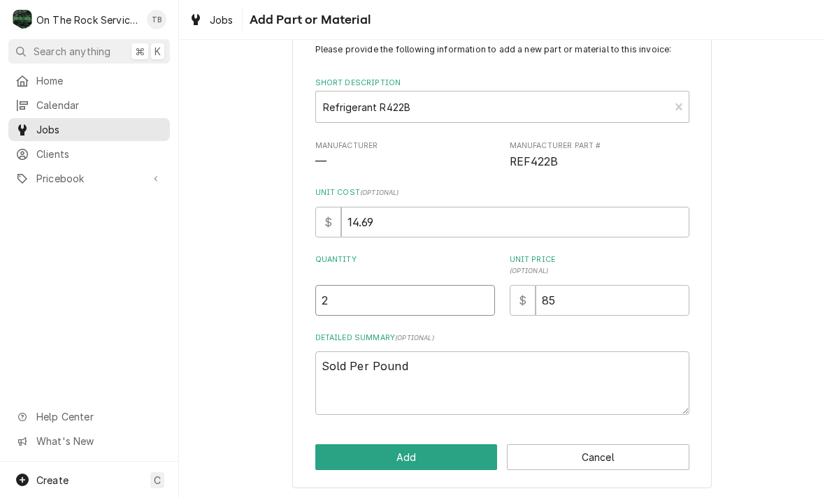
scroll to position [41, 0]
click at [757, 336] on div "Please provide the following information to add a new part or material to this …" at bounding box center [502, 256] width 646 height 487
click at [404, 457] on button "Add" at bounding box center [406, 458] width 182 height 26
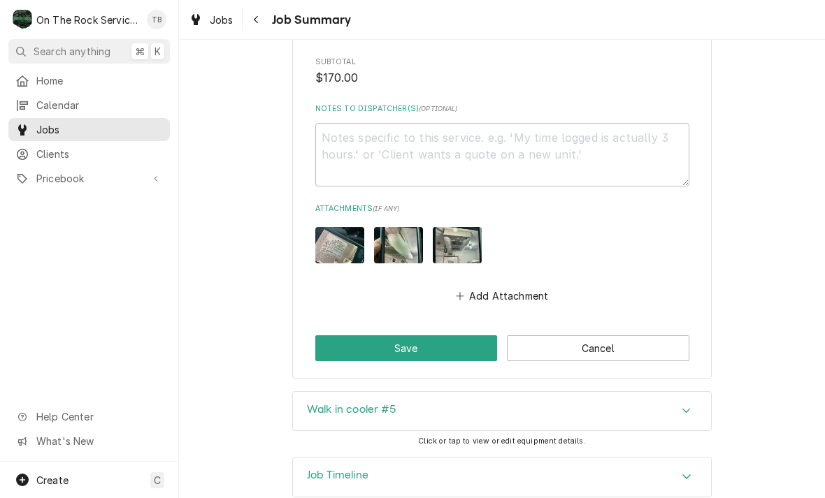
scroll to position [1137, 0]
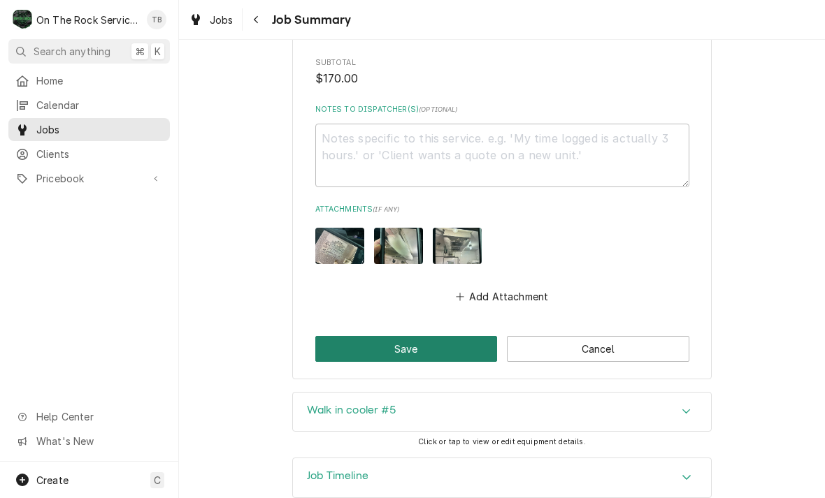
click at [428, 336] on button "Save" at bounding box center [406, 349] width 182 height 26
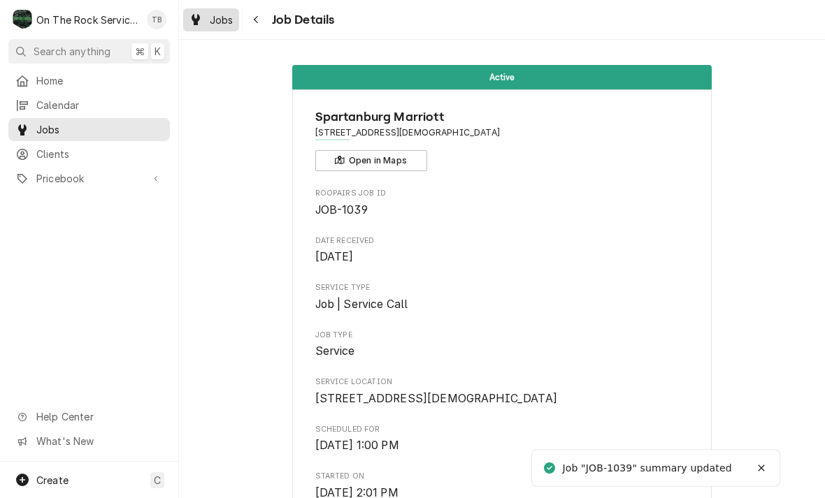
click at [218, 26] on span "Jobs" at bounding box center [222, 20] width 24 height 15
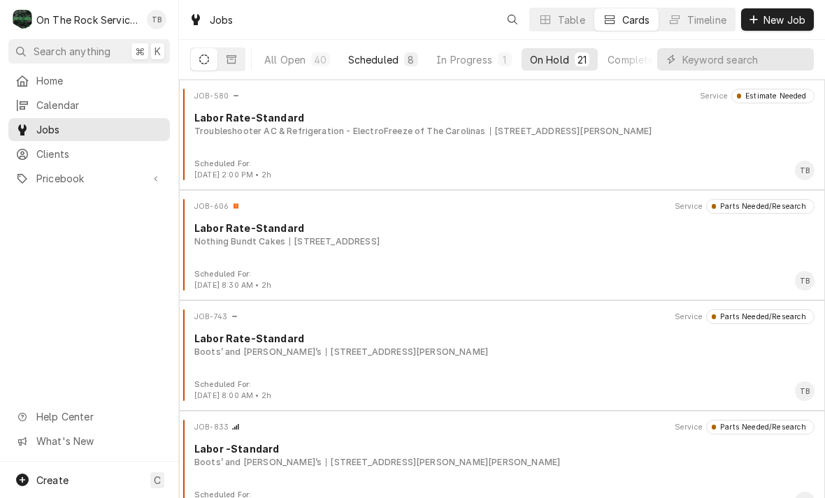
click at [371, 65] on div "Scheduled" at bounding box center [373, 59] width 50 height 15
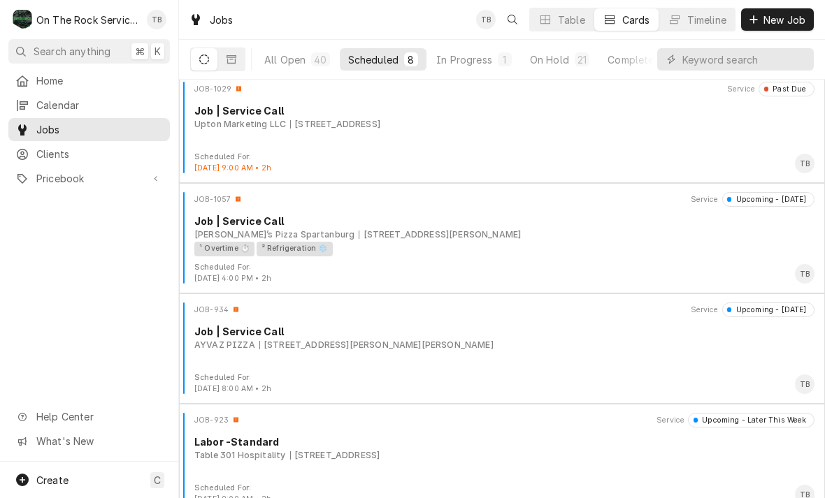
scroll to position [333, 0]
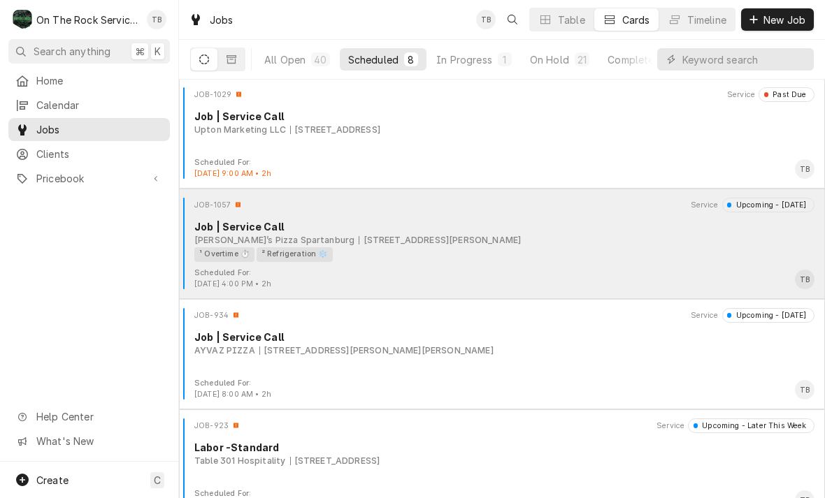
click at [426, 234] on div "[STREET_ADDRESS][PERSON_NAME]" at bounding box center [440, 240] width 162 height 13
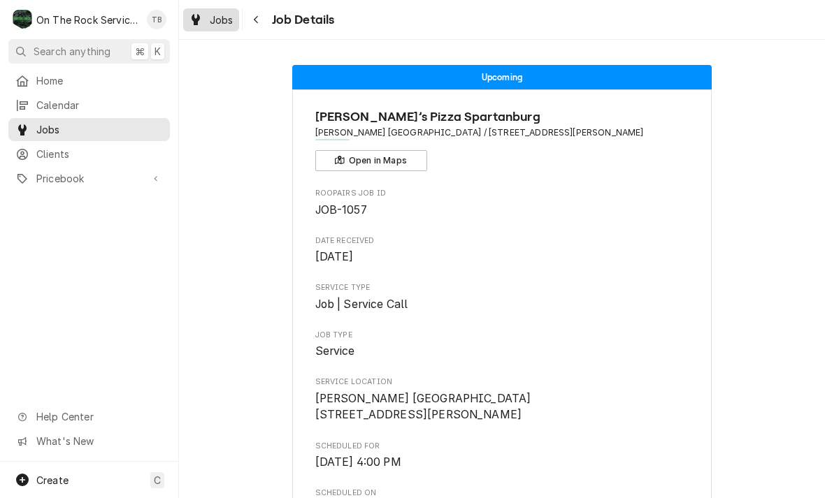
click at [217, 24] on span "Jobs" at bounding box center [222, 20] width 24 height 15
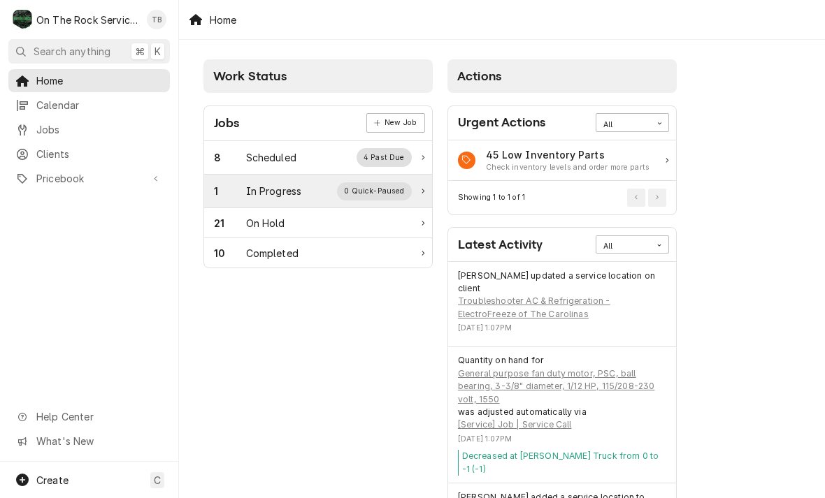
click at [329, 188] on div "1 In Progress 0 Quick-Paused" at bounding box center [313, 191] width 198 height 18
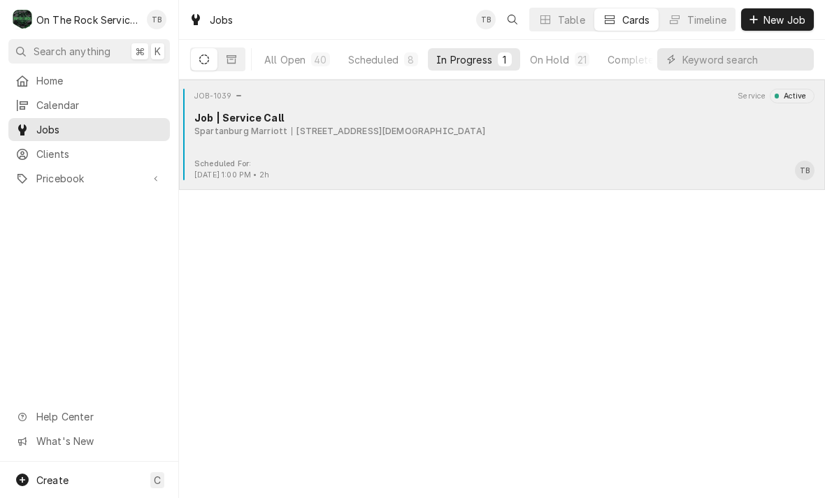
click at [258, 138] on div "JOB-1039 Service Active Job | Service Call Spartanburg Marriott 299 n church st" at bounding box center [502, 124] width 635 height 70
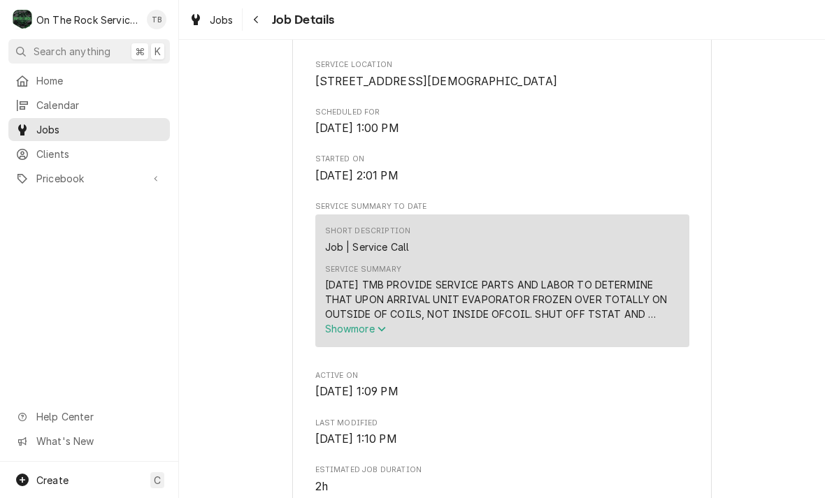
scroll to position [331, 0]
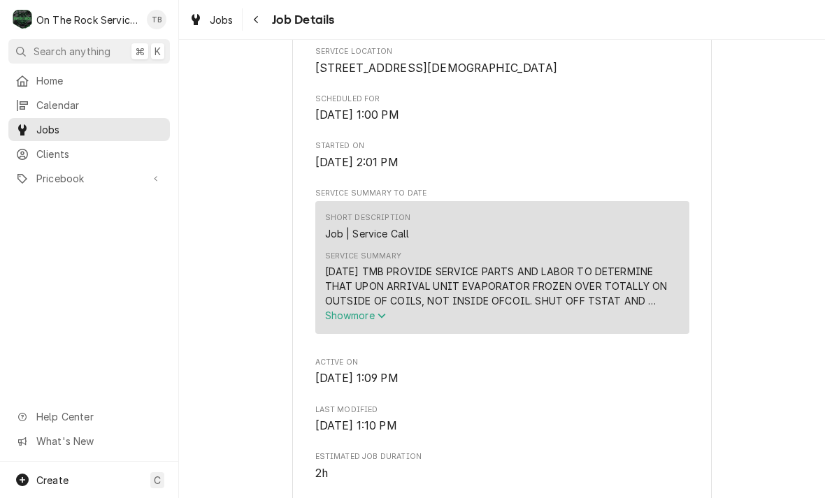
click at [383, 314] on icon "Service Summary" at bounding box center [382, 316] width 8 height 5
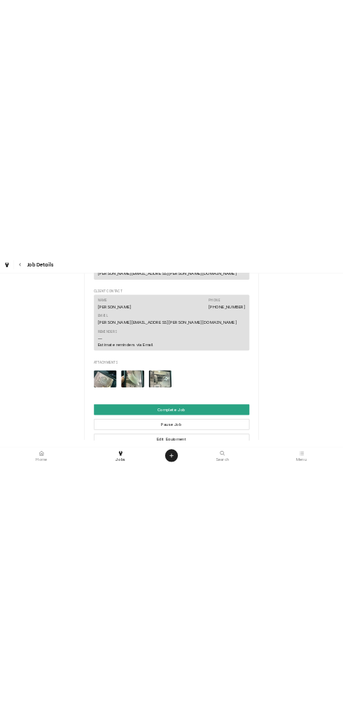
scroll to position [1231, 0]
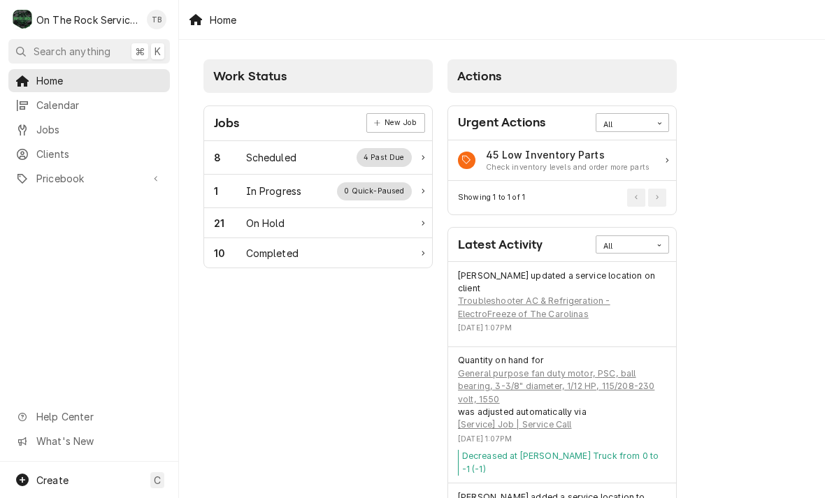
click at [298, 157] on div "8 Scheduled 4 Past Due" at bounding box center [313, 157] width 198 height 18
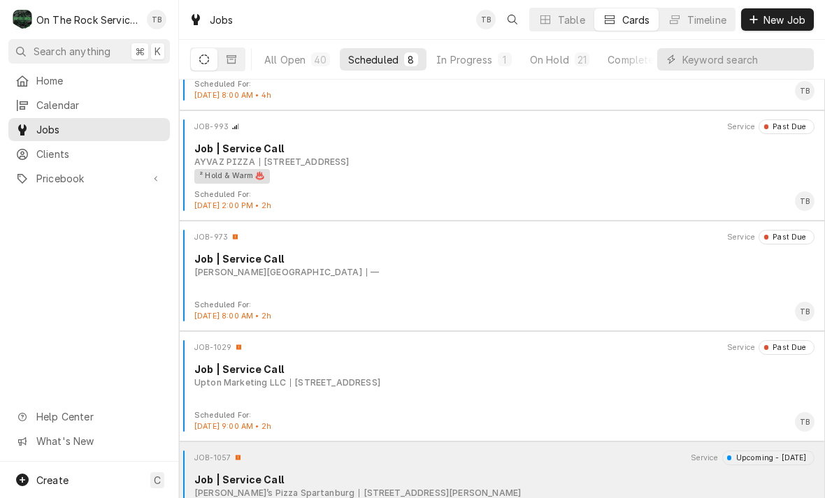
scroll to position [78, 0]
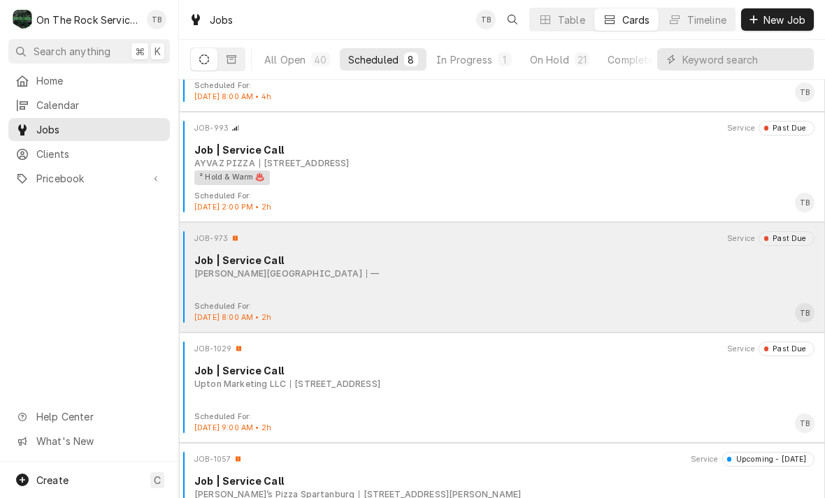
click at [366, 274] on div "—" at bounding box center [372, 274] width 13 height 13
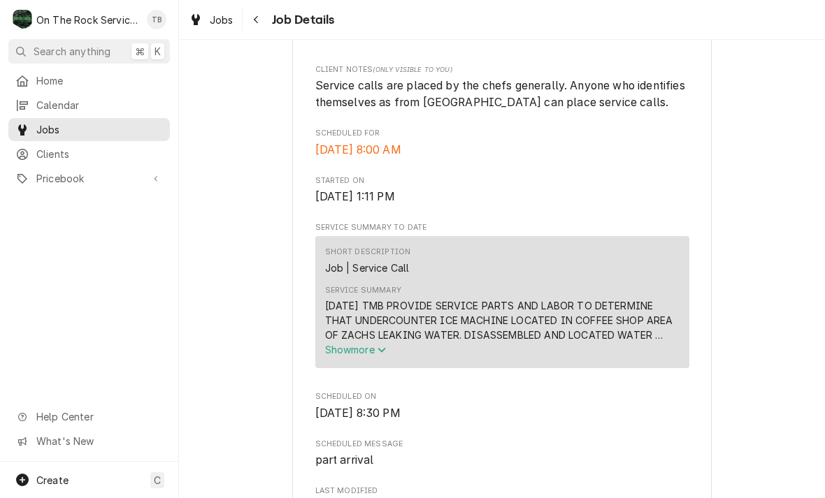
scroll to position [358, 0]
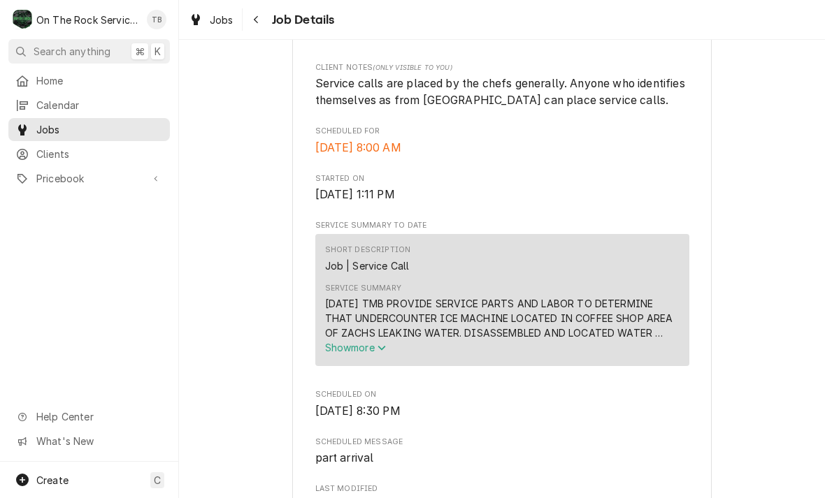
click at [385, 343] on icon "Service Summary" at bounding box center [382, 348] width 8 height 10
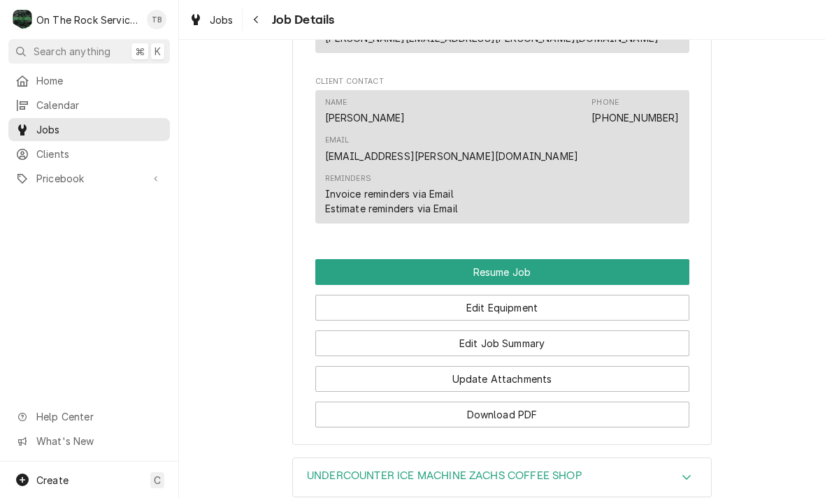
scroll to position [1343, 0]
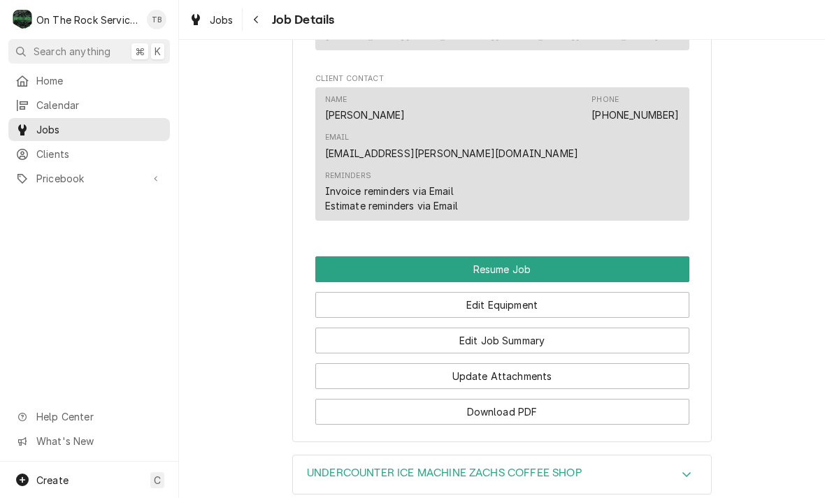
click at [690, 467] on div "Accordion Header" at bounding box center [686, 475] width 21 height 17
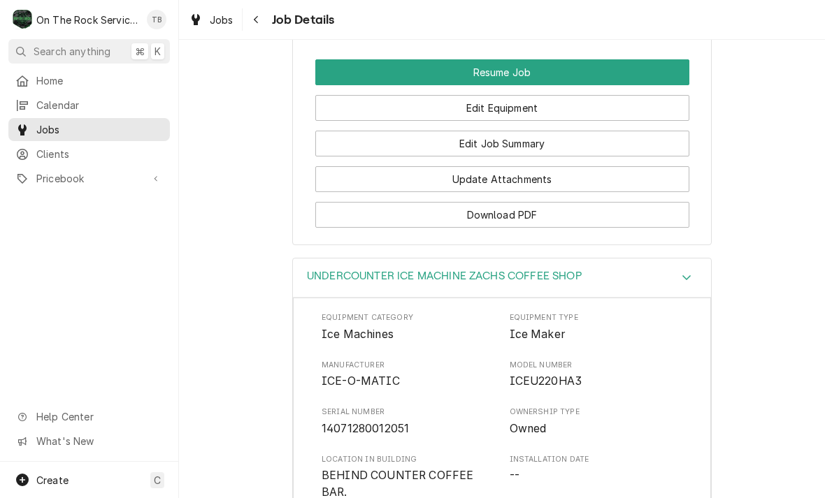
scroll to position [1551, 0]
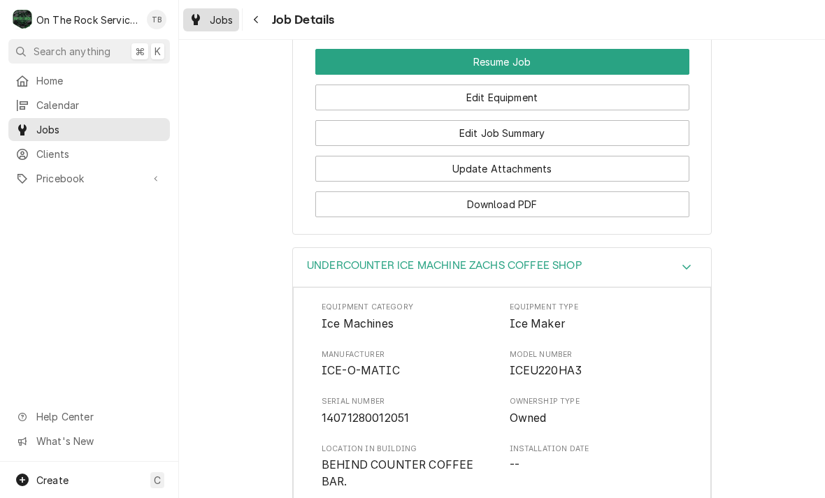
click at [216, 23] on span "Jobs" at bounding box center [222, 20] width 24 height 15
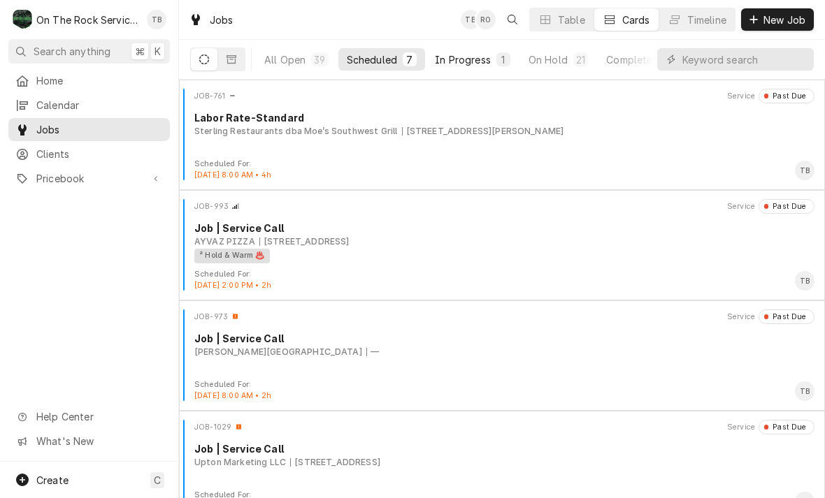
click at [482, 59] on div "In Progress" at bounding box center [463, 59] width 56 height 15
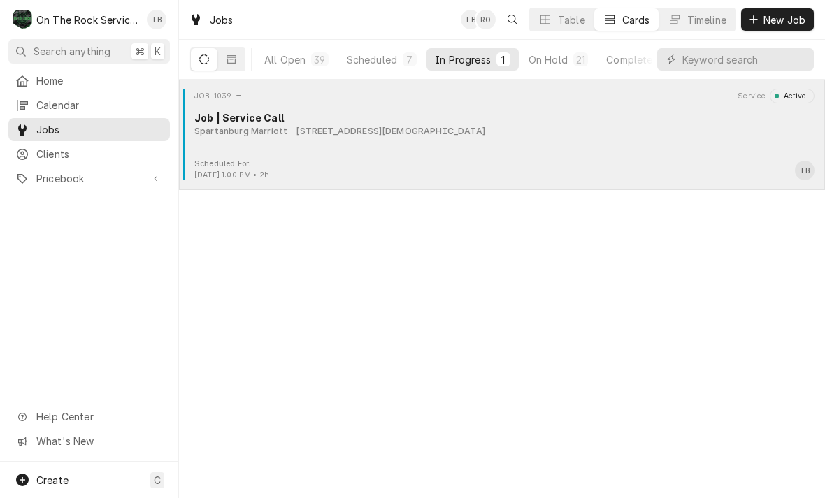
click at [505, 149] on div "JOB-1039 Service Active Job | Service Call Spartanburg Marriott 299 n church st" at bounding box center [502, 124] width 635 height 70
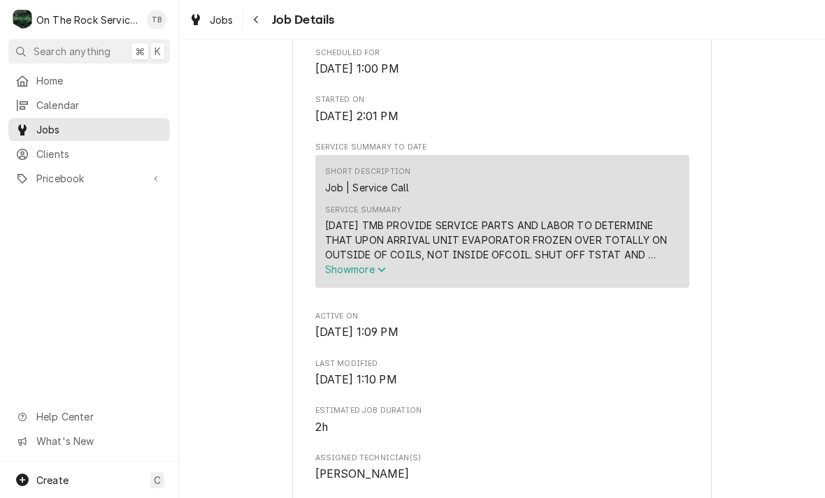
scroll to position [380, 0]
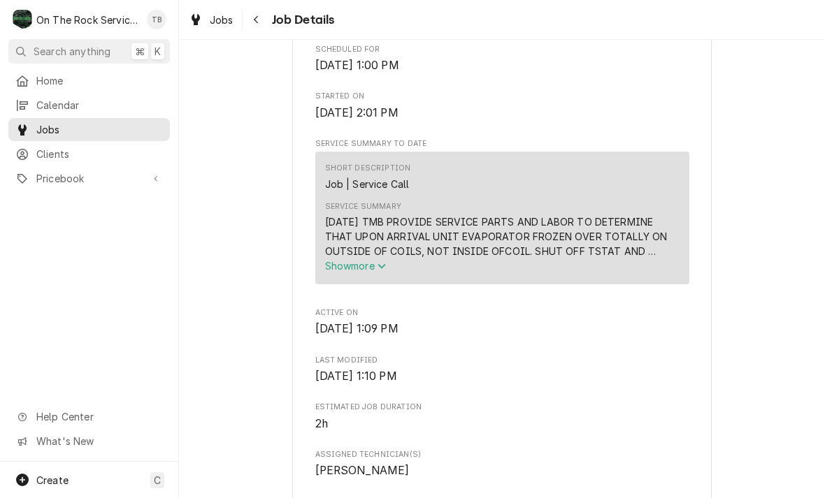
click at [373, 260] on span "Show more" at bounding box center [356, 266] width 62 height 12
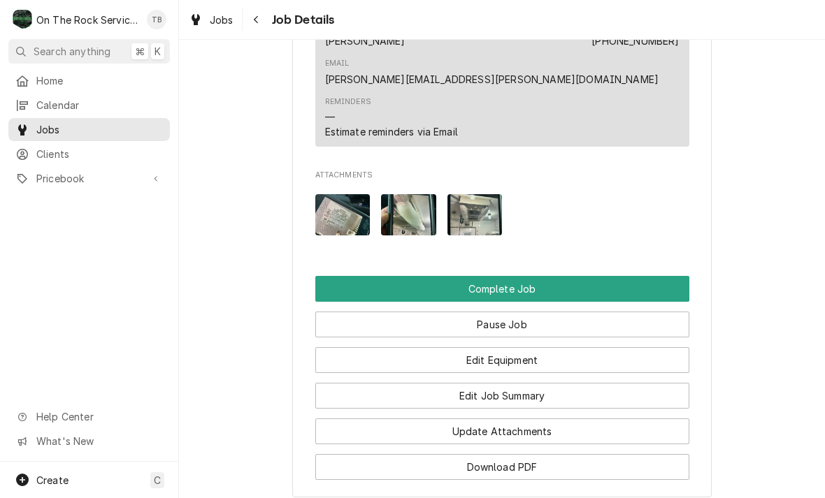
scroll to position [1343, 0]
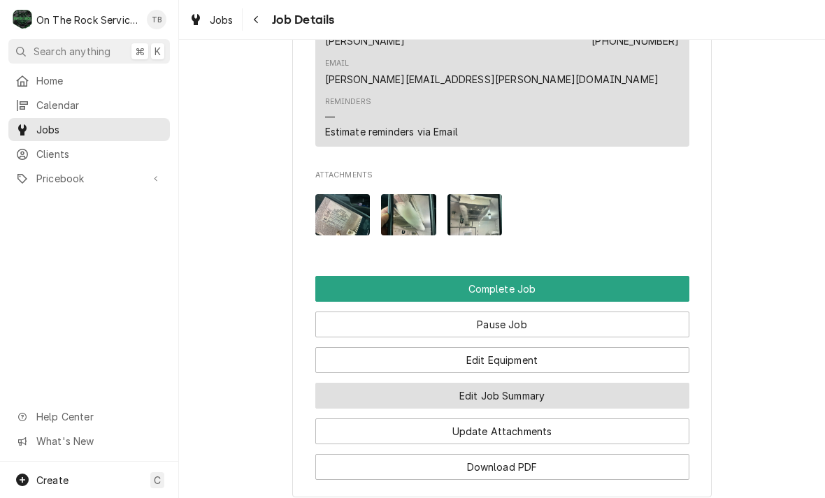
click at [545, 383] on button "Edit Job Summary" at bounding box center [502, 396] width 374 height 26
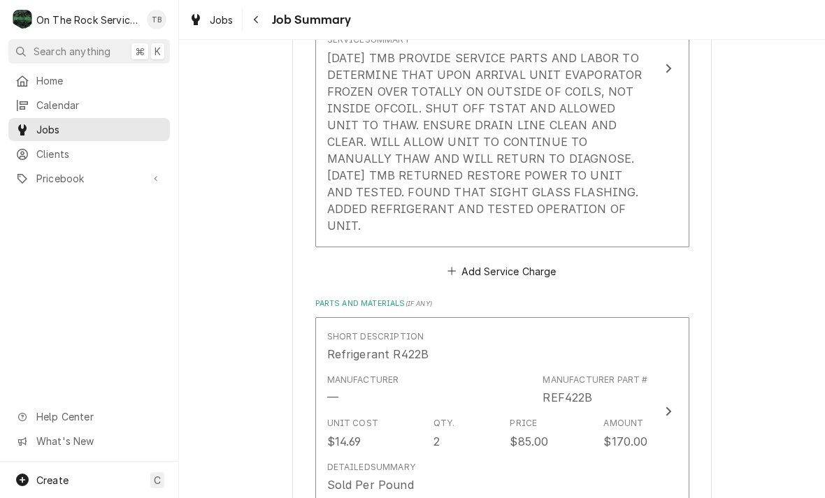
scroll to position [513, 0]
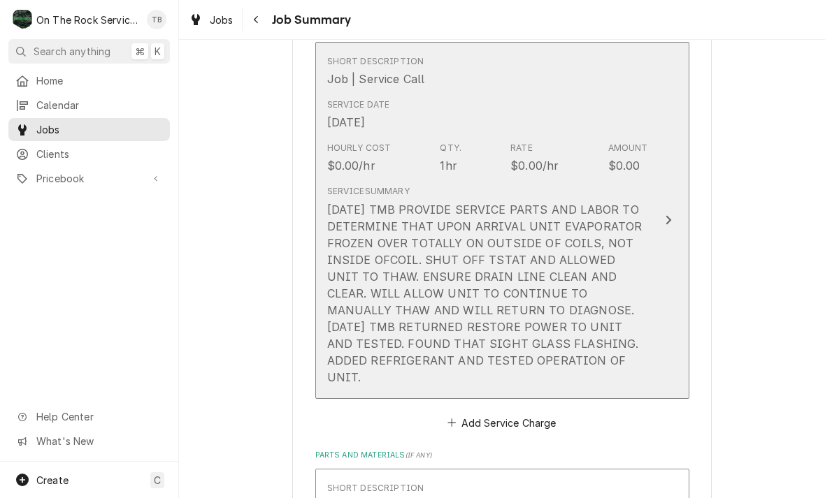
click at [626, 361] on div "[DATE] TMB PROVIDE SERVICE PARTS AND LABOR TO DETERMINE THAT UPON ARRIVAL UNIT …" at bounding box center [487, 293] width 321 height 185
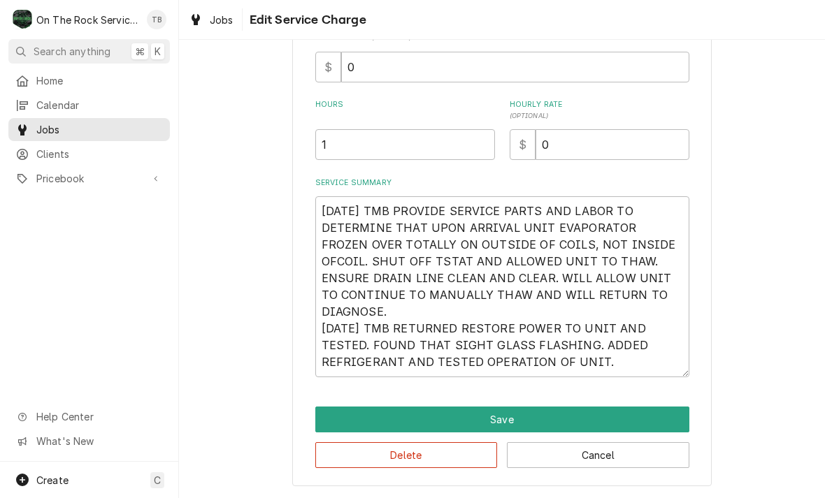
scroll to position [330, 0]
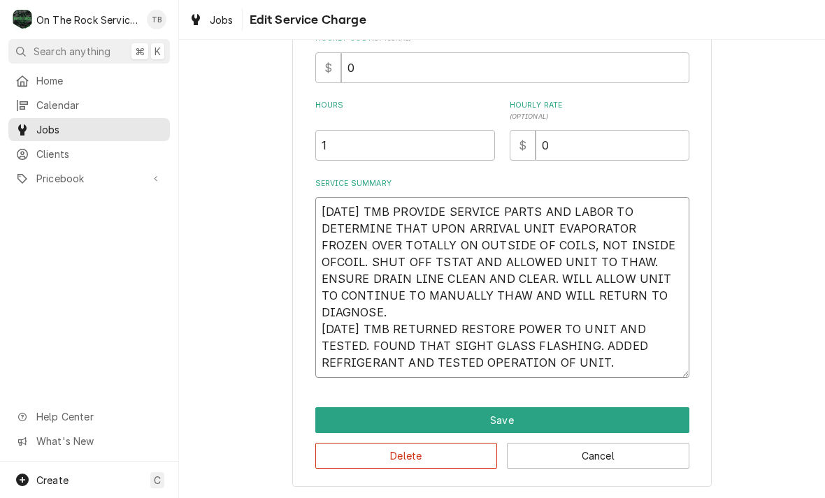
click at [550, 366] on textarea "[DATE] TMB PROVIDE SERVICE PARTS AND LABOR TO DETERMINE THAT UPON ARRIVAL UNIT …" at bounding box center [502, 287] width 374 height 181
type textarea "x"
type textarea "[DATE] TMB PROVIDE SERVICE PARTS AND LABOR TO DETERMINE THAT UPON ARRIVAL UNIT …"
type textarea "x"
type textarea "9/3/25 TMB PROVIDE SERVICE PARTS AND LABOR TO DETERMINE THAT UPON ARRIVAL UNIT …"
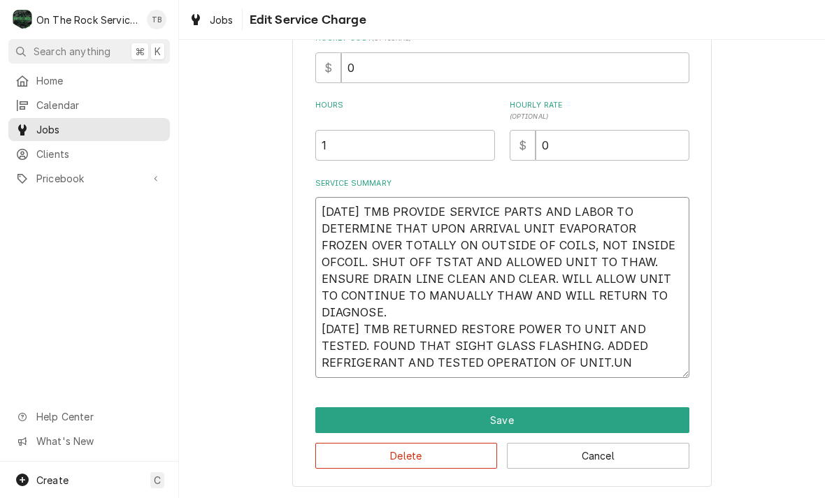
type textarea "x"
type textarea "9/3/25 TMB PROVIDE SERVICE PARTS AND LABOR TO DETERMINE THAT UPON ARRIVAL UNIT …"
type textarea "x"
type textarea "9/3/25 TMB PROVIDE SERVICE PARTS AND LABOR TO DETERMINE THAT UPON ARRIVAL UNIT …"
type textarea "x"
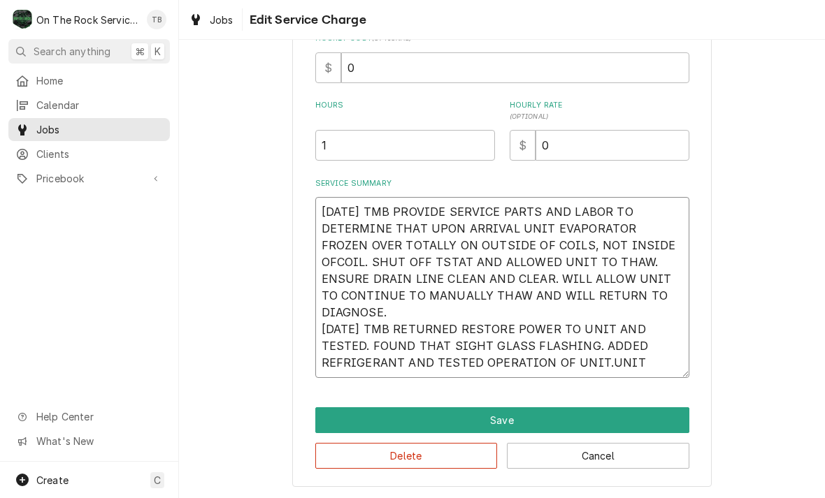
type textarea "9/3/25 TMB PROVIDE SERVICE PARTS AND LABOR TO DETERMINE THAT UPON ARRIVAL UNIT …"
type textarea "x"
type textarea "9/3/25 TMB PROVIDE SERVICE PARTS AND LABOR TO DETERMINE THAT UPON ARRIVAL UNIT …"
type textarea "x"
type textarea "9/3/25 TMB PROVIDE SERVICE PARTS AND LABOR TO DETERMINE THAT UPON ARRIVAL UNIT …"
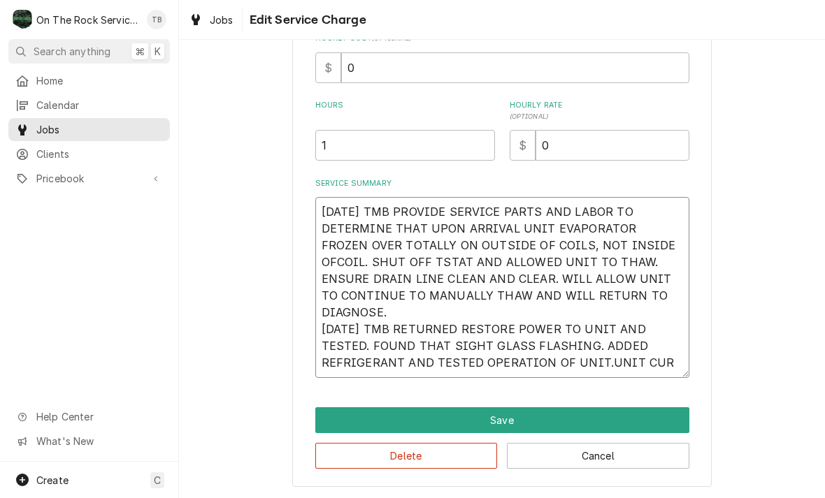
type textarea "x"
type textarea "9/3/25 TMB PROVIDE SERVICE PARTS AND LABOR TO DETERMINE THAT UPON ARRIVAL UNIT …"
type textarea "x"
type textarea "9/3/25 TMB PROVIDE SERVICE PARTS AND LABOR TO DETERMINE THAT UPON ARRIVAL UNIT …"
type textarea "x"
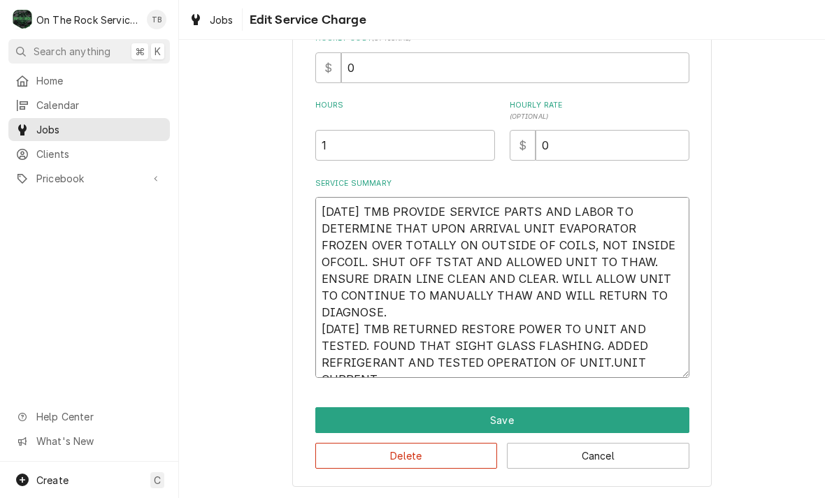
type textarea "9/3/25 TMB PROVIDE SERVICE PARTS AND LABOR TO DETERMINE THAT UPON ARRIVAL UNIT …"
type textarea "x"
type textarea "9/3/25 TMB PROVIDE SERVICE PARTS AND LABOR TO DETERMINE THAT UPON ARRIVAL UNIT …"
type textarea "x"
type textarea "9/3/25 TMB PROVIDE SERVICE PARTS AND LABOR TO DETERMINE THAT UPON ARRIVAL UNIT …"
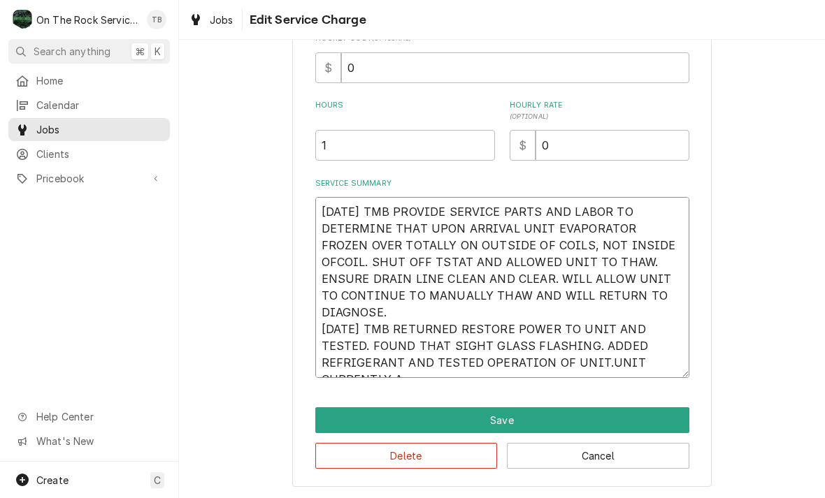
type textarea "x"
type textarea "9/3/25 TMB PROVIDE SERVICE PARTS AND LABOR TO DETERMINE THAT UPON ARRIVAL UNIT …"
type textarea "x"
type textarea "9/3/25 TMB PROVIDE SERVICE PARTS AND LABOR TO DETERMINE THAT UPON ARRIVAL UNIT …"
type textarea "x"
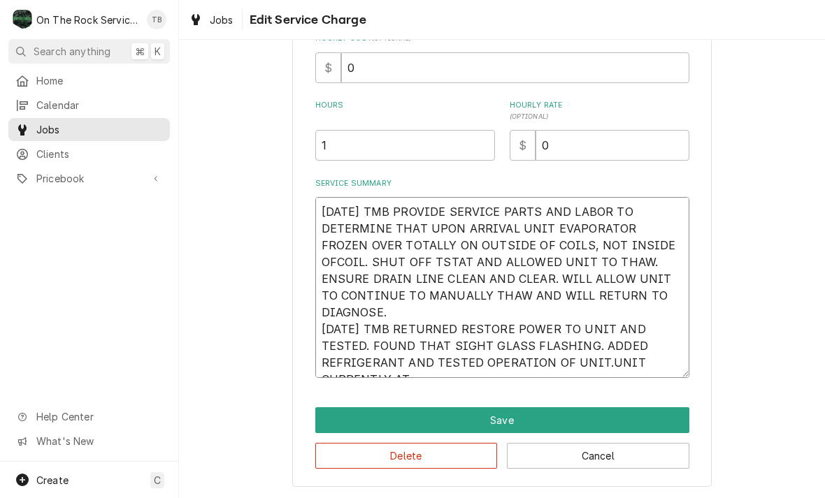
type textarea "9/3/25 TMB PROVIDE SERVICE PARTS AND LABOR TO DETERMINE THAT UPON ARRIVAL UNIT …"
type textarea "x"
type textarea "9/3/25 TMB PROVIDE SERVICE PARTS AND LABOR TO DETERMINE THAT UPON ARRIVAL UNIT …"
type textarea "x"
type textarea "9/3/25 TMB PROVIDE SERVICE PARTS AND LABOR TO DETERMINE THAT UPON ARRIVAL UNIT …"
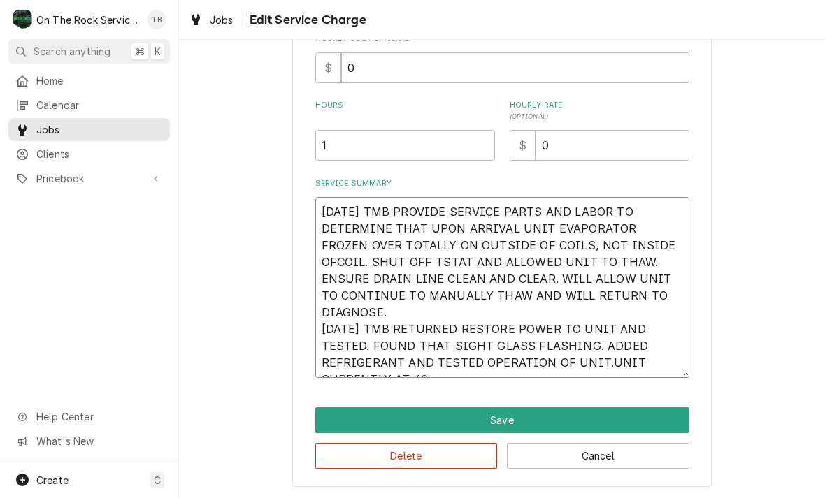
type textarea "x"
type textarea "9/3/25 TMB PROVIDE SERVICE PARTS AND LABOR TO DETERMINE THAT UPON ARRIVAL UNIT …"
type textarea "x"
type textarea "9/3/25 TMB PROVIDE SERVICE PARTS AND LABOR TO DETERMINE THAT UPON ARRIVAL UNIT …"
type textarea "x"
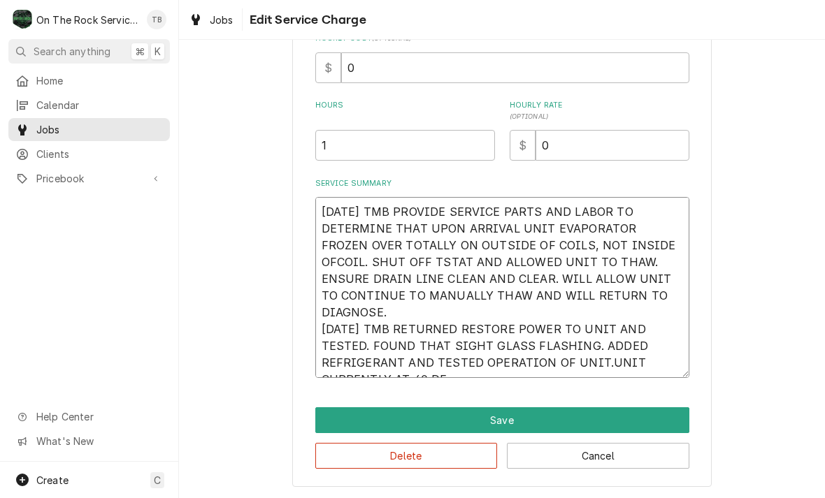
type textarea "9/3/25 TMB PROVIDE SERVICE PARTS AND LABOR TO DETERMINE THAT UPON ARRIVAL UNIT …"
type textarea "x"
type textarea "9/3/25 TMB PROVIDE SERVICE PARTS AND LABOR TO DETERMINE THAT UPON ARRIVAL UNIT …"
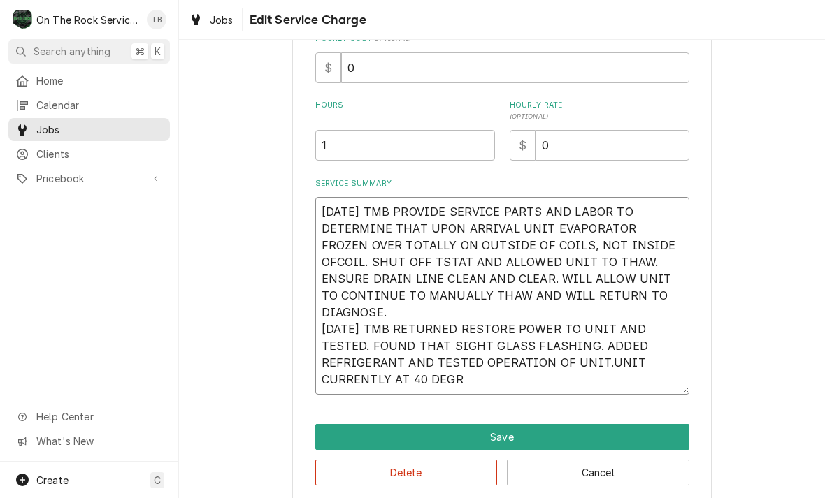
type textarea "x"
type textarea "9/3/25 TMB PROVIDE SERVICE PARTS AND LABOR TO DETERMINE THAT UPON ARRIVAL UNIT …"
type textarea "x"
type textarea "9/3/25 TMB PROVIDE SERVICE PARTS AND LABOR TO DETERMINE THAT UPON ARRIVAL UNIT …"
type textarea "x"
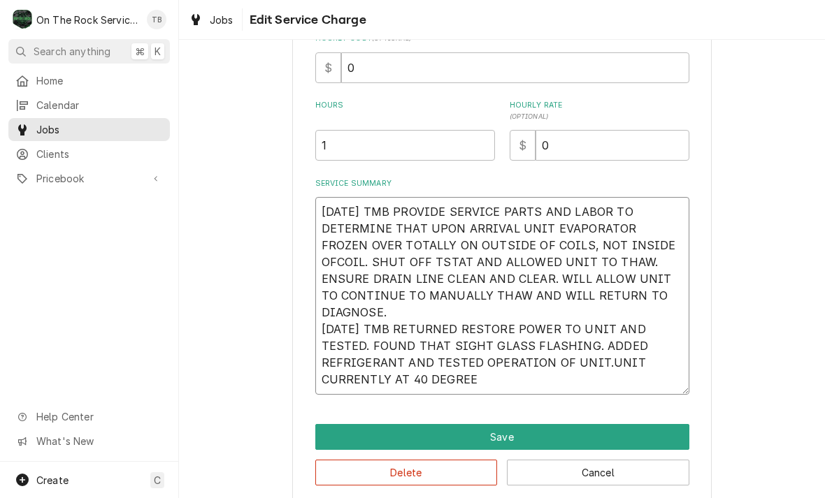
type textarea "9/3/25 TMB PROVIDE SERVICE PARTS AND LABOR TO DETERMINE THAT UPON ARRIVAL UNIT …"
type textarea "x"
type textarea "9/3/25 TMB PROVIDE SERVICE PARTS AND LABOR TO DETERMINE THAT UPON ARRIVAL UNIT …"
type textarea "x"
type textarea "9/3/25 TMB PROVIDE SERVICE PARTS AND LABOR TO DETERMINE THAT UPON ARRIVAL UNIT …"
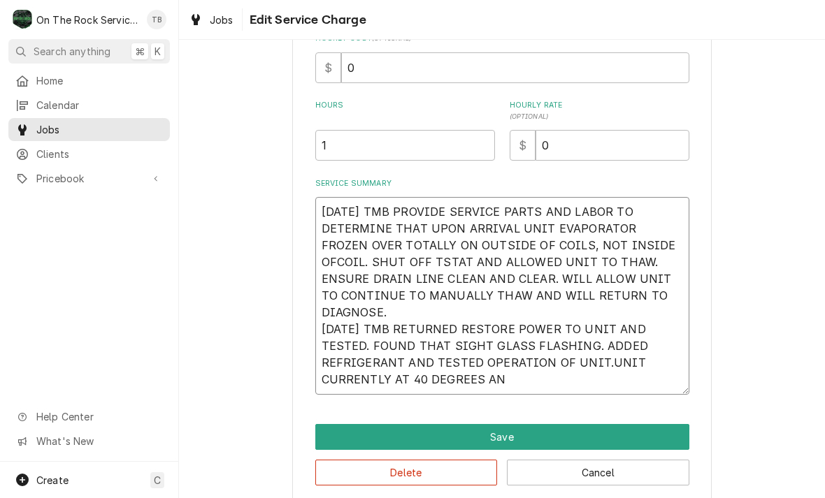
type textarea "x"
type textarea "9/3/25 TMB PROVIDE SERVICE PARTS AND LABOR TO DETERMINE THAT UPON ARRIVAL UNIT …"
type textarea "x"
type textarea "9/3/25 TMB PROVIDE SERVICE PARTS AND LABOR TO DETERMINE THAT UPON ARRIVAL UNIT …"
type textarea "x"
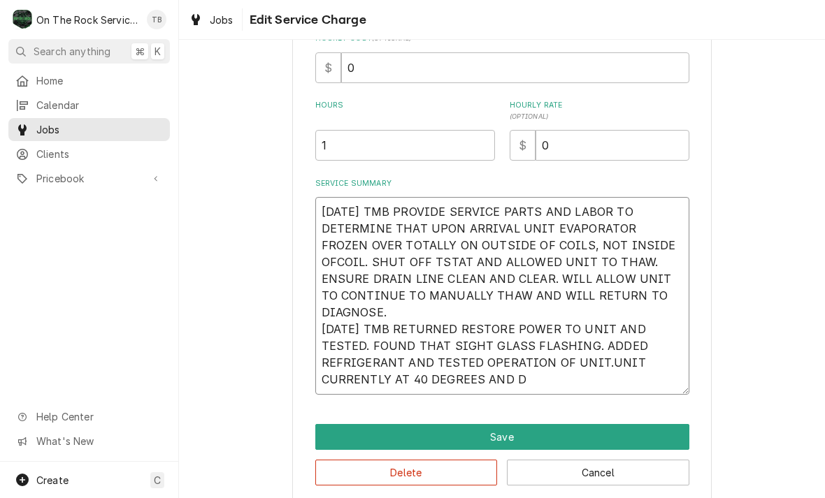
type textarea "9/3/25 TMB PROVIDE SERVICE PARTS AND LABOR TO DETERMINE THAT UPON ARRIVAL UNIT …"
type textarea "x"
type textarea "9/3/25 TMB PROVIDE SERVICE PARTS AND LABOR TO DETERMINE THAT UPON ARRIVAL UNIT …"
type textarea "x"
type textarea "9/3/25 TMB PROVIDE SERVICE PARTS AND LABOR TO DETERMINE THAT UPON ARRIVAL UNIT …"
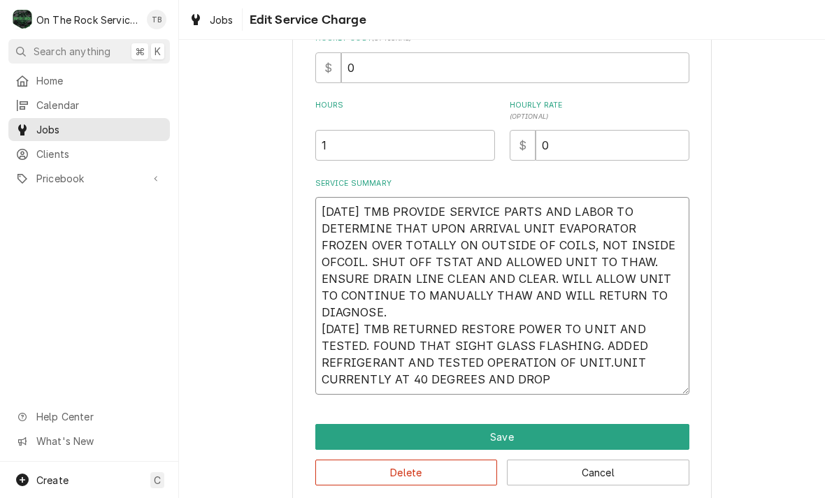
type textarea "x"
type textarea "9/3/25 TMB PROVIDE SERVICE PARTS AND LABOR TO DETERMINE THAT UPON ARRIVAL UNIT …"
type textarea "x"
type textarea "9/3/25 TMB PROVIDE SERVICE PARTS AND LABOR TO DETERMINE THAT UPON ARRIVAL UNIT …"
type textarea "x"
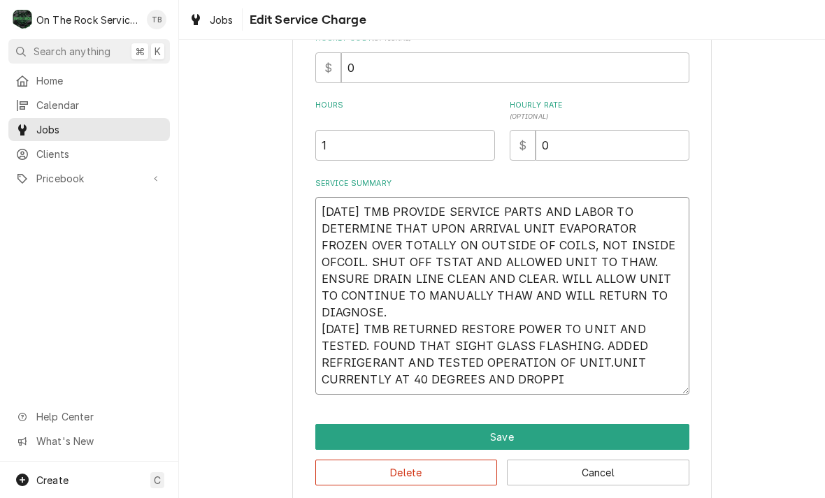
type textarea "9/3/25 TMB PROVIDE SERVICE PARTS AND LABOR TO DETERMINE THAT UPON ARRIVAL UNIT …"
type textarea "x"
type textarea "9/3/25 TMB PROVIDE SERVICE PARTS AND LABOR TO DETERMINE THAT UPON ARRIVAL UNIT …"
type textarea "x"
type textarea "9/3/25 TMB PROVIDE SERVICE PARTS AND LABOR TO DETERMINE THAT UPON ARRIVAL UNIT …"
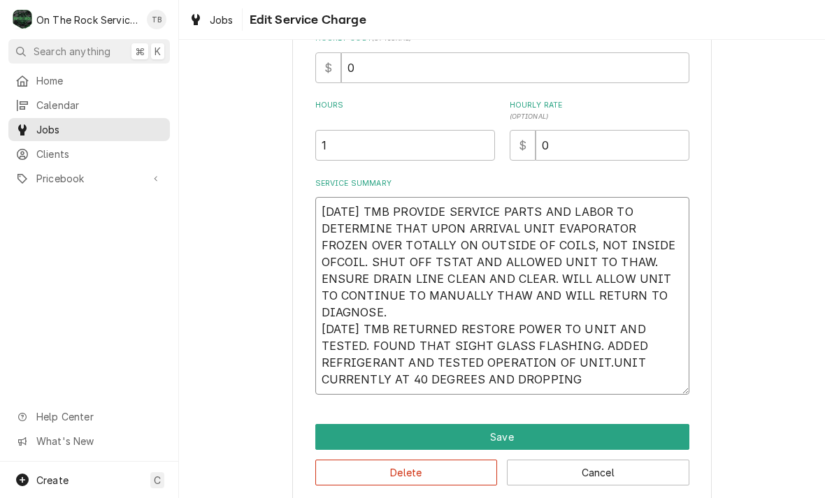
type textarea "x"
type textarea "9/3/25 TMB PROVIDE SERVICE PARTS AND LABOR TO DETERMINE THAT UPON ARRIVAL UNIT …"
type textarea "x"
type textarea "9/3/25 TMB PROVIDE SERVICE PARTS AND LABOR TO DETERMINE THAT UPON ARRIVAL UNIT …"
type textarea "x"
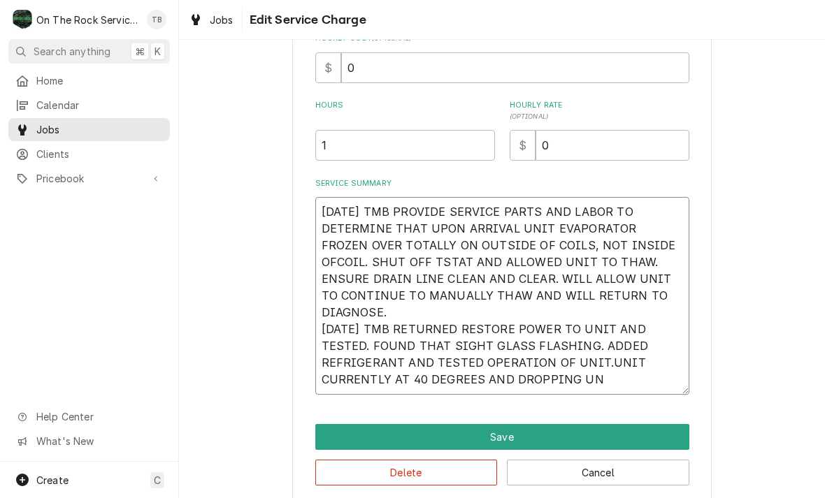
type textarea "9/3/25 TMB PROVIDE SERVICE PARTS AND LABOR TO DETERMINE THAT UPON ARRIVAL UNIT …"
type textarea "x"
type textarea "9/3/25 TMB PROVIDE SERVICE PARTS AND LABOR TO DETERMINE THAT UPON ARRIVAL UNIT …"
type textarea "x"
type textarea "9/3/25 TMB PROVIDE SERVICE PARTS AND LABOR TO DETERMINE THAT UPON ARRIVAL UNIT …"
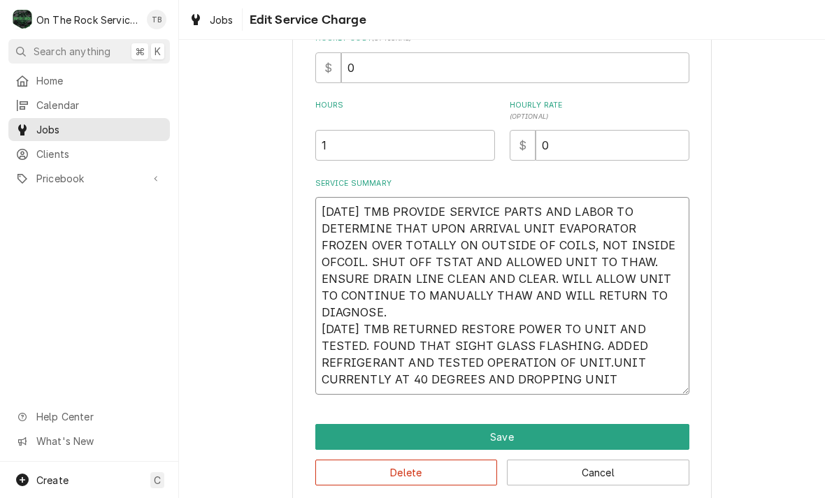
type textarea "x"
type textarea "9/3/25 TMB PROVIDE SERVICE PARTS AND LABOR TO DETERMINE THAT UPON ARRIVAL UNIT …"
type textarea "x"
type textarea "9/3/25 TMB PROVIDE SERVICE PARTS AND LABOR TO DETERMINE THAT UPON ARRIVAL UNIT …"
type textarea "x"
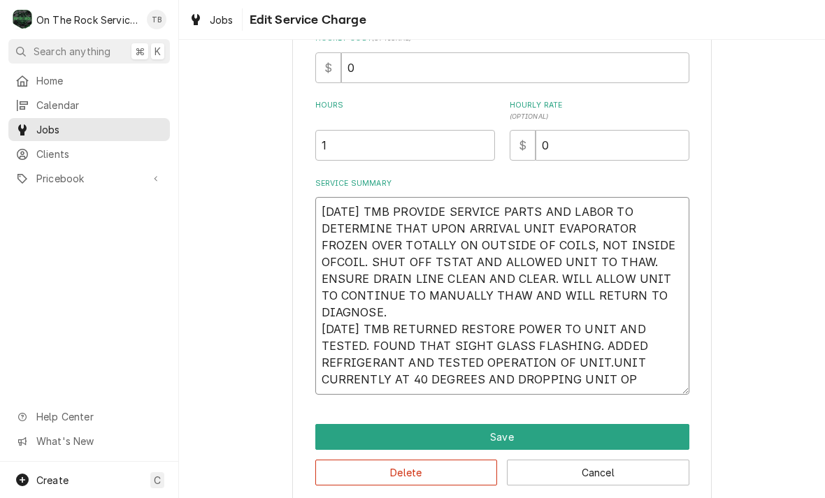
type textarea "9/3/25 TMB PROVIDE SERVICE PARTS AND LABOR TO DETERMINE THAT UPON ARRIVAL UNIT …"
type textarea "x"
type textarea "9/3/25 TMB PROVIDE SERVICE PARTS AND LABOR TO DETERMINE THAT UPON ARRIVAL UNIT …"
type textarea "x"
type textarea "9/3/25 TMB PROVIDE SERVICE PARTS AND LABOR TO DETERMINE THAT UPON ARRIVAL UNIT …"
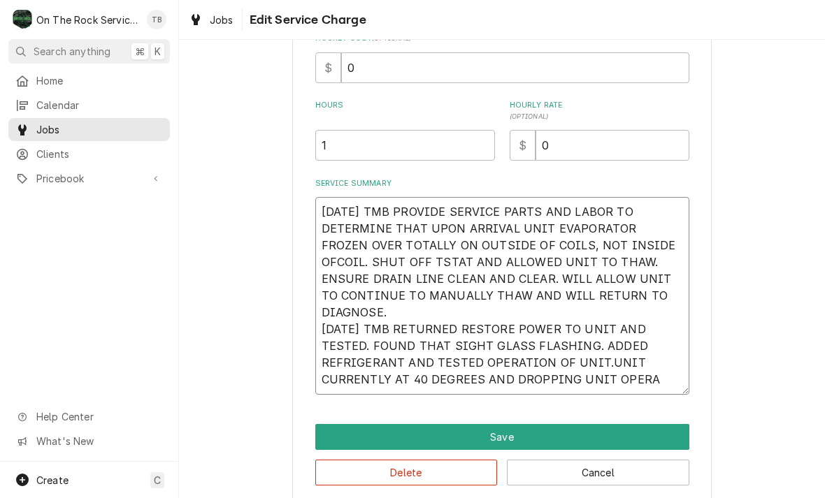
type textarea "x"
type textarea "9/3/25 TMB PROVIDE SERVICE PARTS AND LABOR TO DETERMINE THAT UPON ARRIVAL UNIT …"
type textarea "x"
type textarea "9/3/25 TMB PROVIDE SERVICE PARTS AND LABOR TO DETERMINE THAT UPON ARRIVAL UNIT …"
type textarea "x"
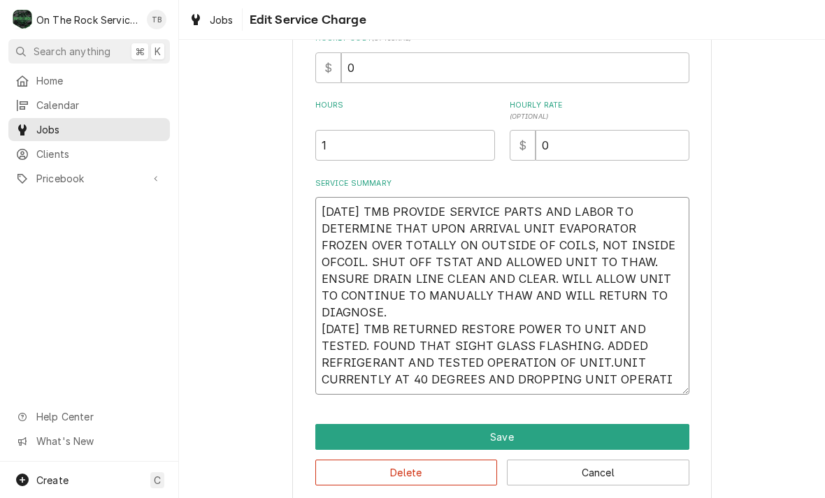
type textarea "9/3/25 TMB PROVIDE SERVICE PARTS AND LABOR TO DETERMINE THAT UPON ARRIVAL UNIT …"
type textarea "x"
type textarea "9/3/25 TMB PROVIDE SERVICE PARTS AND LABOR TO DETERMINE THAT UPON ARRIVAL UNIT …"
type textarea "x"
type textarea "9/3/25 TMB PROVIDE SERVICE PARTS AND LABOR TO DETERMINE THAT UPON ARRIVAL UNIT …"
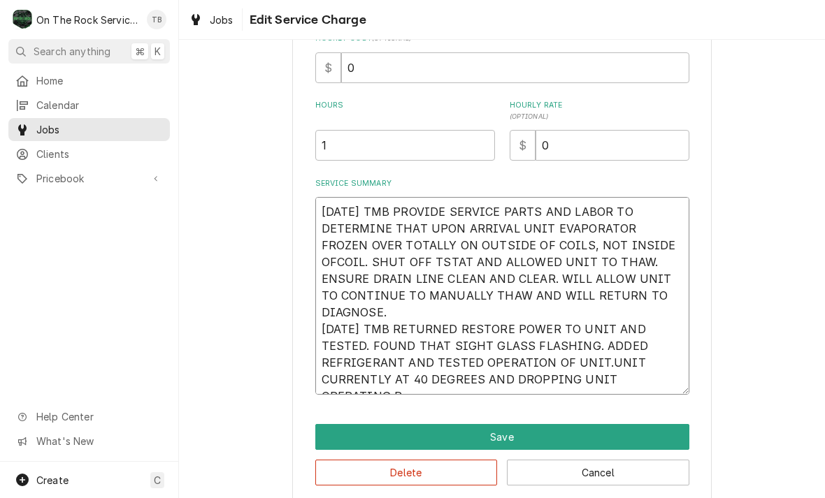
type textarea "x"
type textarea "9/3/25 TMB PROVIDE SERVICE PARTS AND LABOR TO DETERMINE THAT UPON ARRIVAL UNIT …"
type textarea "x"
type textarea "9/3/25 TMB PROVIDE SERVICE PARTS AND LABOR TO DETERMINE THAT UPON ARRIVAL UNIT …"
type textarea "x"
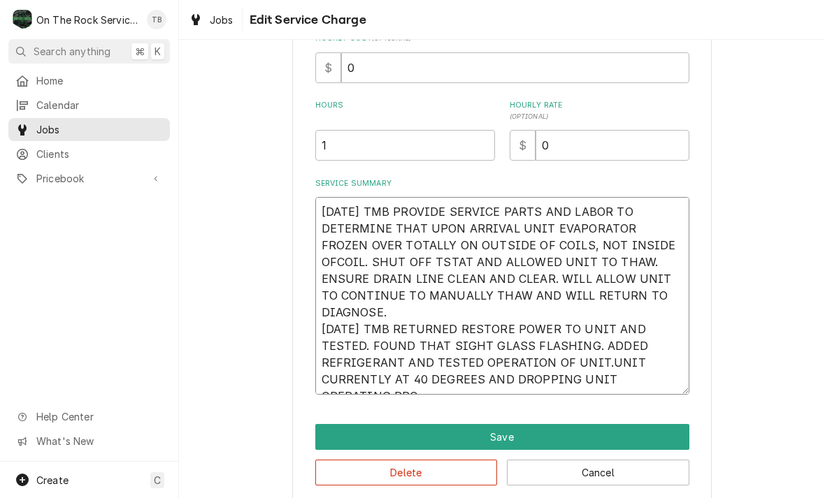
type textarea "9/3/25 TMB PROVIDE SERVICE PARTS AND LABOR TO DETERMINE THAT UPON ARRIVAL UNIT …"
type textarea "x"
type textarea "9/3/25 TMB PROVIDE SERVICE PARTS AND LABOR TO DETERMINE THAT UPON ARRIVAL UNIT …"
type textarea "x"
type textarea "9/3/25 TMB PROVIDE SERVICE PARTS AND LABOR TO DETERMINE THAT UPON ARRIVAL UNIT …"
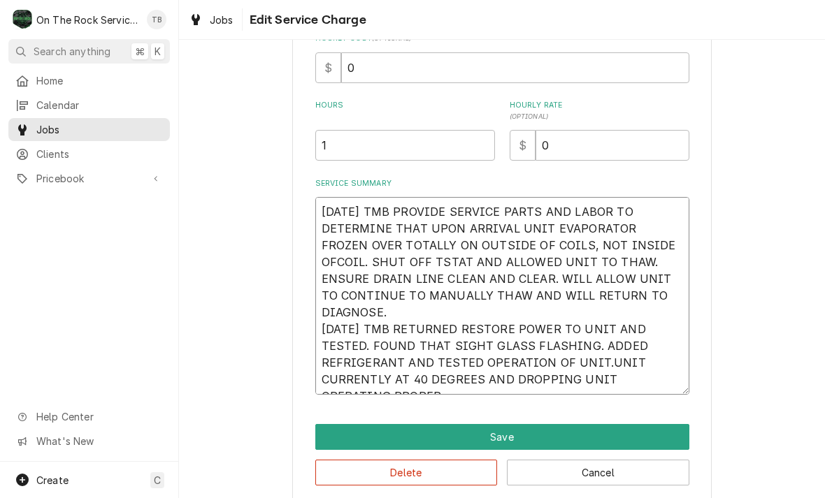
type textarea "x"
type textarea "9/3/25 TMB PROVIDE SERVICE PARTS AND LABOR TO DETERMINE THAT UPON ARRIVAL UNIT …"
type textarea "x"
type textarea "9/3/25 TMB PROVIDE SERVICE PARTS AND LABOR TO DETERMINE THAT UPON ARRIVAL UNIT …"
type textarea "x"
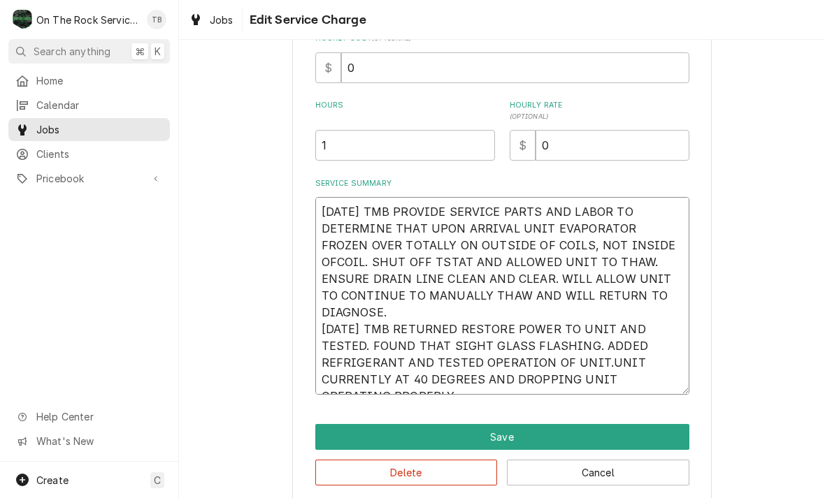
type textarea "9/3/25 TMB PROVIDE SERVICE PARTS AND LABOR TO DETERMINE THAT UPON ARRIVAL UNIT …"
type textarea "x"
type textarea "9/3/25 TMB PROVIDE SERVICE PARTS AND LABOR TO DETERMINE THAT UPON ARRIVAL UNIT …"
type textarea "x"
type textarea "9/3/25 TMB PROVIDE SERVICE PARTS AND LABOR TO DETERMINE THAT UPON ARRIVAL UNIT …"
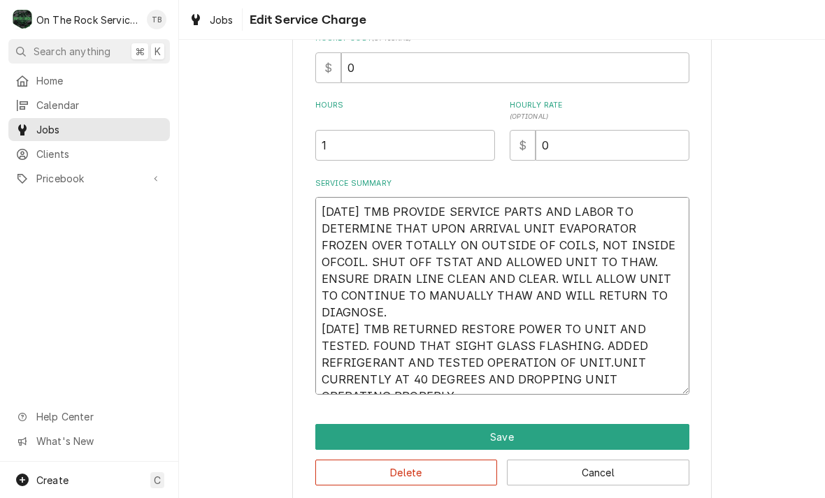
type textarea "x"
type textarea "9/3/25 TMB PROVIDE SERVICE PARTS AND LABOR TO DETERMINE THAT UPON ARRIVAL UNIT …"
type textarea "x"
type textarea "9/3/25 TMB PROVIDE SERVICE PARTS AND LABOR TO DETERMINE THAT UPON ARRIVAL UNIT …"
type textarea "x"
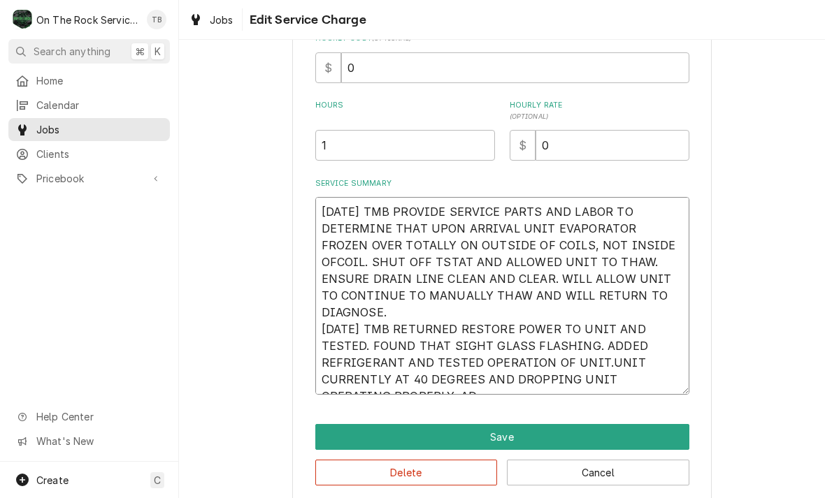
type textarea "9/3/25 TMB PROVIDE SERVICE PARTS AND LABOR TO DETERMINE THAT UPON ARRIVAL UNIT …"
type textarea "x"
type textarea "9/3/25 TMB PROVIDE SERVICE PARTS AND LABOR TO DETERMINE THAT UPON ARRIVAL UNIT …"
type textarea "x"
type textarea "9/3/25 TMB PROVIDE SERVICE PARTS AND LABOR TO DETERMINE THAT UPON ARRIVAL UNIT …"
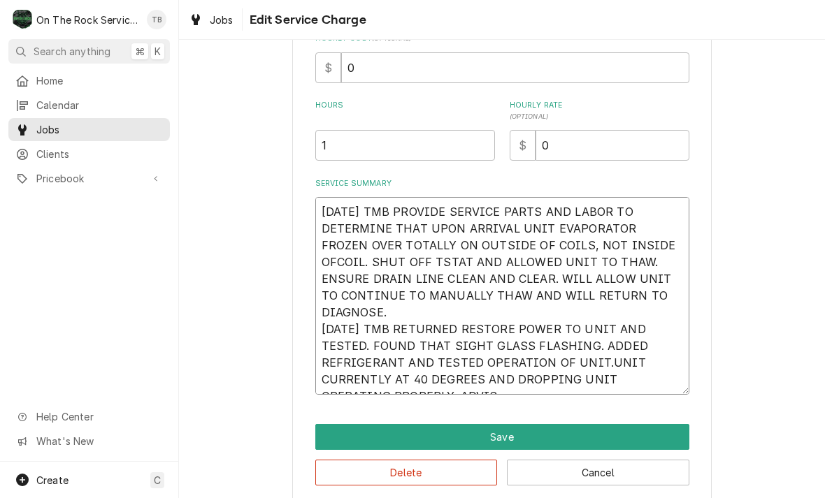
type textarea "x"
type textarea "9/3/25 TMB PROVIDE SERVICE PARTS AND LABOR TO DETERMINE THAT UPON ARRIVAL UNIT …"
type textarea "x"
type textarea "9/3/25 TMB PROVIDE SERVICE PARTS AND LABOR TO DETERMINE THAT UPON ARRIVAL UNIT …"
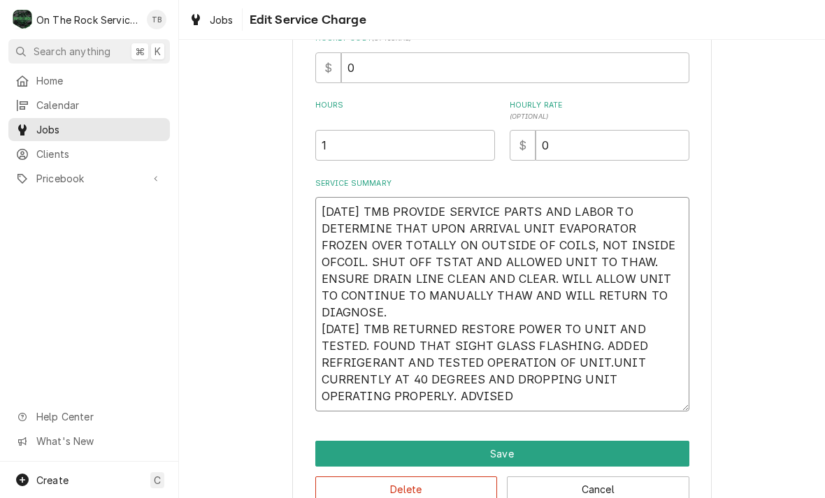
type textarea "x"
type textarea "9/3/25 TMB PROVIDE SERVICE PARTS AND LABOR TO DETERMINE THAT UPON ARRIVAL UNIT …"
type textarea "x"
type textarea "9/3/25 TMB PROVIDE SERVICE PARTS AND LABOR TO DETERMINE THAT UPON ARRIVAL UNIT …"
type textarea "x"
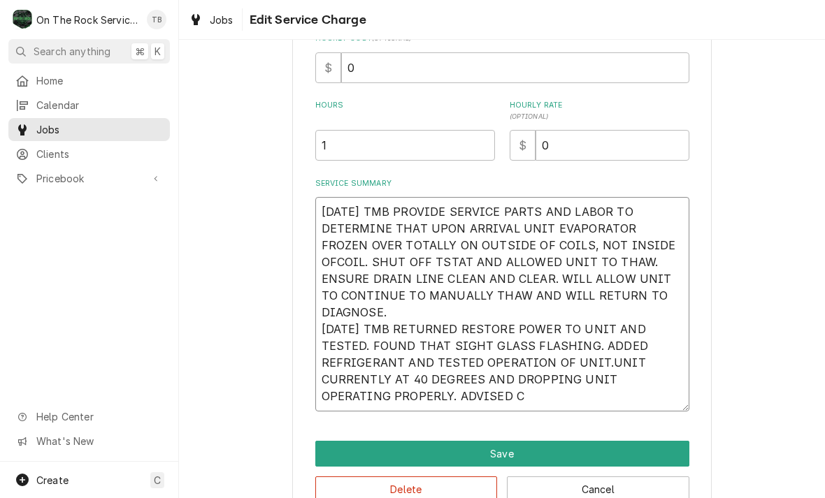
type textarea "9/3/25 TMB PROVIDE SERVICE PARTS AND LABOR TO DETERMINE THAT UPON ARRIVAL UNIT …"
type textarea "x"
type textarea "9/3/25 TMB PROVIDE SERVICE PARTS AND LABOR TO DETERMINE THAT UPON ARRIVAL UNIT …"
type textarea "x"
type textarea "9/3/25 TMB PROVIDE SERVICE PARTS AND LABOR TO DETERMINE THAT UPON ARRIVAL UNIT …"
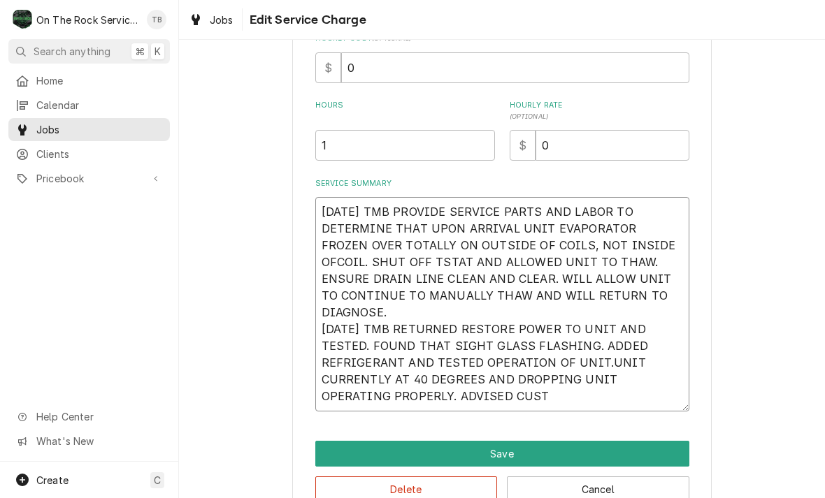
type textarea "x"
type textarea "9/3/25 TMB PROVIDE SERVICE PARTS AND LABOR TO DETERMINE THAT UPON ARRIVAL UNIT …"
type textarea "x"
type textarea "9/3/25 TMB PROVIDE SERVICE PARTS AND LABOR TO DETERMINE THAT UPON ARRIVAL UNIT …"
type textarea "x"
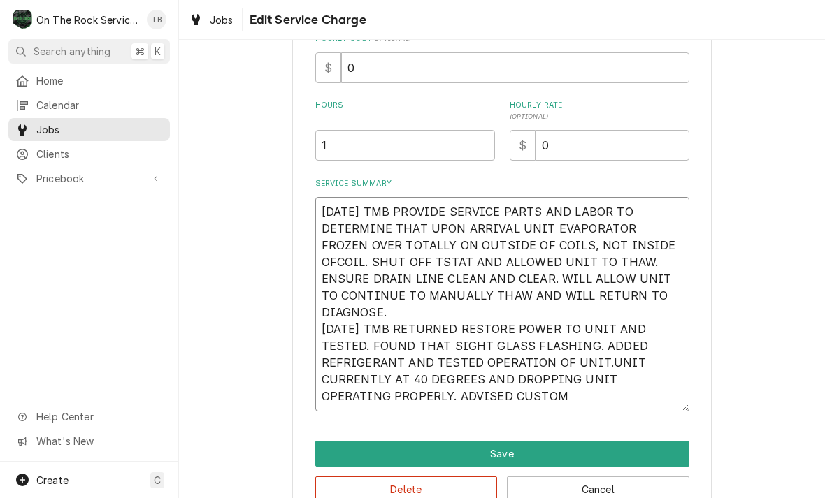
type textarea "9/3/25 TMB PROVIDE SERVICE PARTS AND LABOR TO DETERMINE THAT UPON ARRIVAL UNIT …"
type textarea "x"
type textarea "9/3/25 TMB PROVIDE SERVICE PARTS AND LABOR TO DETERMINE THAT UPON ARRIVAL UNIT …"
type textarea "x"
type textarea "9/3/25 TMB PROVIDE SERVICE PARTS AND LABOR TO DETERMINE THAT UPON ARRIVAL UNIT …"
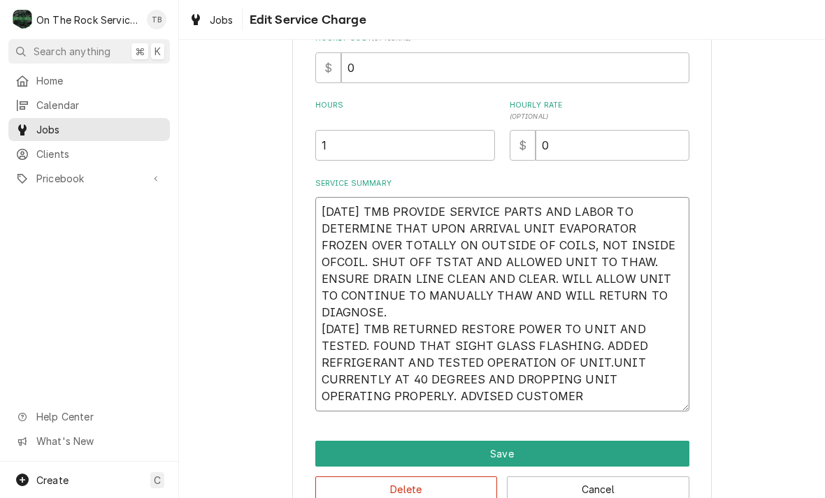
type textarea "x"
type textarea "9/3/25 TMB PROVIDE SERVICE PARTS AND LABOR TO DETERMINE THAT UPON ARRIVAL UNIT …"
type textarea "x"
type textarea "9/3/25 TMB PROVIDE SERVICE PARTS AND LABOR TO DETERMINE THAT UPON ARRIVAL UNIT …"
type textarea "x"
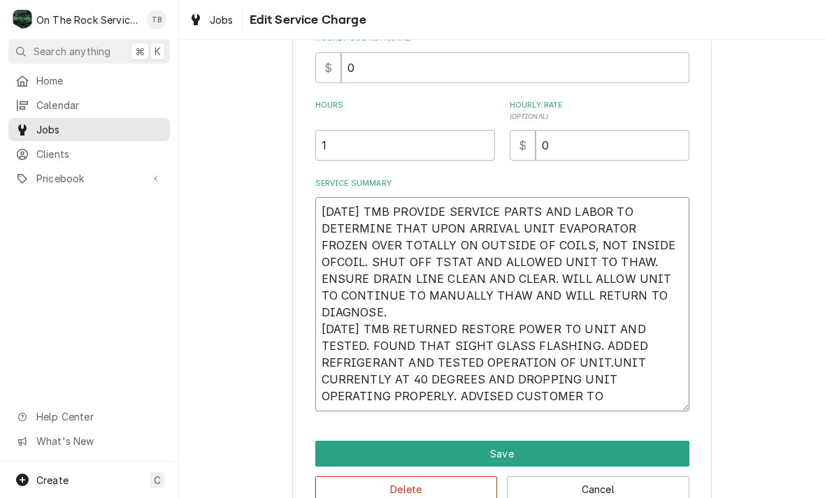
type textarea "9/3/25 TMB PROVIDE SERVICE PARTS AND LABOR TO DETERMINE THAT UPON ARRIVAL UNIT …"
type textarea "x"
type textarea "9/3/25 TMB PROVIDE SERVICE PARTS AND LABOR TO DETERMINE THAT UPON ARRIVAL UNIT …"
type textarea "x"
type textarea "9/3/25 TMB PROVIDE SERVICE PARTS AND LABOR TO DETERMINE THAT UPON ARRIVAL UNIT …"
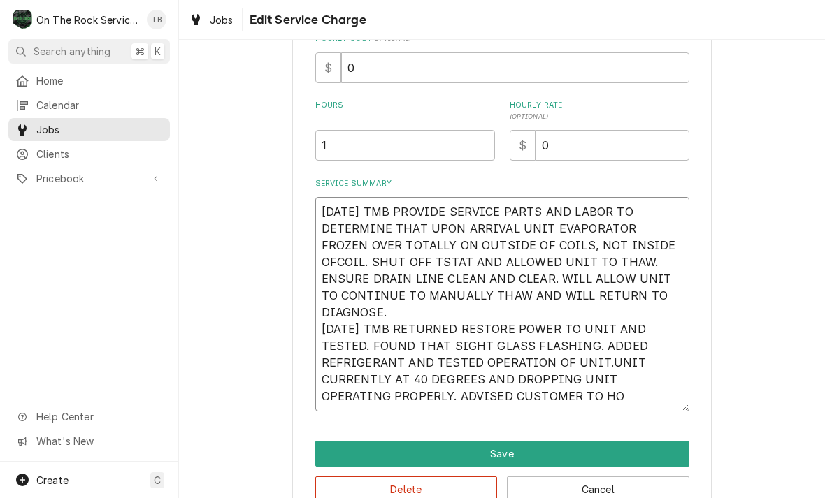
type textarea "x"
type textarea "9/3/25 TMB PROVIDE SERVICE PARTS AND LABOR TO DETERMINE THAT UPON ARRIVAL UNIT …"
type textarea "x"
type textarea "9/3/25 TMB PROVIDE SERVICE PARTS AND LABOR TO DETERMINE THAT UPON ARRIVAL UNIT …"
type textarea "x"
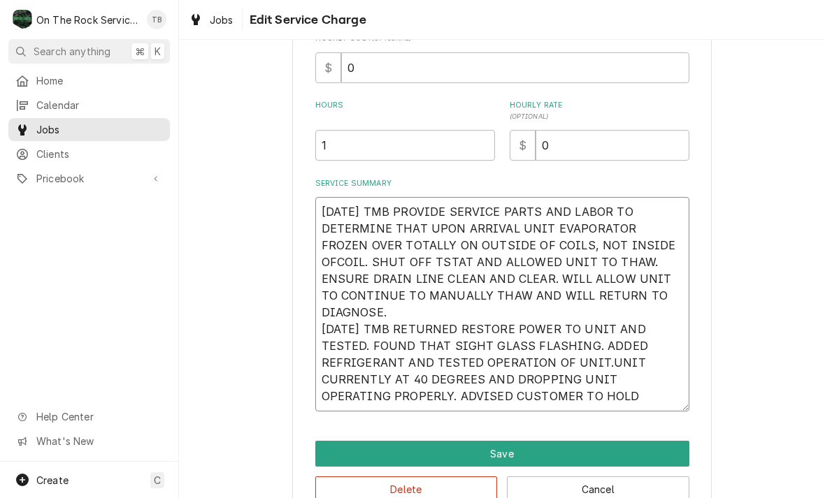
type textarea "9/3/25 TMB PROVIDE SERVICE PARTS AND LABOR TO DETERMINE THAT UPON ARRIVAL UNIT …"
type textarea "x"
type textarea "9/3/25 TMB PROVIDE SERVICE PARTS AND LABOR TO DETERMINE THAT UPON ARRIVAL UNIT …"
type textarea "x"
type textarea "9/3/25 TMB PROVIDE SERVICE PARTS AND LABOR TO DETERMINE THAT UPON ARRIVAL UNIT …"
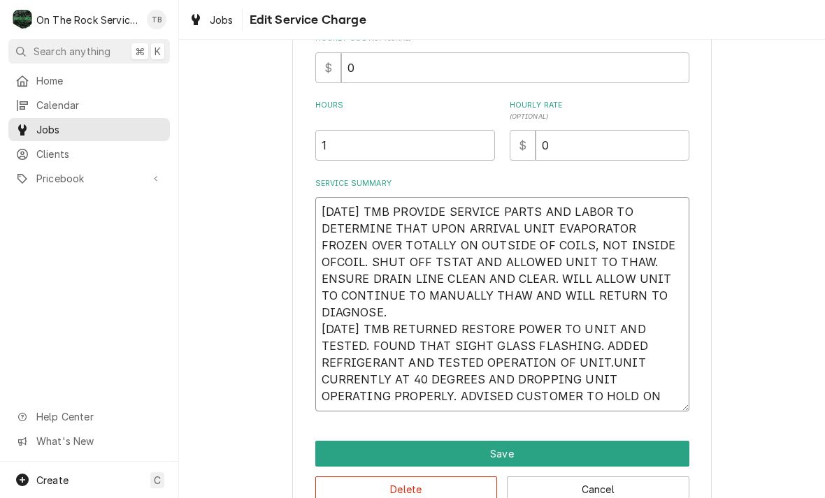
type textarea "x"
type textarea "9/3/25 TMB PROVIDE SERVICE PARTS AND LABOR TO DETERMINE THAT UPON ARRIVAL UNIT …"
type textarea "x"
type textarea "9/3/25 TMB PROVIDE SERVICE PARTS AND LABOR TO DETERMINE THAT UPON ARRIVAL UNIT …"
type textarea "x"
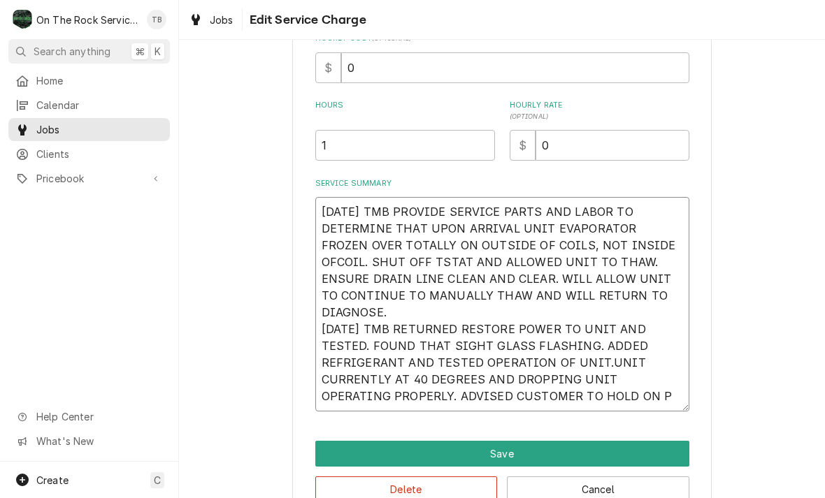
type textarea "9/3/25 TMB PROVIDE SERVICE PARTS AND LABOR TO DETERMINE THAT UPON ARRIVAL UNIT …"
type textarea "x"
type textarea "9/3/25 TMB PROVIDE SERVICE PARTS AND LABOR TO DETERMINE THAT UPON ARRIVAL UNIT …"
type textarea "x"
type textarea "9/3/25 TMB PROVIDE SERVICE PARTS AND LABOR TO DETERMINE THAT UPON ARRIVAL UNIT …"
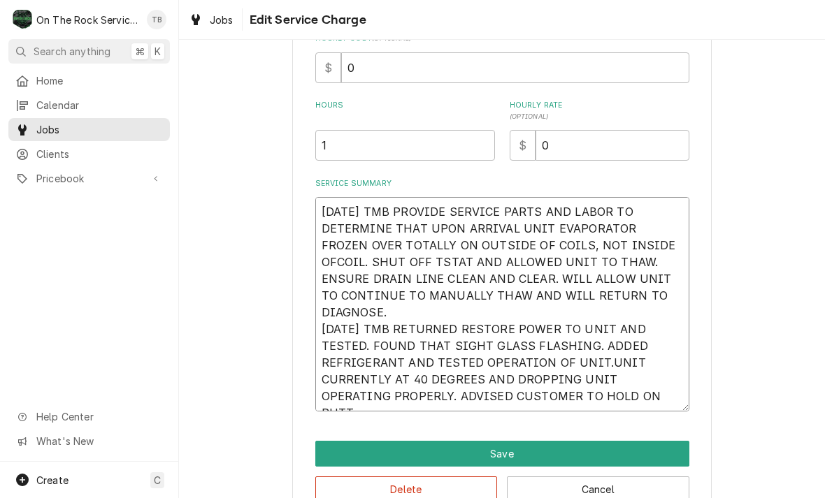
type textarea "x"
type textarea "9/3/25 TMB PROVIDE SERVICE PARTS AND LABOR TO DETERMINE THAT UPON ARRIVAL UNIT …"
type textarea "x"
type textarea "9/3/25 TMB PROVIDE SERVICE PARTS AND LABOR TO DETERMINE THAT UPON ARRIVAL UNIT …"
type textarea "x"
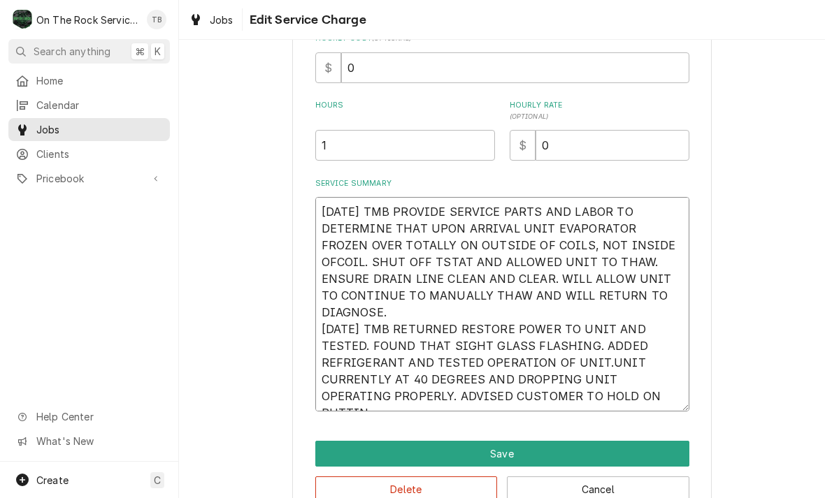
type textarea "9/3/25 TMB PROVIDE SERVICE PARTS AND LABOR TO DETERMINE THAT UPON ARRIVAL UNIT …"
type textarea "x"
type textarea "9/3/25 TMB PROVIDE SERVICE PARTS AND LABOR TO DETERMINE THAT UPON ARRIVAL UNIT …"
type textarea "x"
type textarea "9/3/25 TMB PROVIDE SERVICE PARTS AND LABOR TO DETERMINE THAT UPON ARRIVAL UNIT …"
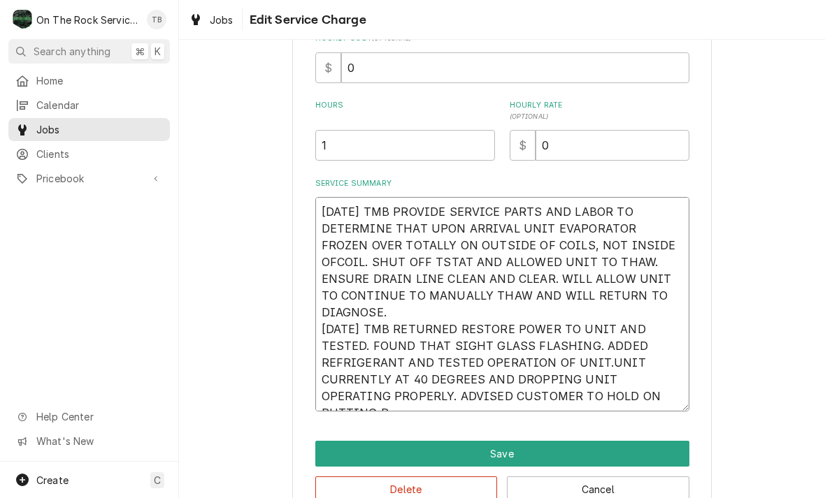
type textarea "x"
type textarea "9/3/25 TMB PROVIDE SERVICE PARTS AND LABOR TO DETERMINE THAT UPON ARRIVAL UNIT …"
type textarea "x"
type textarea "9/3/25 TMB PROVIDE SERVICE PARTS AND LABOR TO DETERMINE THAT UPON ARRIVAL UNIT …"
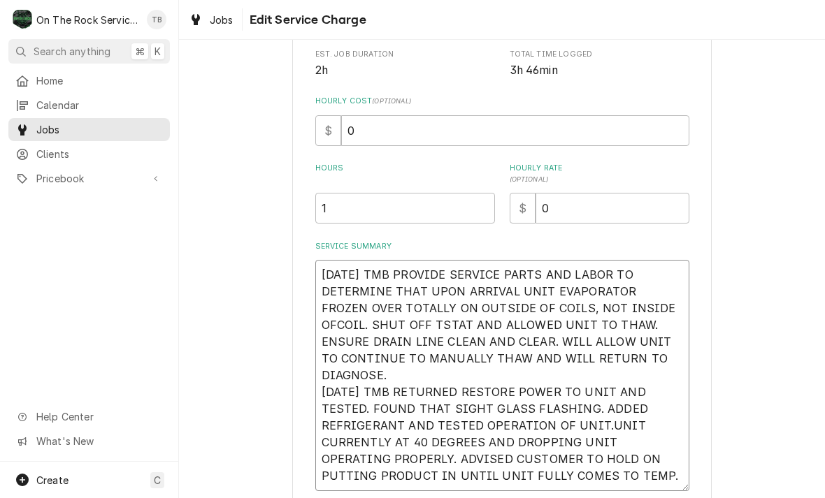
scroll to position [271, 0]
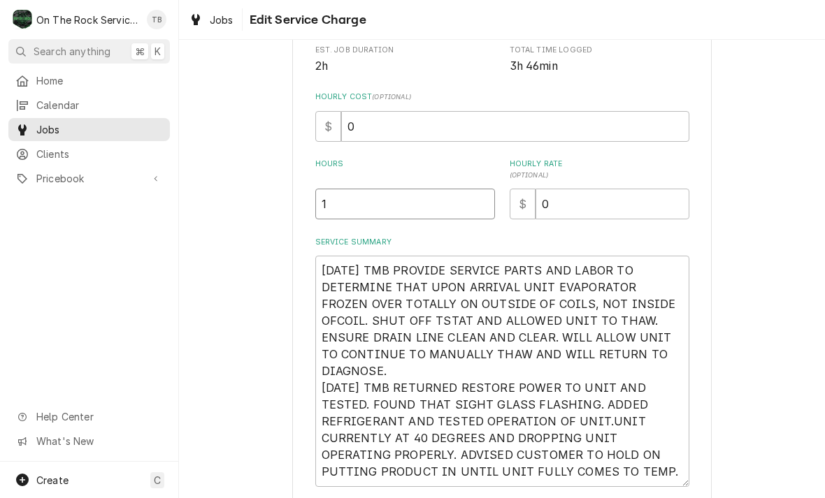
click at [363, 210] on input "1" at bounding box center [405, 204] width 180 height 31
click at [814, 273] on div "Use the fields below to edit this service charge Short Description Job | Servic…" at bounding box center [502, 195] width 646 height 825
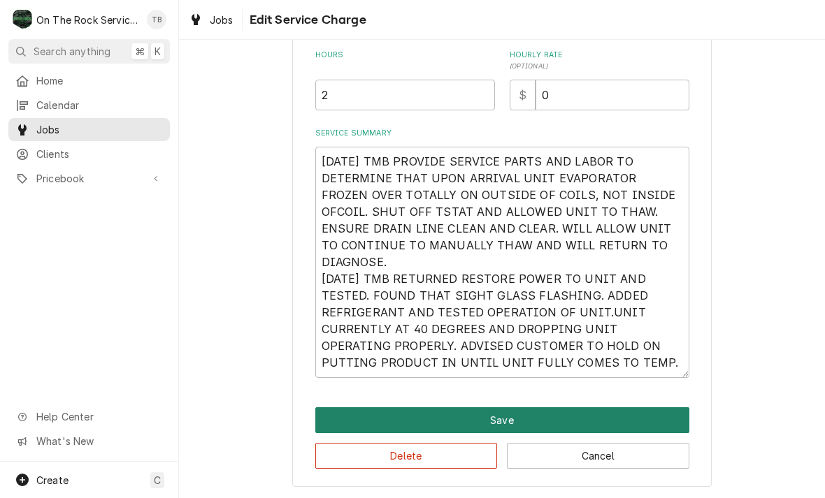
click at [512, 414] on button "Save" at bounding box center [502, 421] width 374 height 26
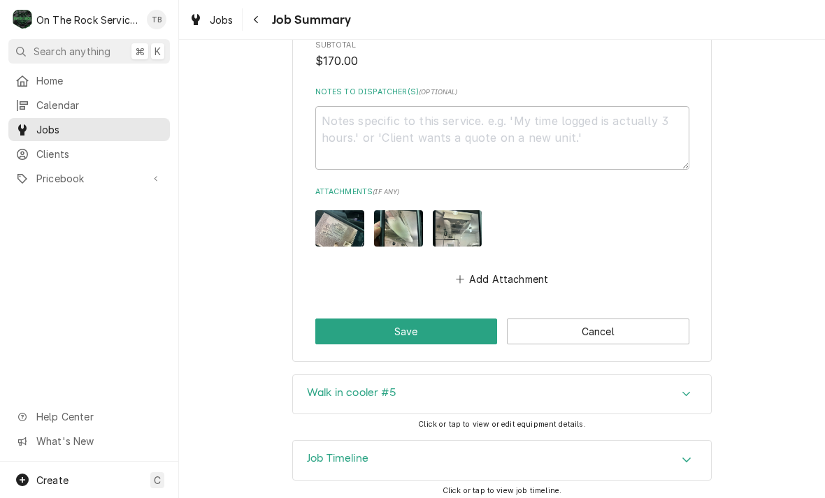
scroll to position [1204, 0]
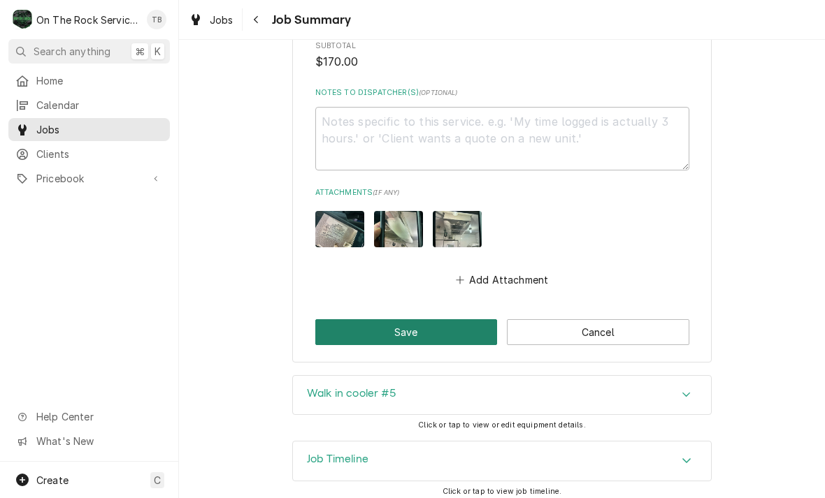
click at [413, 325] on button "Save" at bounding box center [406, 333] width 182 height 26
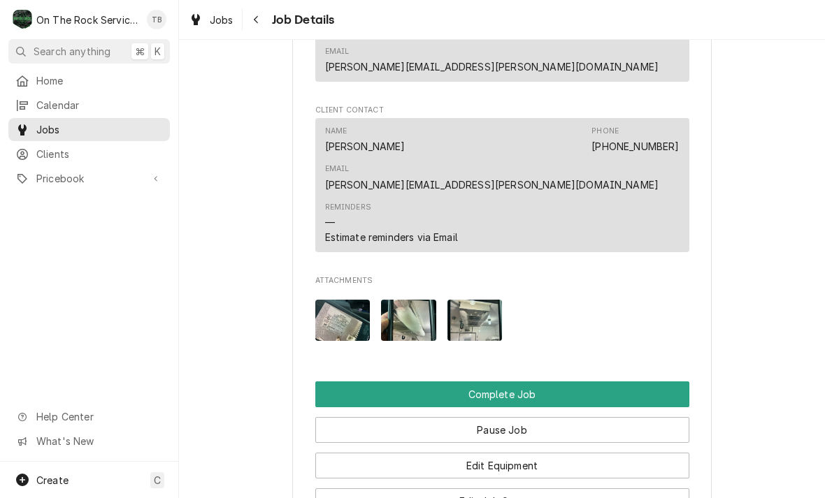
scroll to position [1173, 0]
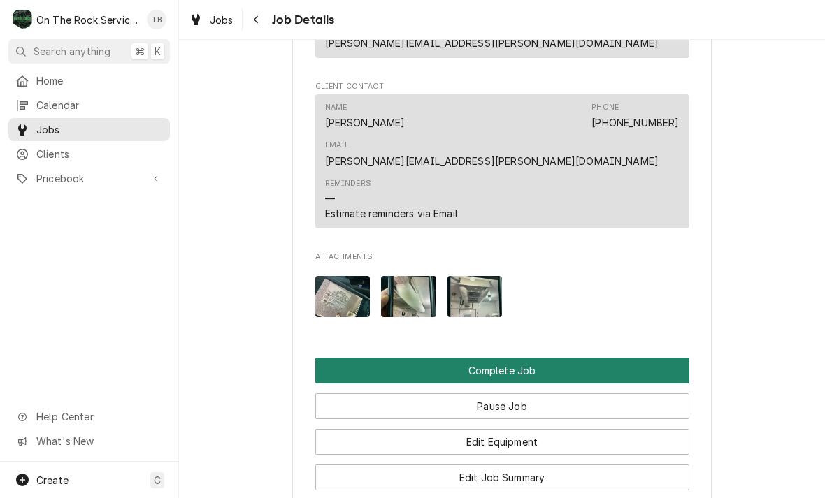
click at [526, 358] on button "Complete Job" at bounding box center [502, 371] width 374 height 26
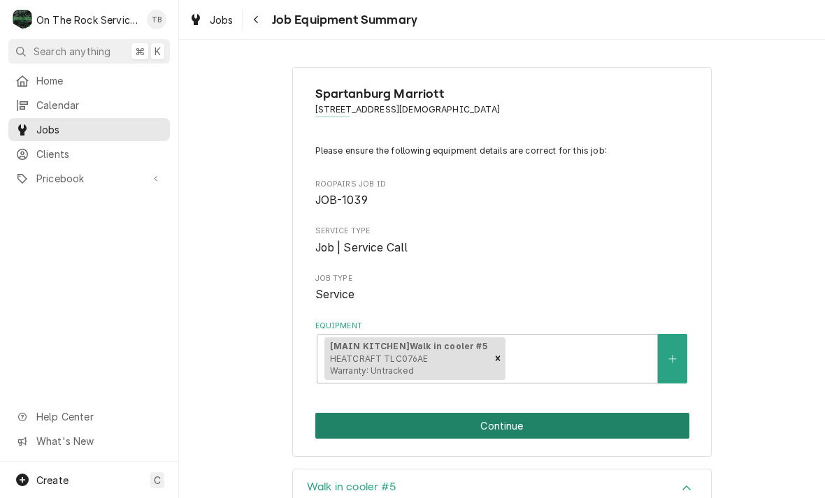
click at [515, 426] on button "Continue" at bounding box center [502, 426] width 374 height 26
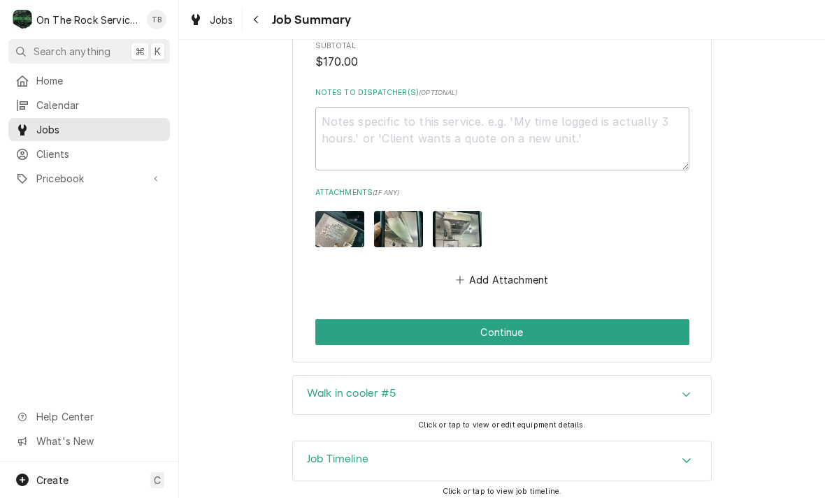
scroll to position [1204, 0]
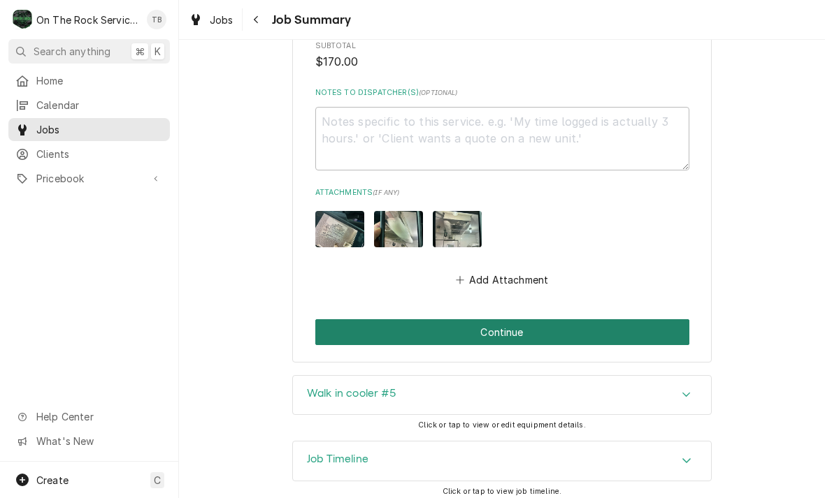
click at [516, 331] on button "Continue" at bounding box center [502, 333] width 374 height 26
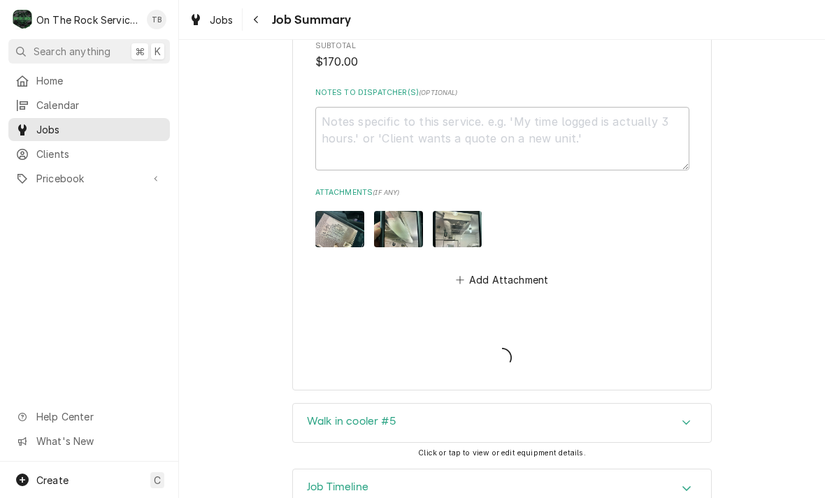
type textarea "x"
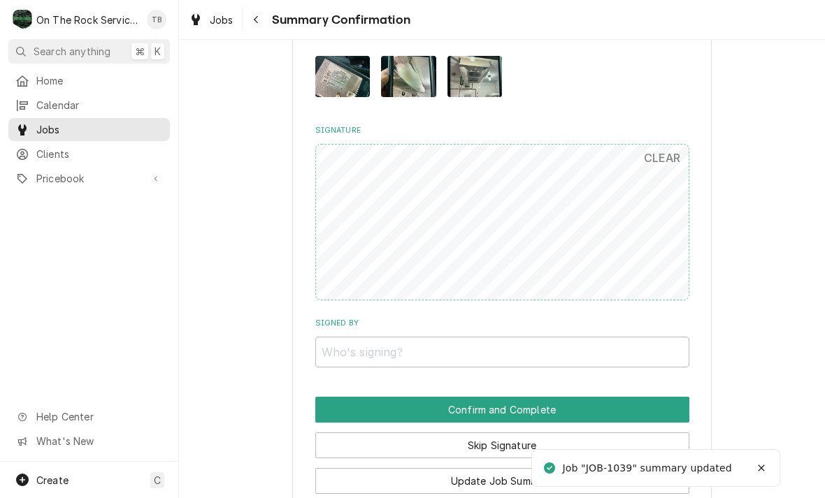
scroll to position [1070, 0]
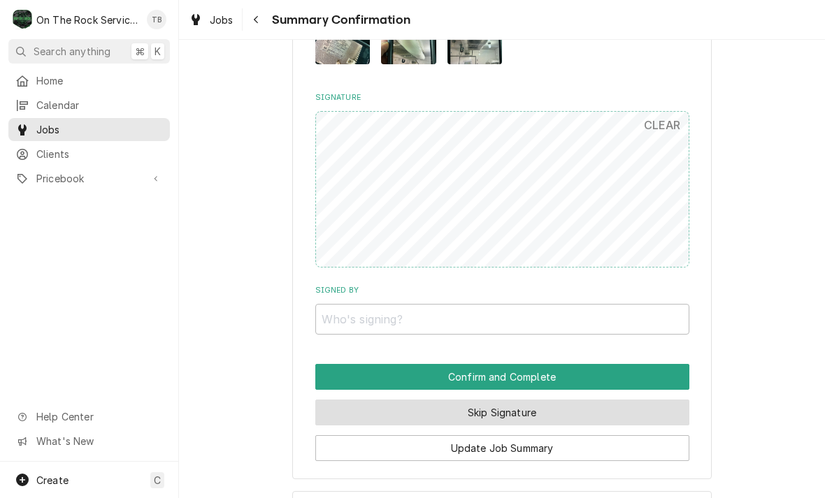
click at [524, 404] on button "Skip Signature" at bounding box center [502, 413] width 374 height 26
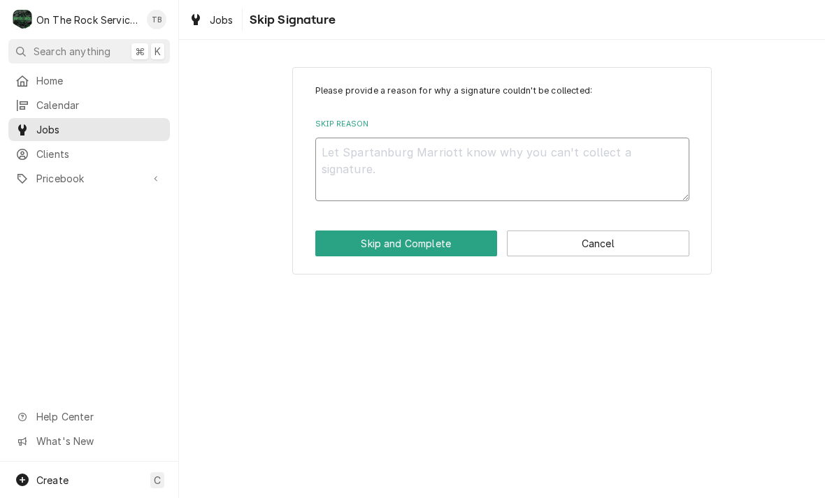
click at [378, 169] on textarea "Skip Reason" at bounding box center [502, 170] width 374 height 64
type textarea "x"
type textarea "S"
type textarea "x"
type textarea "SK"
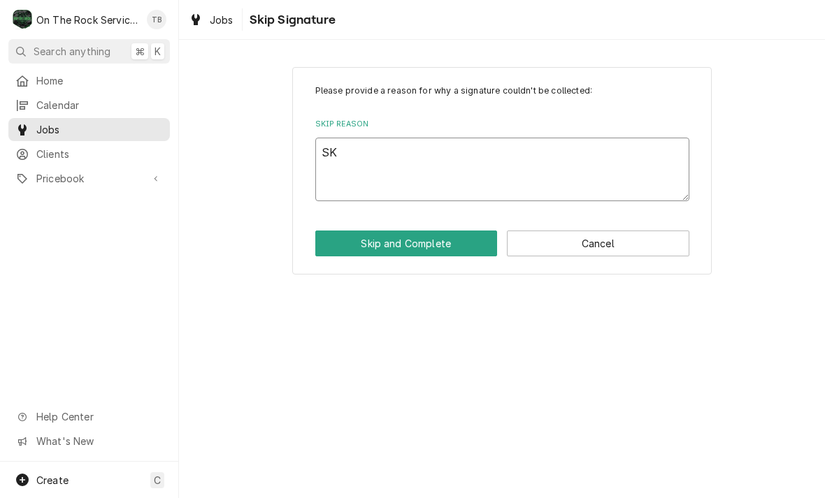
type textarea "x"
type textarea "SKI"
type textarea "x"
type textarea "SKIP"
click at [419, 246] on button "Skip and Complete" at bounding box center [406, 244] width 182 height 26
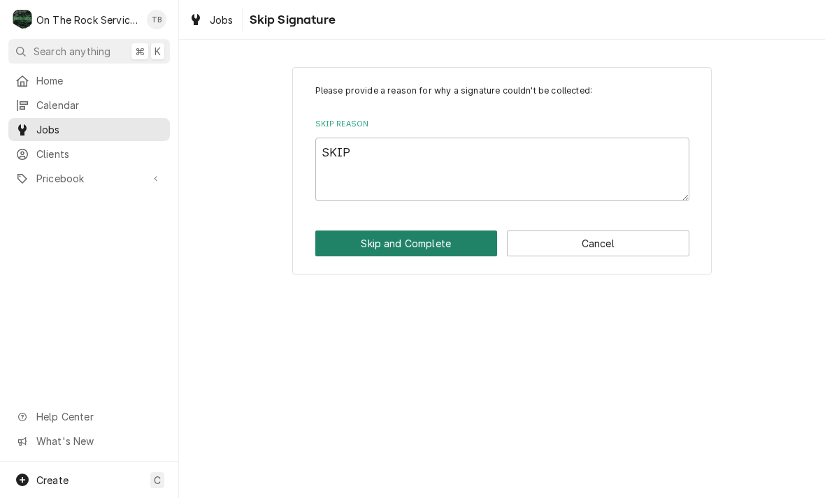
type textarea "x"
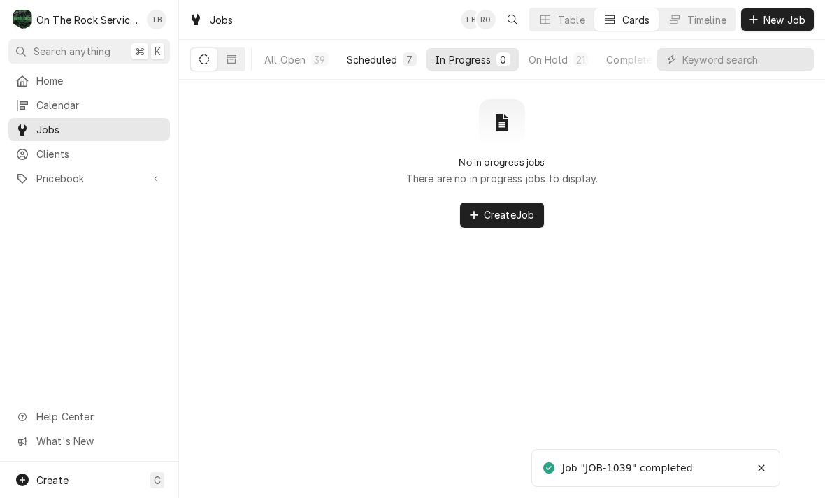
click at [375, 66] on div "Scheduled" at bounding box center [372, 59] width 50 height 15
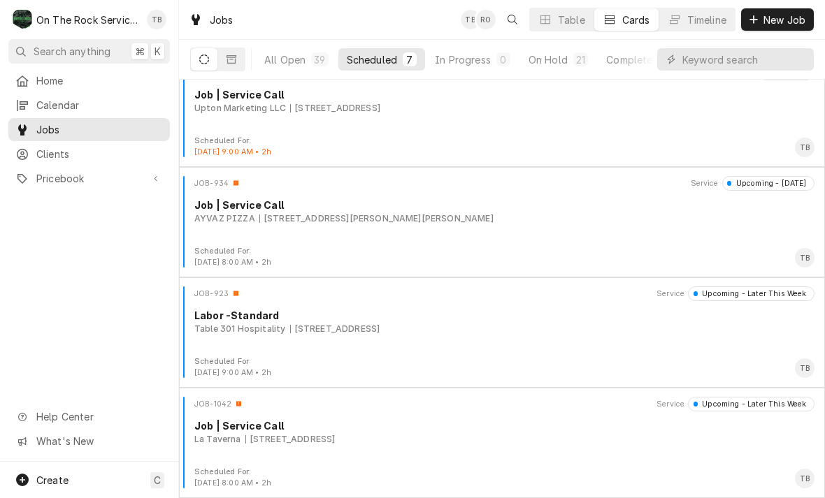
scroll to position [354, 0]
click at [303, 50] on button "All Open 39" at bounding box center [296, 59] width 81 height 22
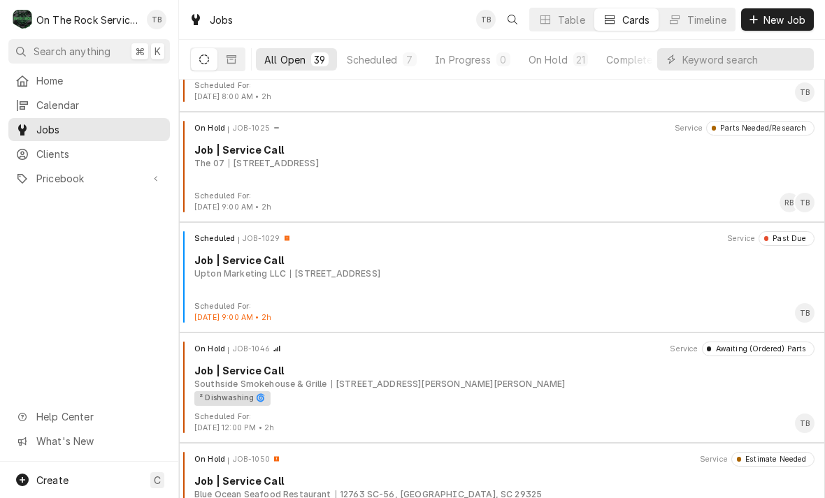
scroll to position [3278, 0]
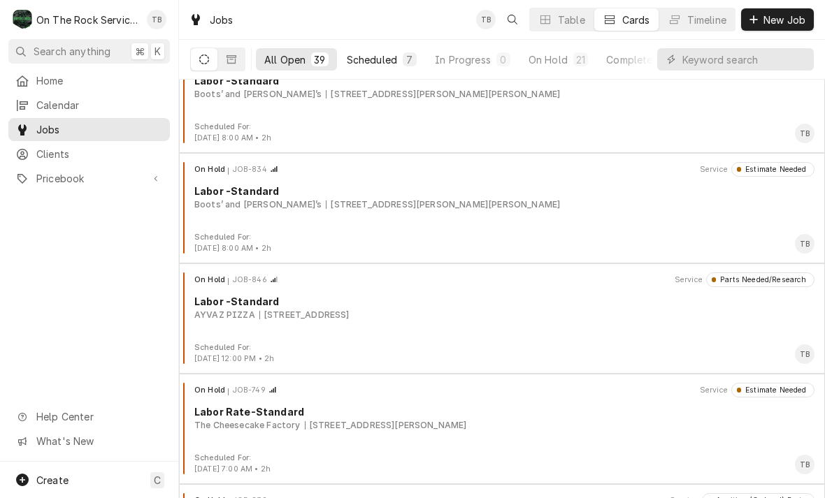
click at [390, 63] on div "Scheduled" at bounding box center [372, 59] width 50 height 15
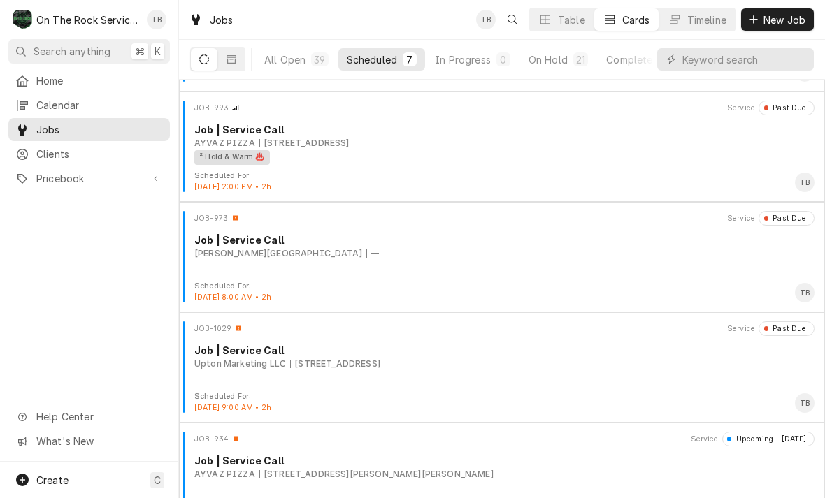
scroll to position [100, 0]
click at [9, 301] on div "Home Calendar Jobs Clients Pricebook Services Parts & Materials Miscellaneous D…" at bounding box center [89, 265] width 178 height 393
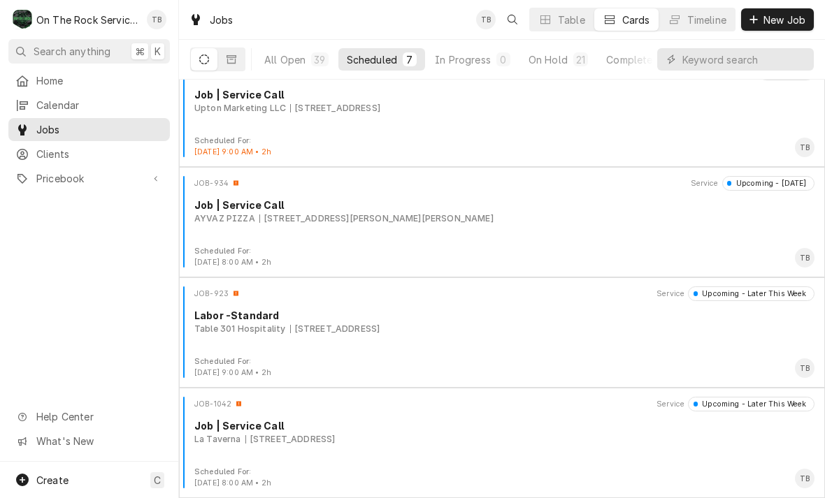
scroll to position [354, 0]
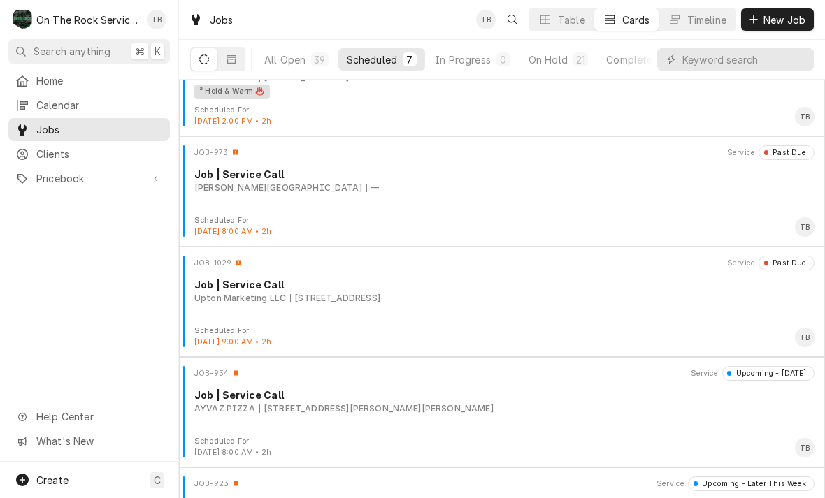
scroll to position [161, 0]
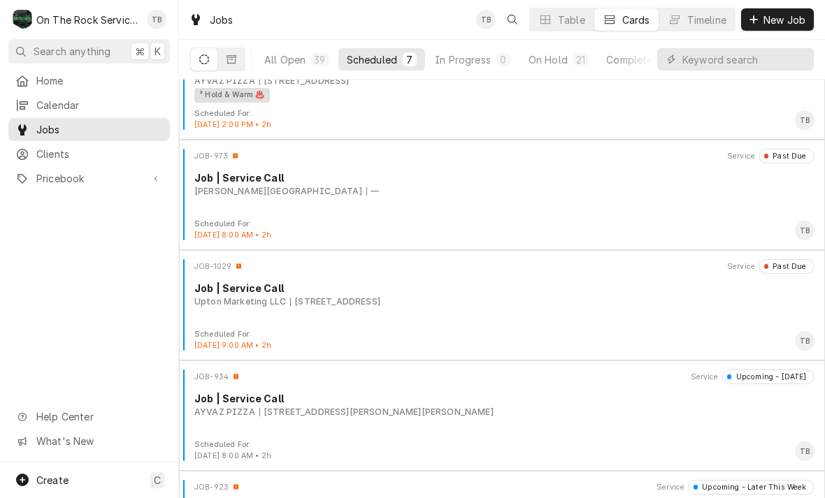
click at [510, 203] on div "JOB-973 Service Past Due Job | Service Call Wofford College —" at bounding box center [502, 184] width 635 height 70
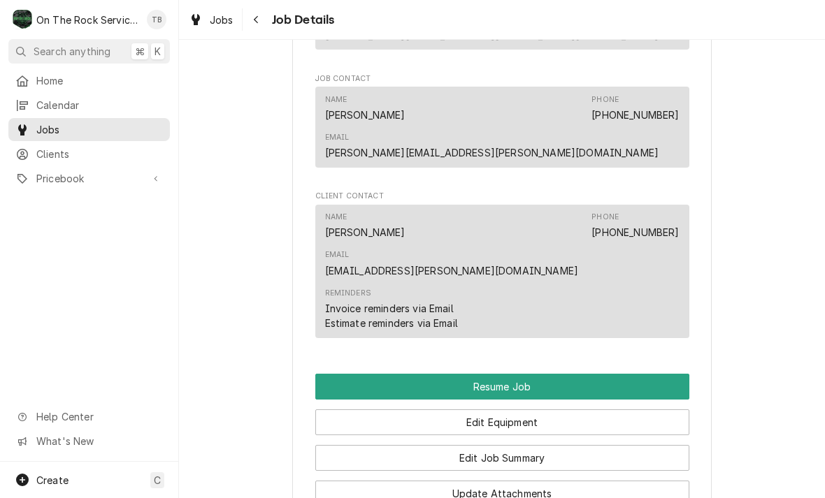
scroll to position [1124, 0]
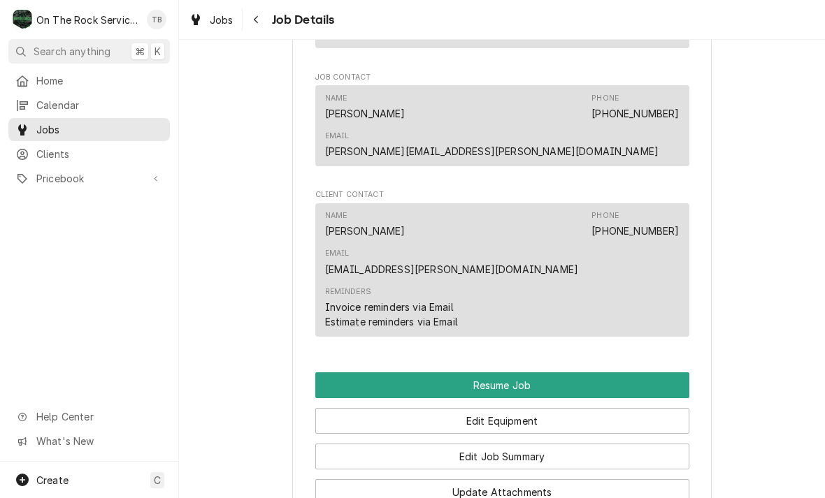
click at [536, 373] on button "Resume Job" at bounding box center [502, 386] width 374 height 26
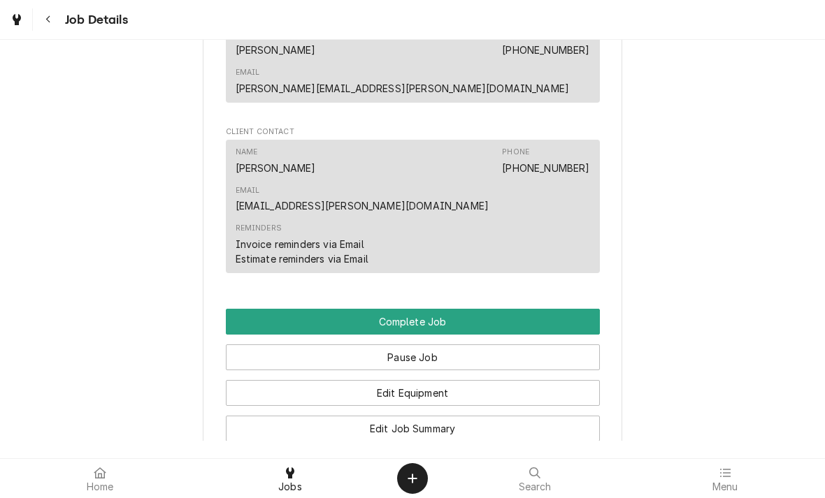
scroll to position [1061, 0]
